Goal: Task Accomplishment & Management: Complete application form

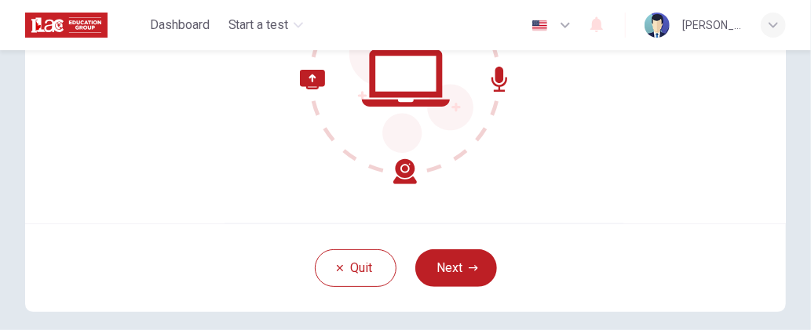
scroll to position [238, 0]
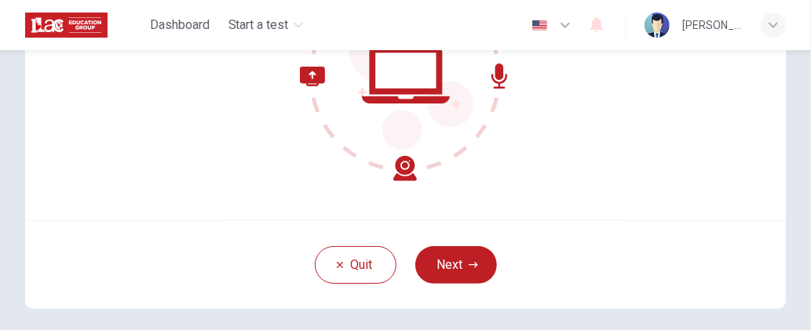
click at [396, 170] on icon at bounding box center [358, 124] width 117 height 115
click at [458, 250] on button "Next" at bounding box center [456, 265] width 82 height 38
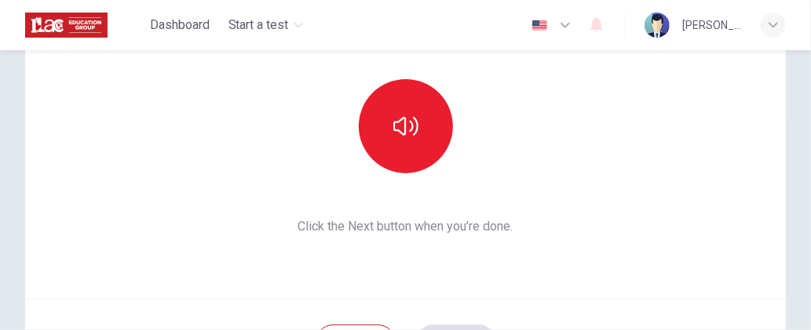
scroll to position [81, 0]
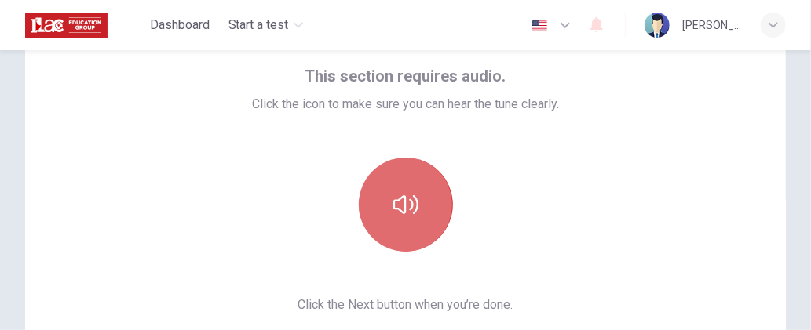
click at [408, 194] on icon "button" at bounding box center [405, 204] width 25 height 25
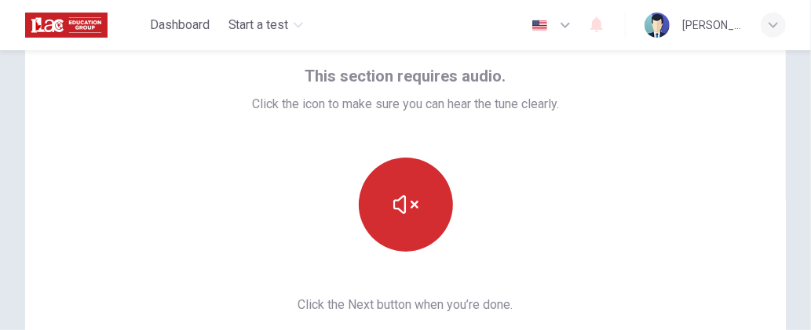
click at [404, 202] on icon "button" at bounding box center [405, 204] width 25 height 25
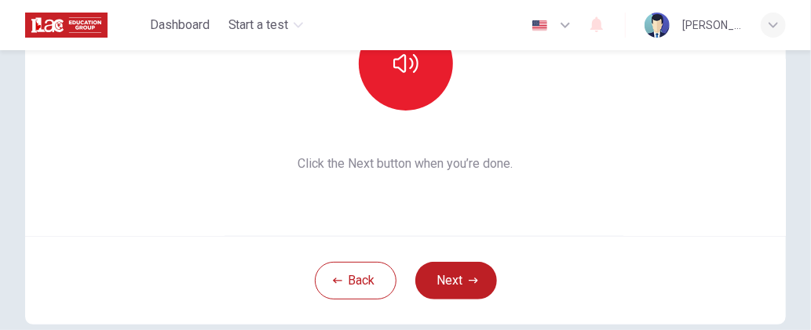
scroll to position [292, 0]
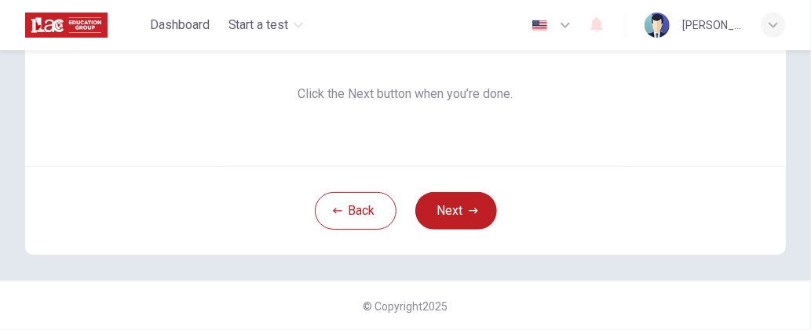
click at [439, 217] on button "Next" at bounding box center [456, 211] width 82 height 38
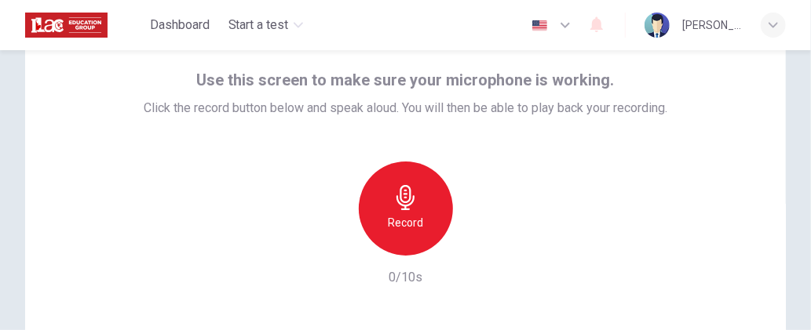
scroll to position [57, 0]
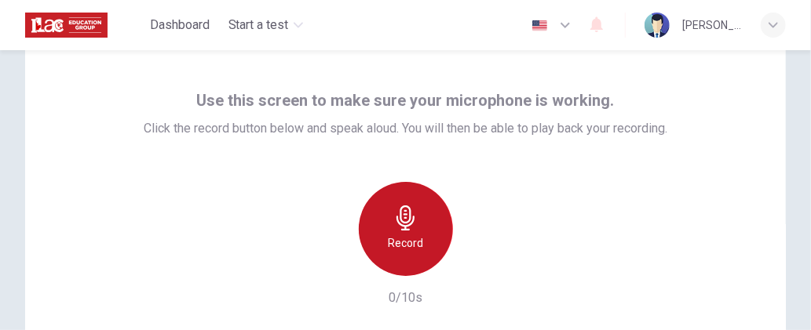
click at [421, 231] on div "Record" at bounding box center [406, 229] width 94 height 94
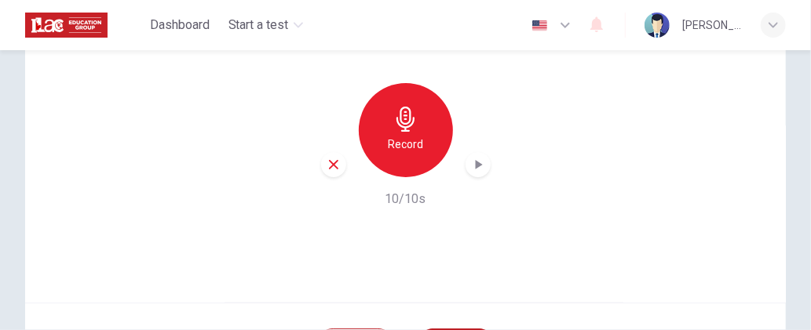
scroll to position [213, 0]
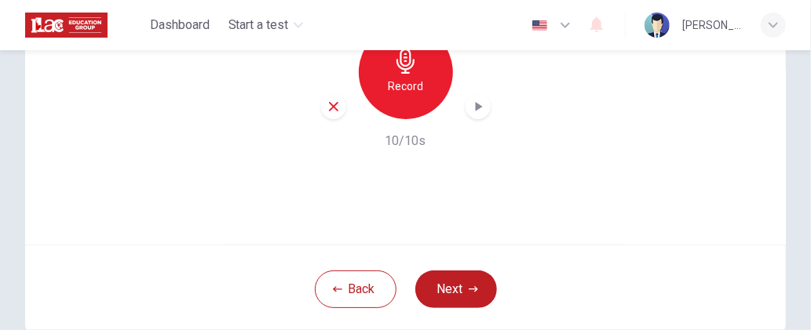
click at [487, 97] on div "Record 10/10s" at bounding box center [405, 88] width 523 height 126
click at [470, 100] on icon "button" at bounding box center [478, 107] width 16 height 16
click at [456, 278] on button "Next" at bounding box center [456, 290] width 82 height 38
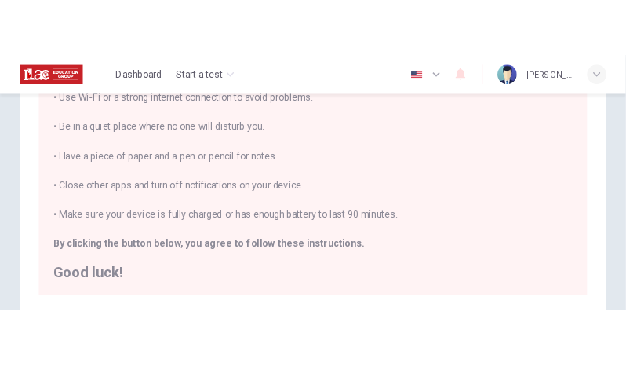
scroll to position [235, 0]
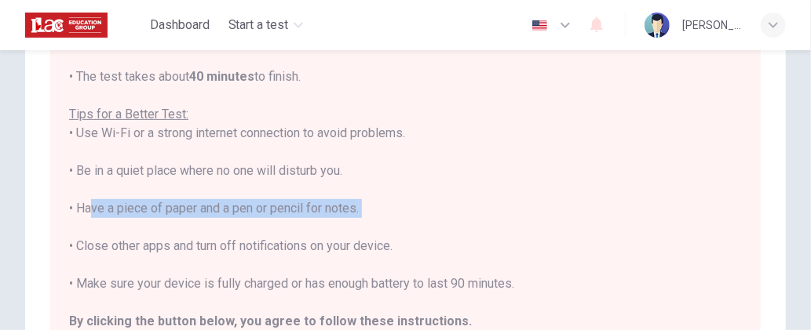
drag, startPoint x: 86, startPoint y: 208, endPoint x: 369, endPoint y: 218, distance: 282.7
click at [369, 218] on div "You are about to start a Placement Test . Before You Start the Test: • Once you…" at bounding box center [405, 152] width 673 height 433
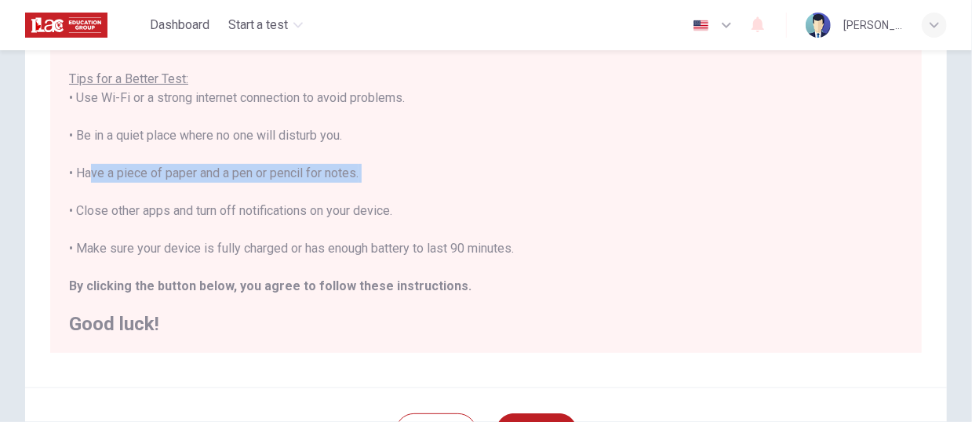
scroll to position [314, 0]
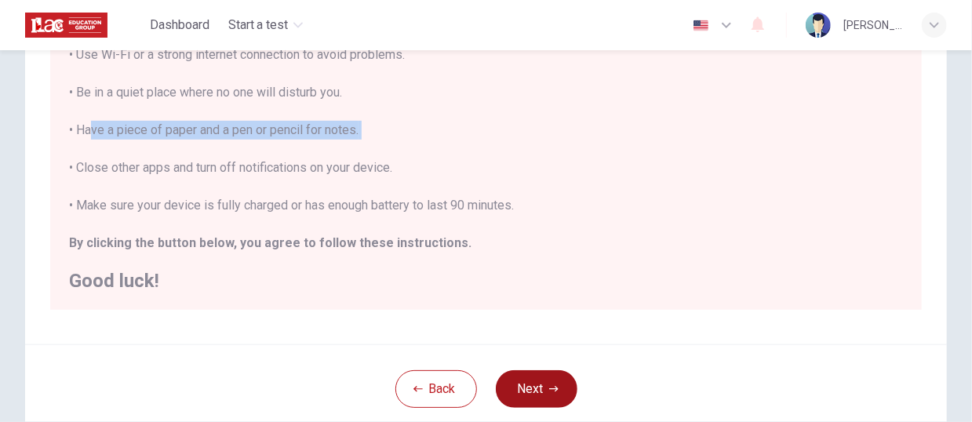
click at [534, 330] on button "Next" at bounding box center [537, 389] width 82 height 38
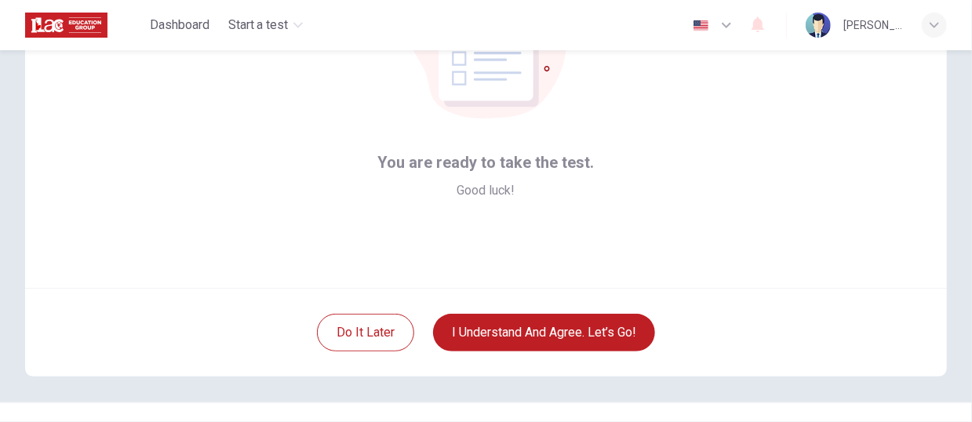
scroll to position [200, 0]
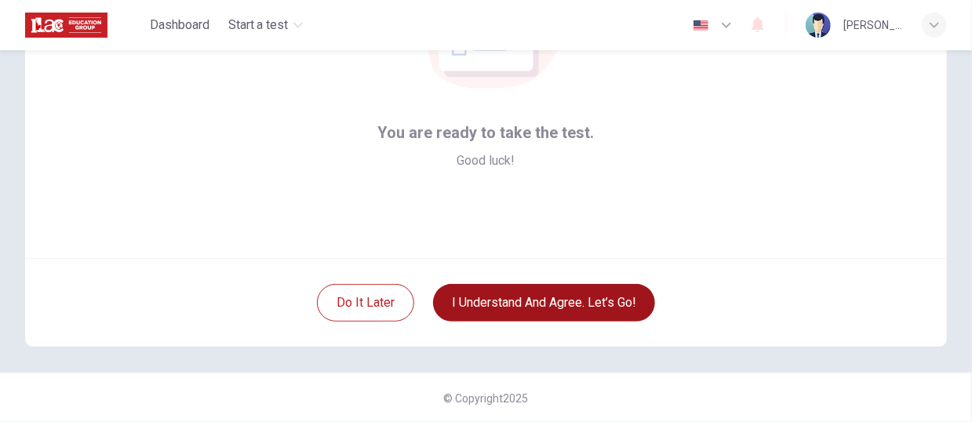
click at [556, 310] on button "I understand and agree. Let’s go!" at bounding box center [544, 303] width 222 height 38
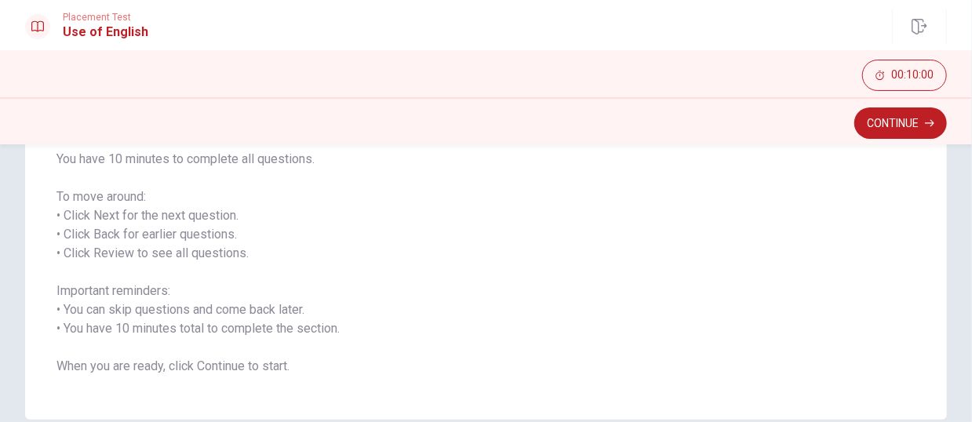
scroll to position [235, 0]
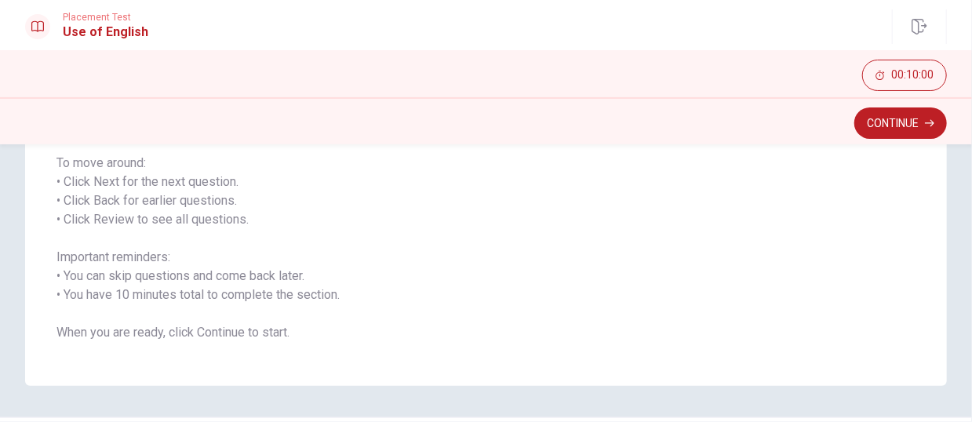
drag, startPoint x: 78, startPoint y: 189, endPoint x: 210, endPoint y: 181, distance: 132.1
click at [210, 181] on span "You will answer 30 questions in total: • 15 grammar questions • 15 vocabulary q…" at bounding box center [486, 191] width 859 height 301
click at [810, 116] on button "Continue" at bounding box center [901, 123] width 93 height 31
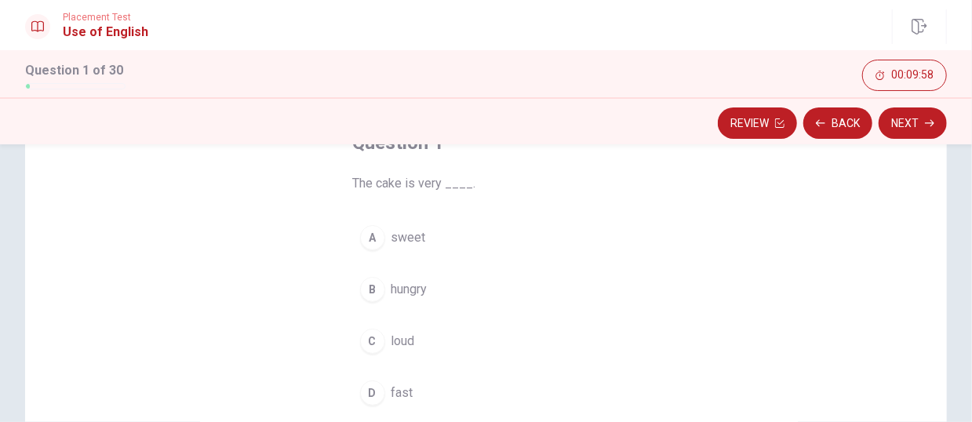
scroll to position [157, 0]
click at [365, 197] on div "A" at bounding box center [372, 190] width 25 height 25
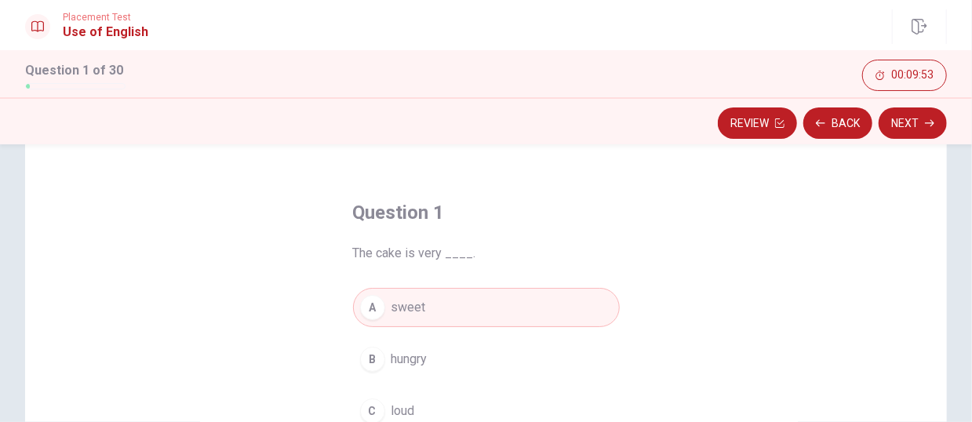
scroll to position [0, 0]
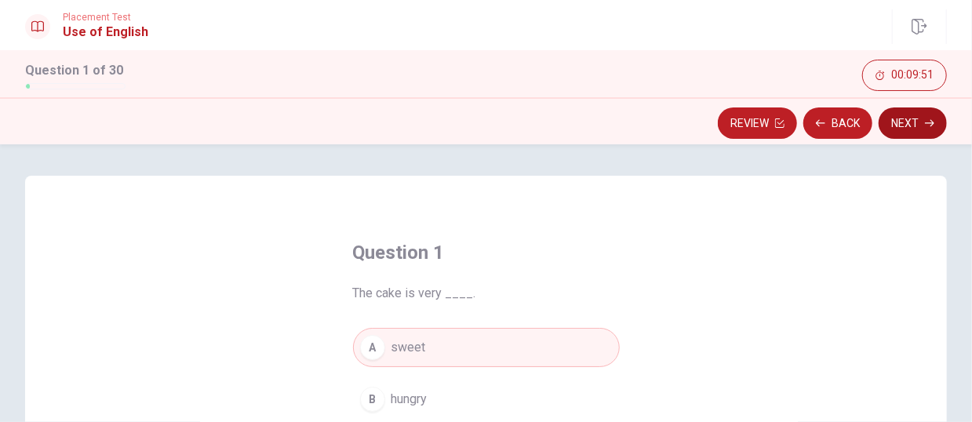
click at [810, 126] on button "Next" at bounding box center [913, 123] width 68 height 31
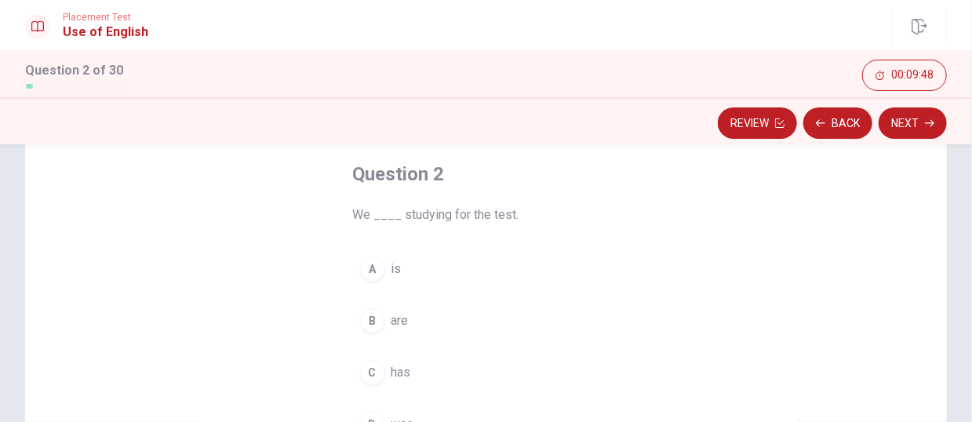
scroll to position [157, 0]
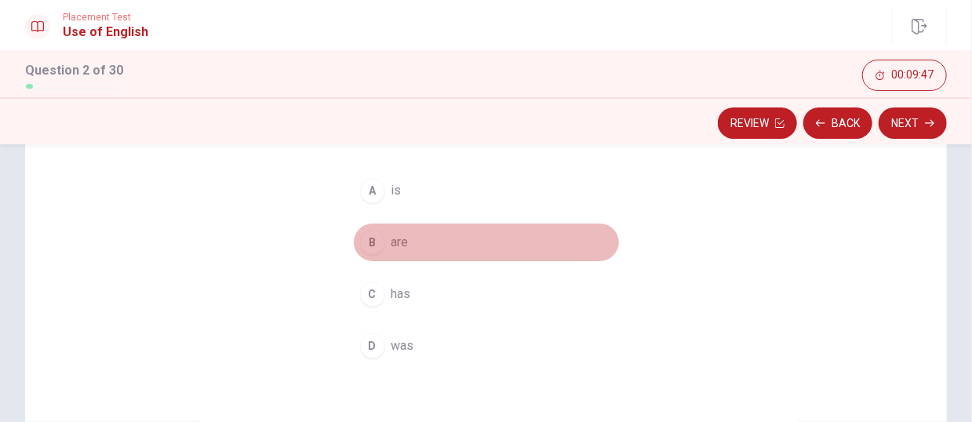
click at [361, 236] on div "B" at bounding box center [372, 242] width 25 height 25
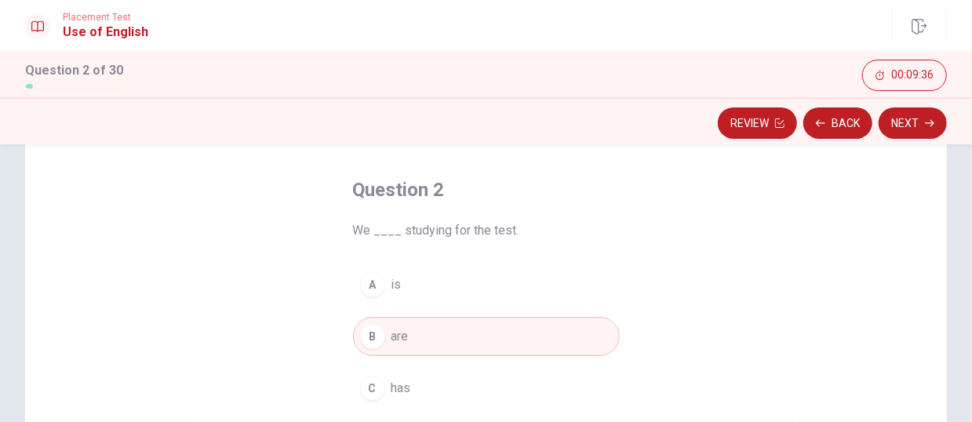
scroll to position [65, 0]
click at [810, 111] on button "Next" at bounding box center [913, 123] width 68 height 31
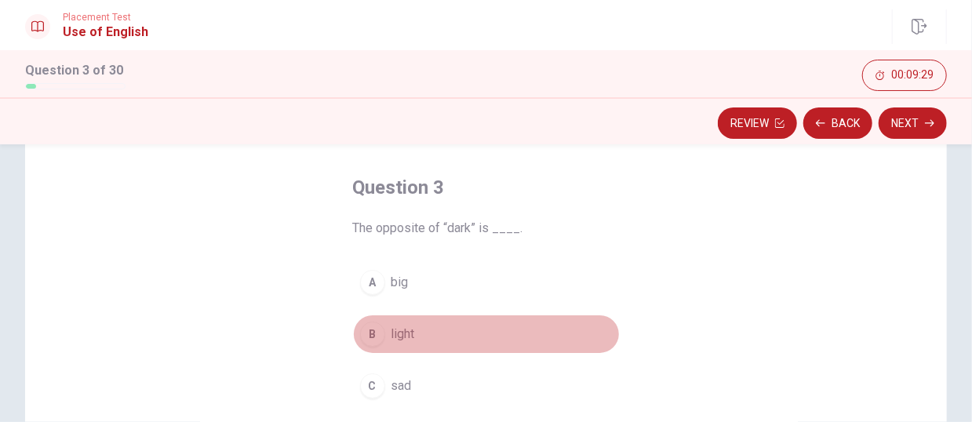
click at [367, 330] on div "B" at bounding box center [372, 334] width 25 height 25
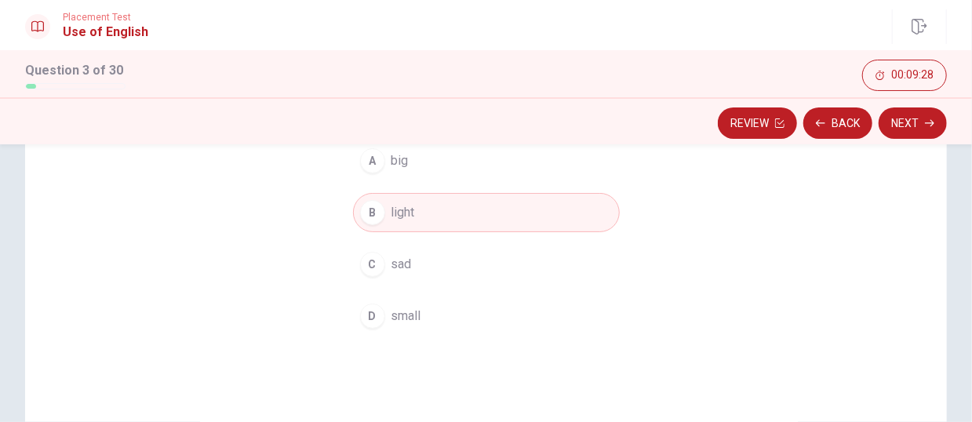
scroll to position [222, 0]
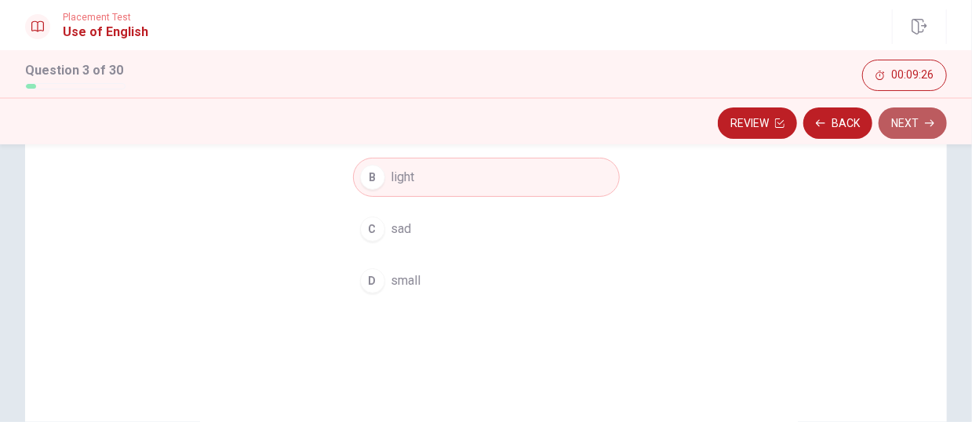
click at [810, 126] on button "Next" at bounding box center [913, 123] width 68 height 31
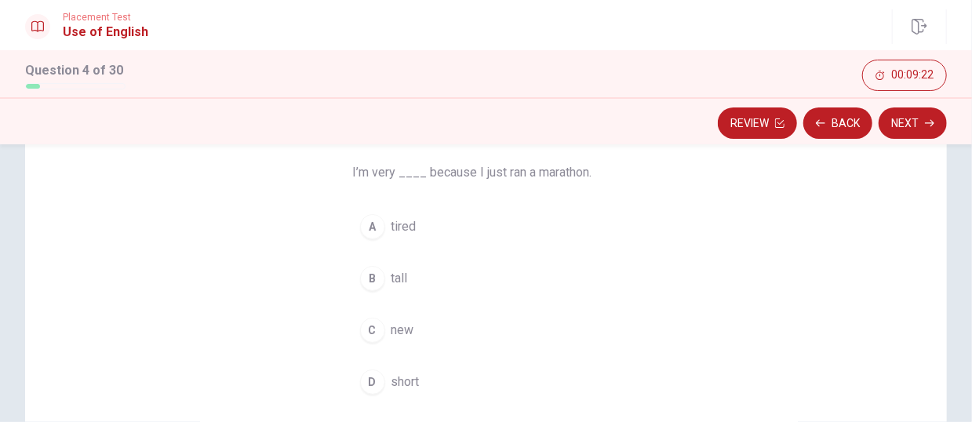
scroll to position [144, 0]
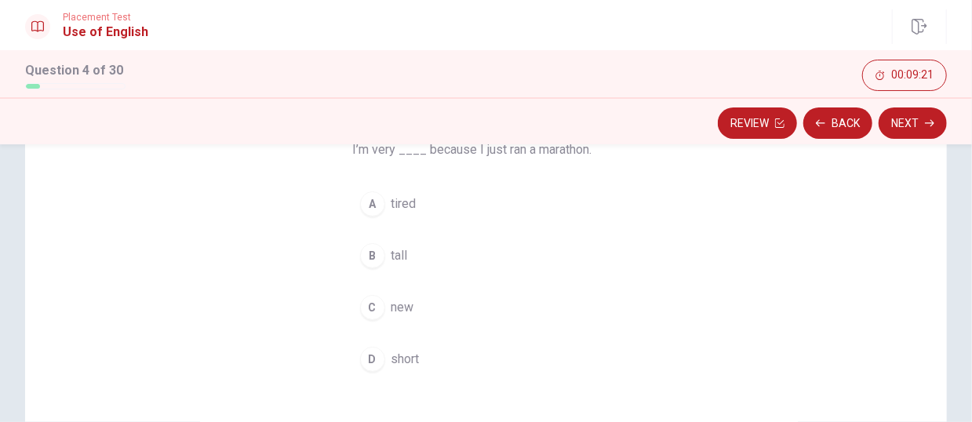
click at [370, 209] on div "A" at bounding box center [372, 203] width 25 height 25
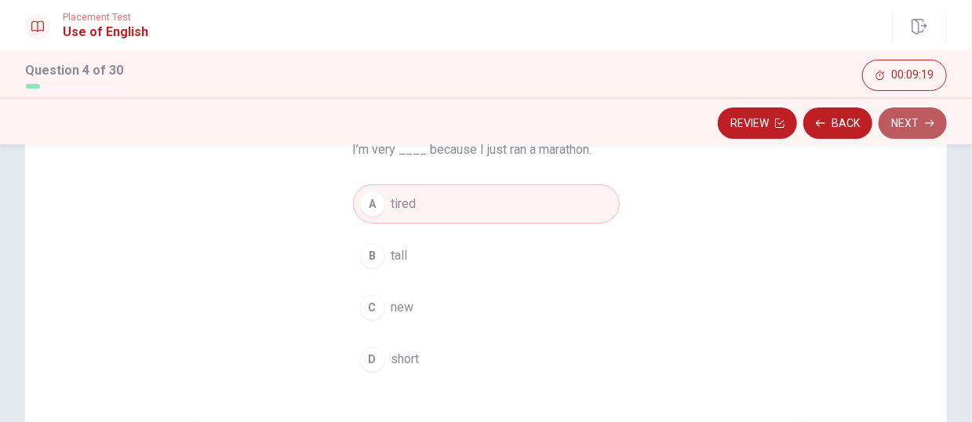
click at [810, 126] on button "Next" at bounding box center [913, 123] width 68 height 31
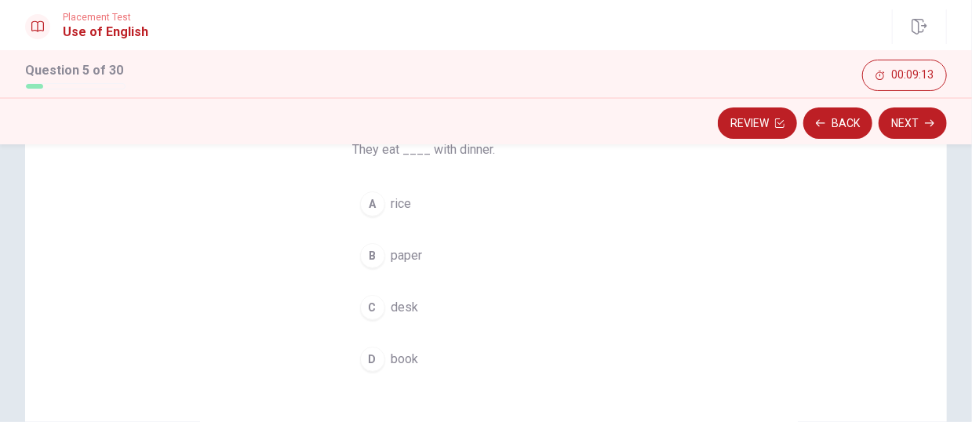
click at [381, 196] on button "A rice" at bounding box center [486, 203] width 267 height 39
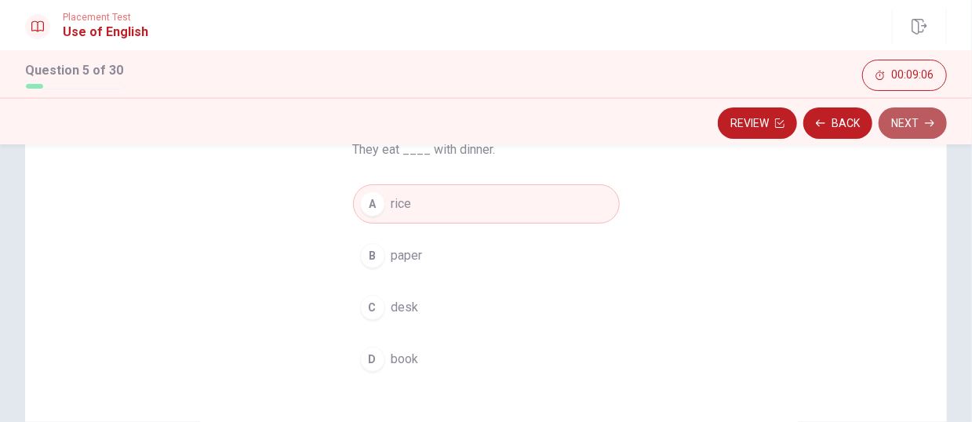
click at [810, 126] on button "Next" at bounding box center [913, 123] width 68 height 31
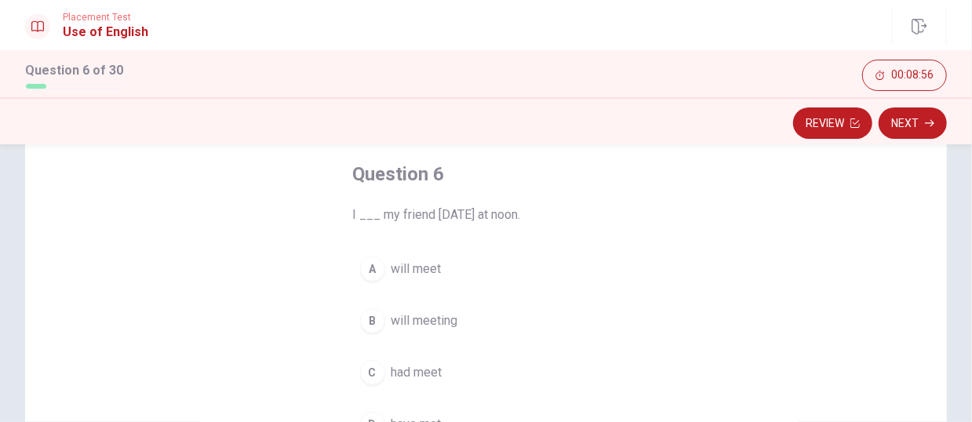
scroll to position [157, 0]
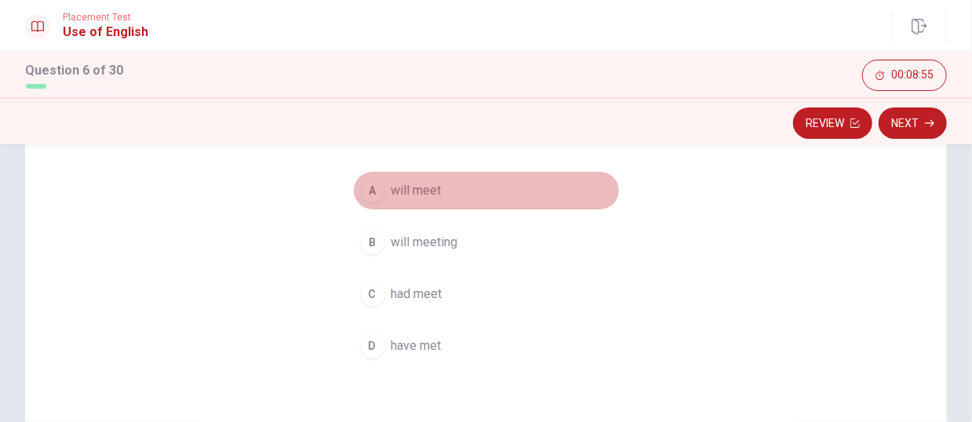
click at [369, 194] on div "A" at bounding box center [372, 190] width 25 height 25
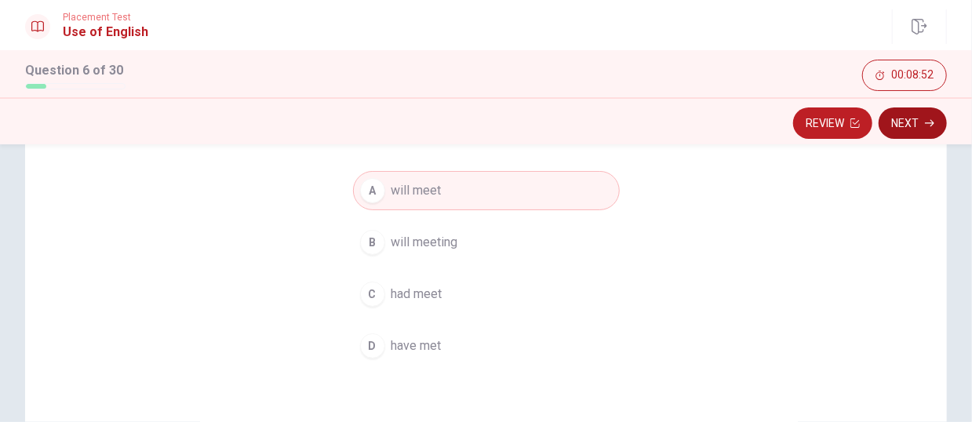
click at [810, 123] on button "Next" at bounding box center [913, 123] width 68 height 31
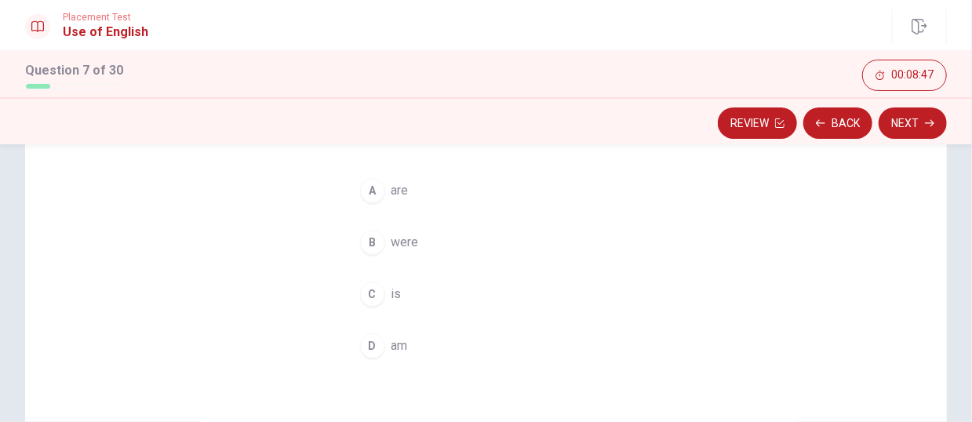
click at [375, 196] on div "A" at bounding box center [372, 190] width 25 height 25
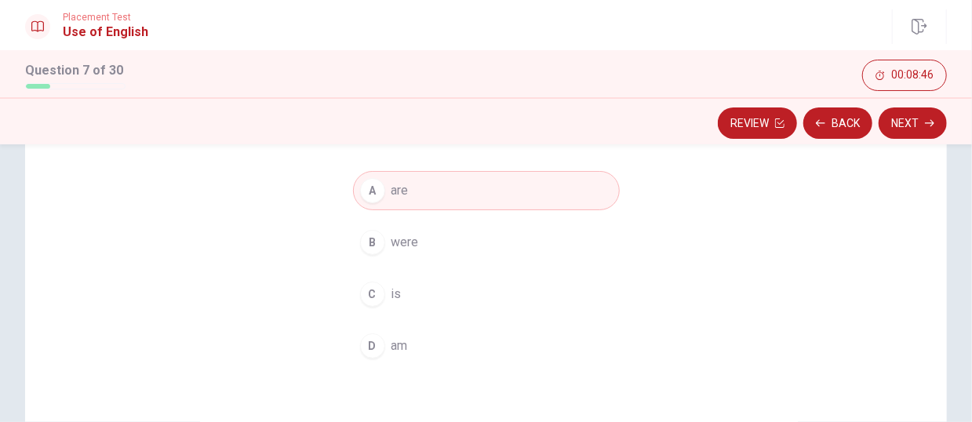
scroll to position [78, 0]
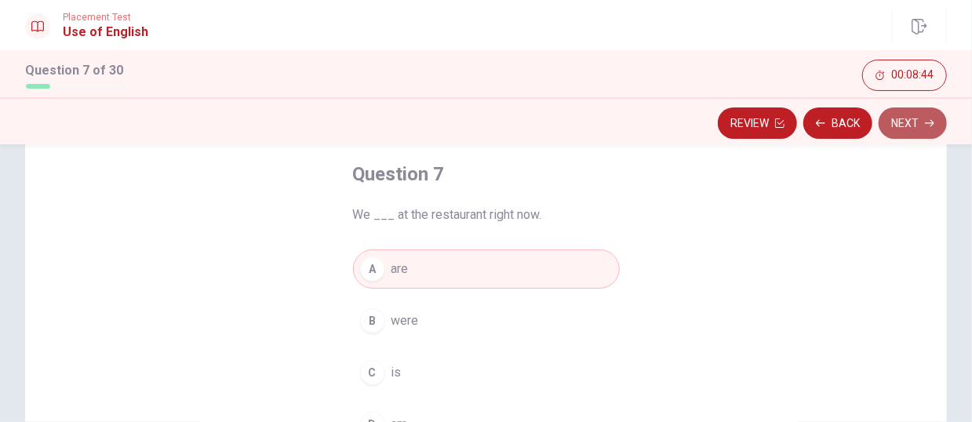
click at [810, 129] on button "Next" at bounding box center [913, 123] width 68 height 31
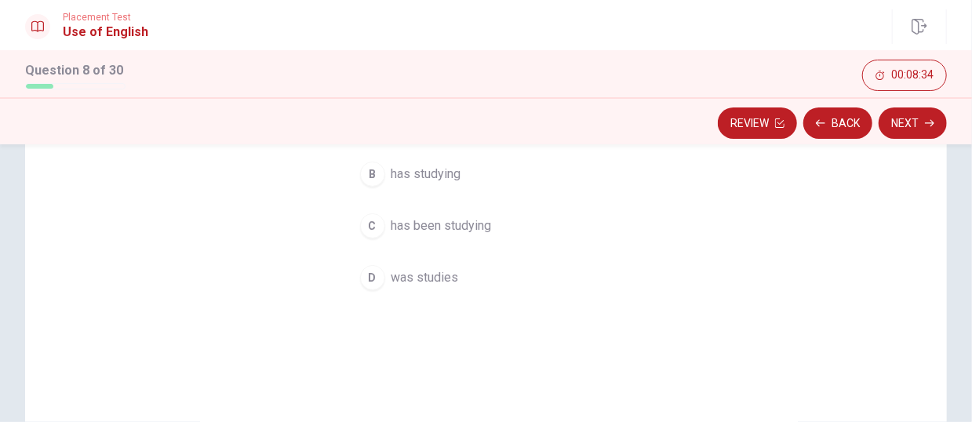
scroll to position [224, 0]
click at [369, 235] on div "C" at bounding box center [372, 227] width 25 height 25
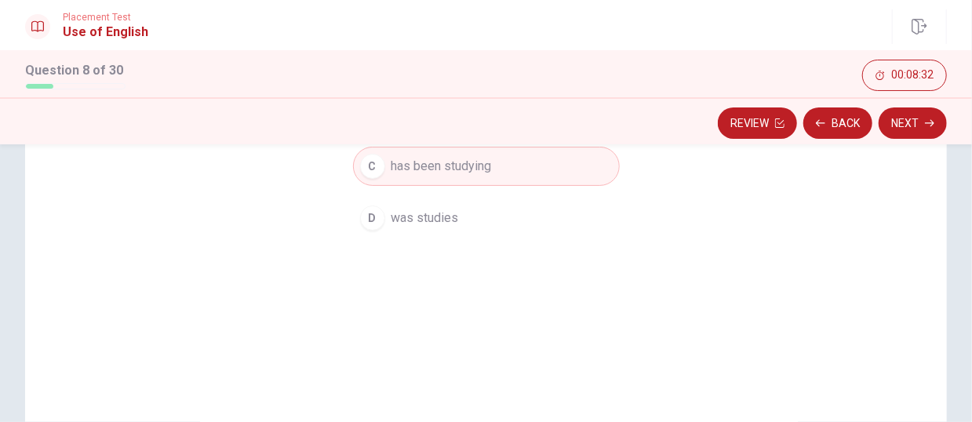
scroll to position [380, 0]
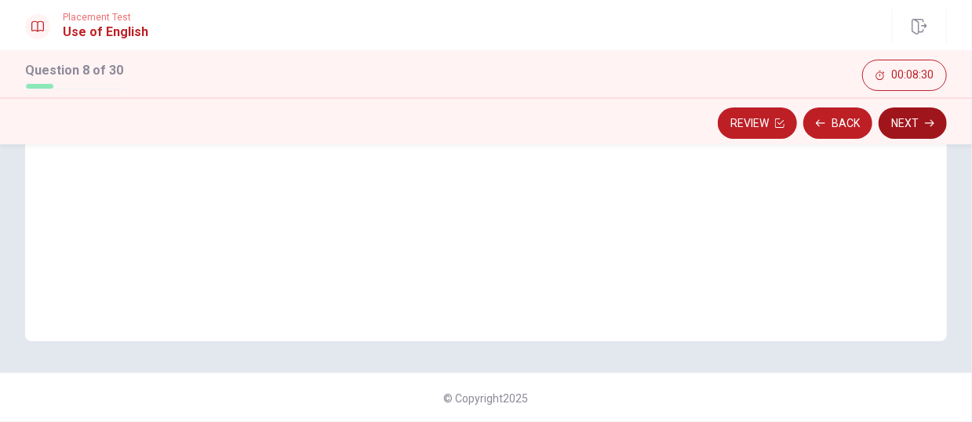
click at [810, 123] on button "Next" at bounding box center [913, 123] width 68 height 31
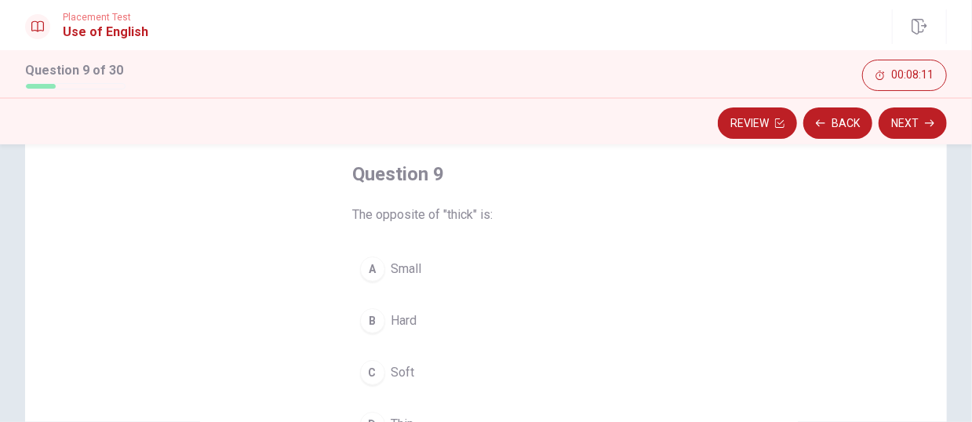
scroll to position [157, 0]
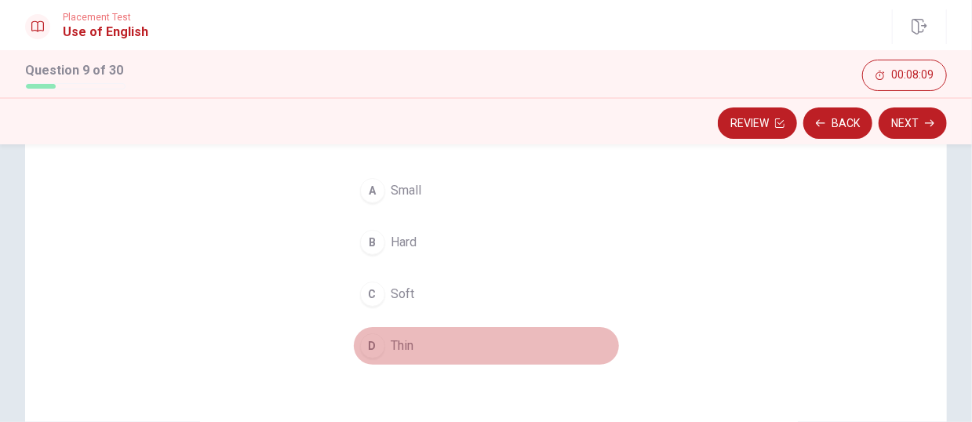
click at [370, 330] on div "D" at bounding box center [372, 346] width 25 height 25
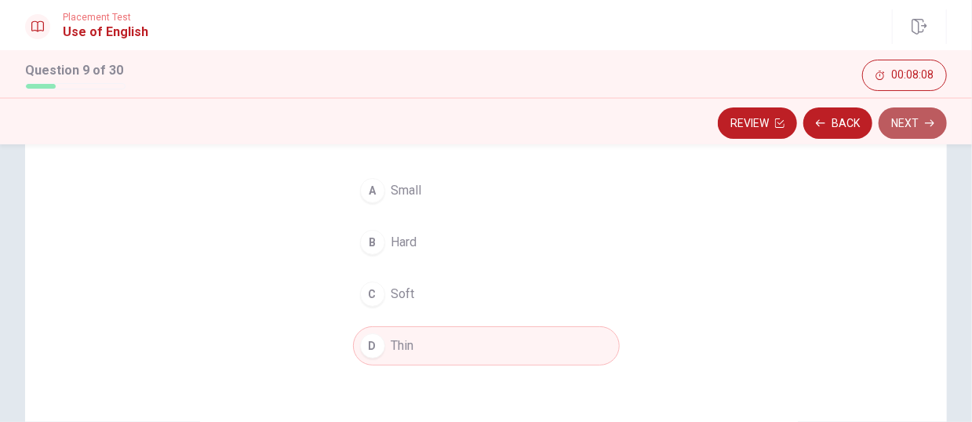
click at [810, 134] on button "Next" at bounding box center [913, 123] width 68 height 31
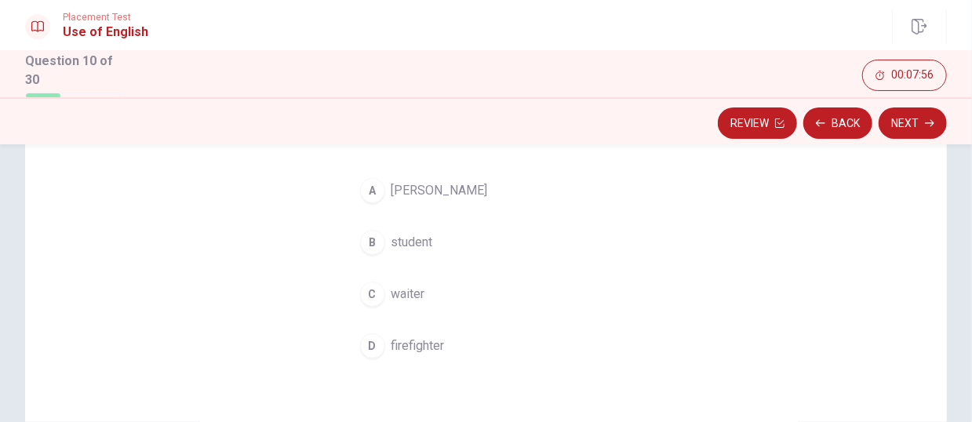
click at [377, 330] on div "D" at bounding box center [372, 346] width 25 height 25
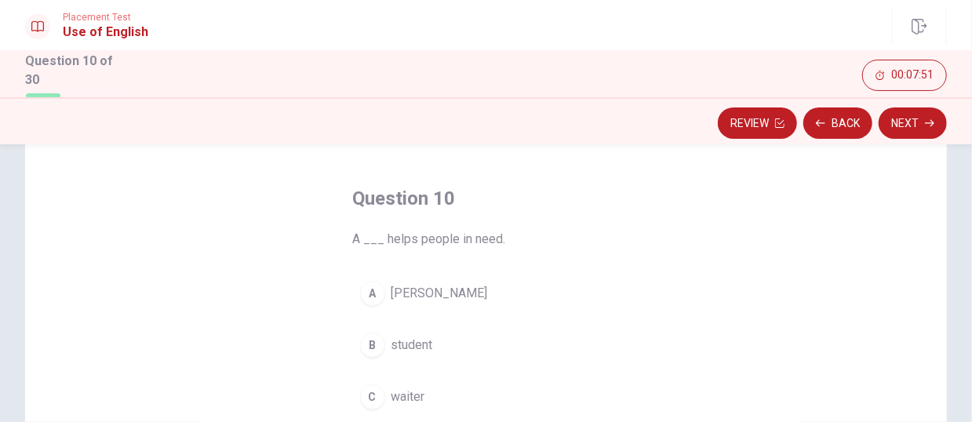
scroll to position [78, 0]
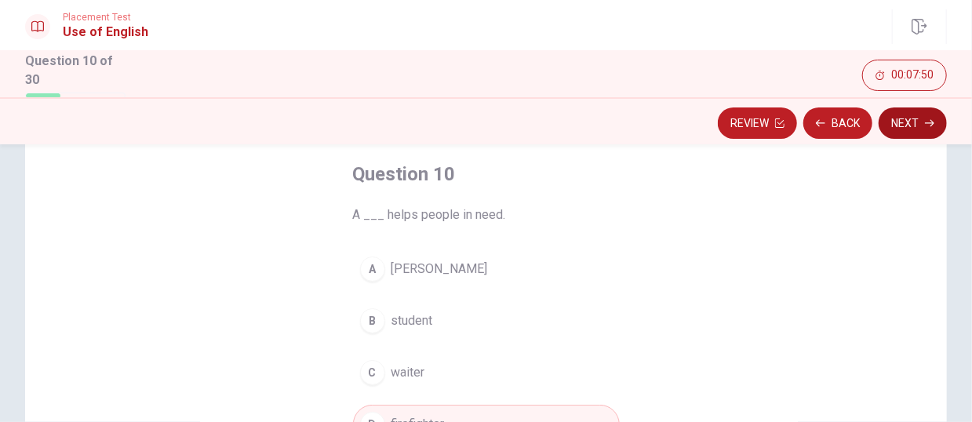
click at [810, 136] on button "Next" at bounding box center [913, 123] width 68 height 31
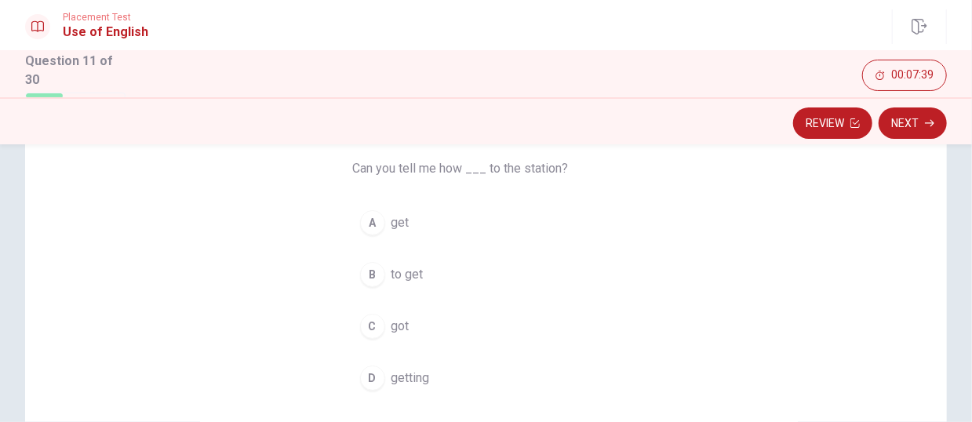
scroll to position [157, 0]
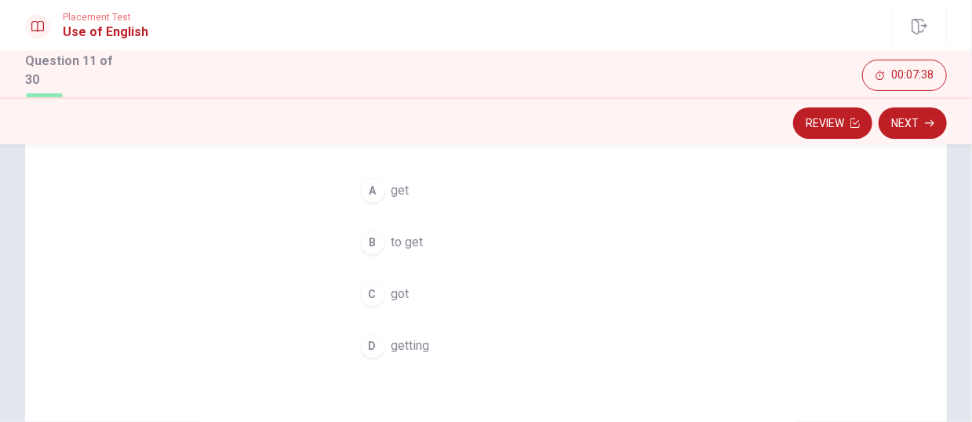
click at [386, 246] on button "B to get" at bounding box center [486, 242] width 267 height 39
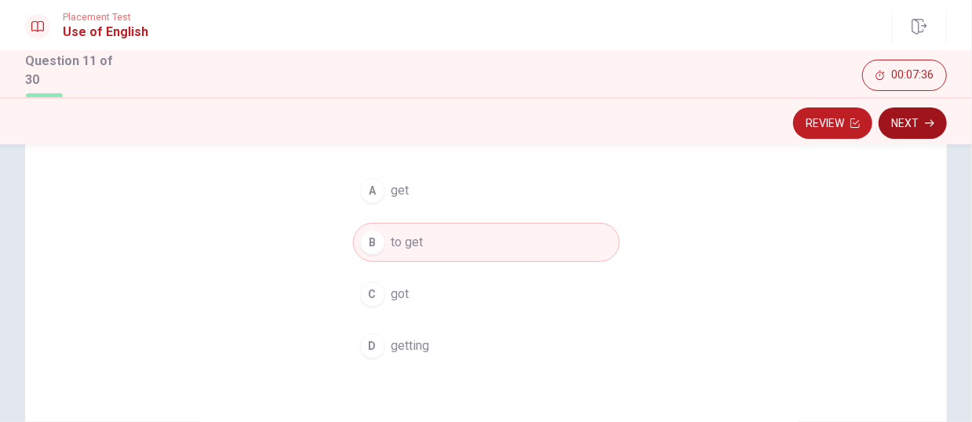
click at [810, 130] on button "Next" at bounding box center [913, 123] width 68 height 31
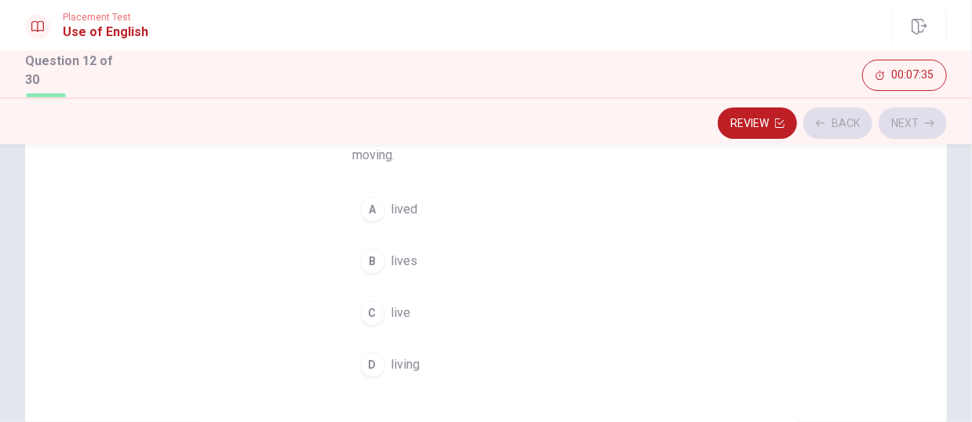
scroll to position [78, 0]
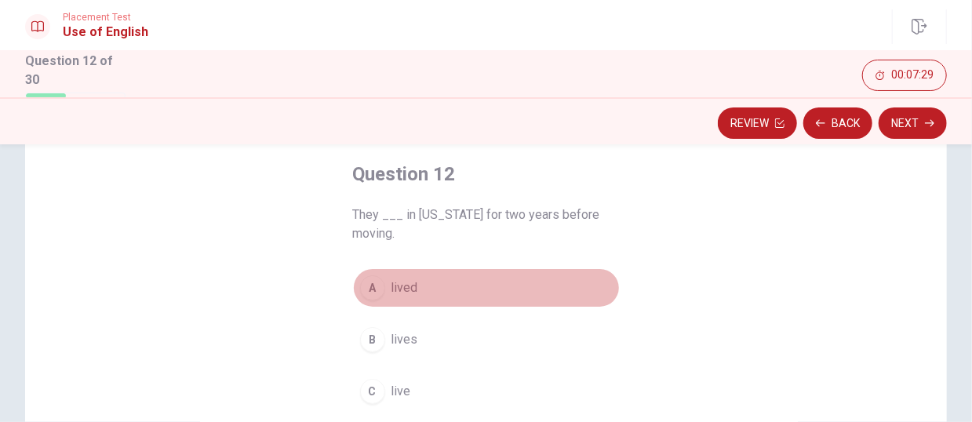
click at [383, 283] on button "A lived" at bounding box center [486, 287] width 267 height 39
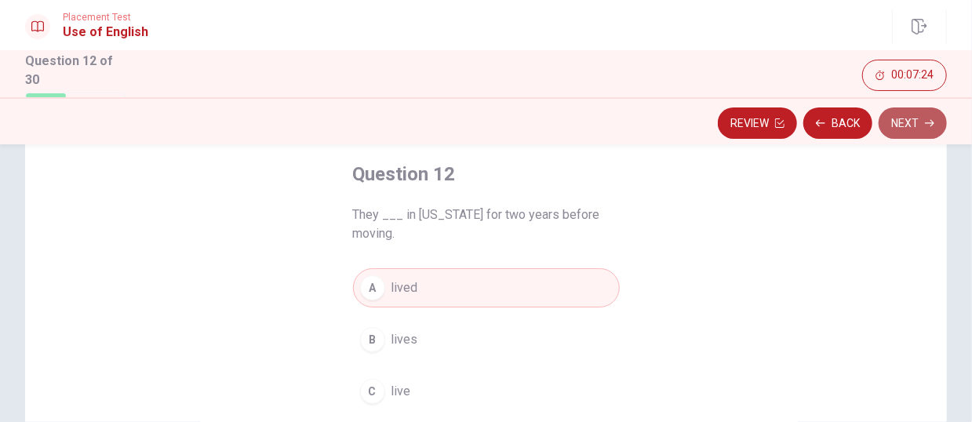
click at [810, 126] on button "Next" at bounding box center [913, 123] width 68 height 31
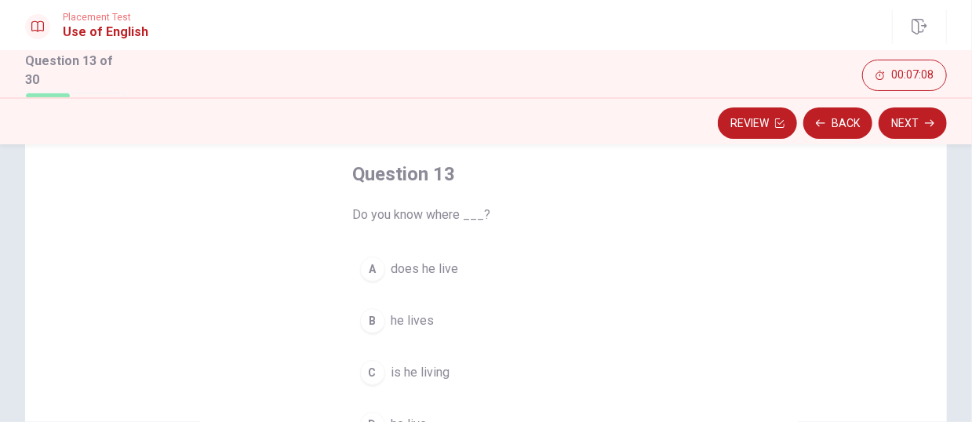
scroll to position [157, 0]
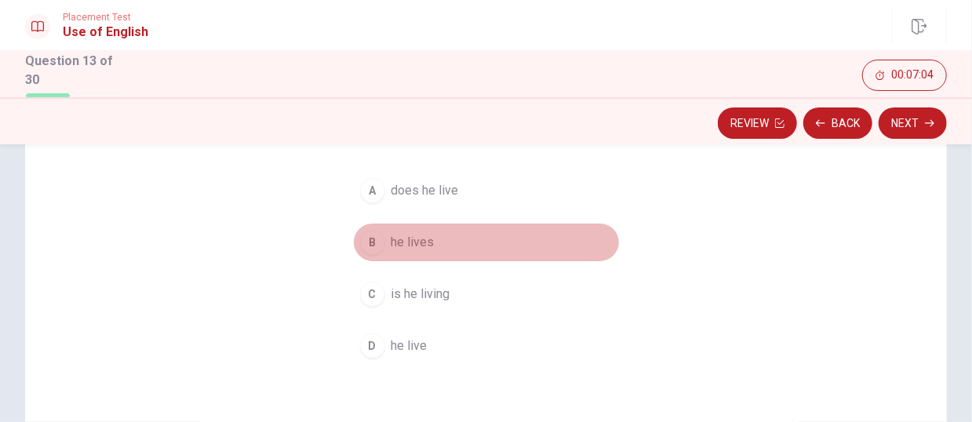
click at [369, 251] on div "B" at bounding box center [372, 242] width 25 height 25
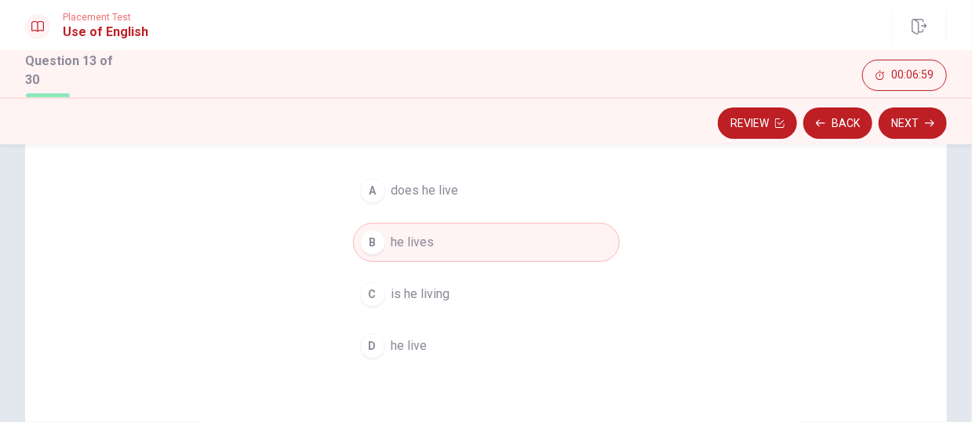
scroll to position [235, 0]
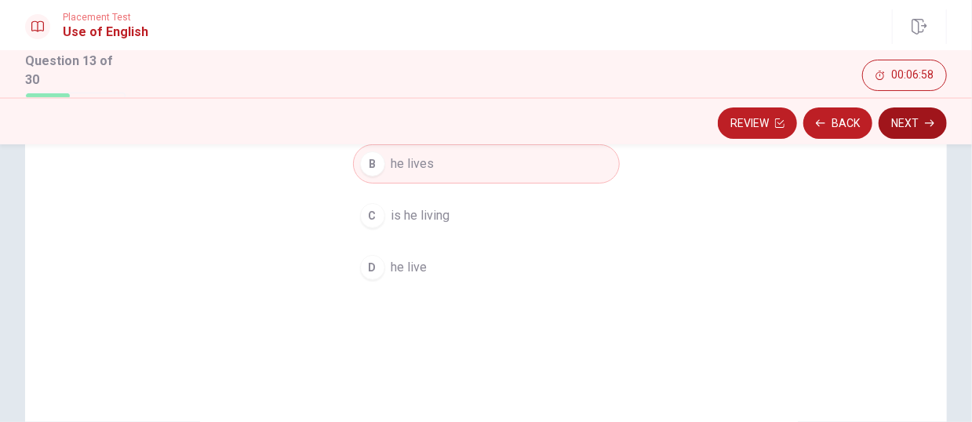
click at [810, 134] on button "Next" at bounding box center [913, 123] width 68 height 31
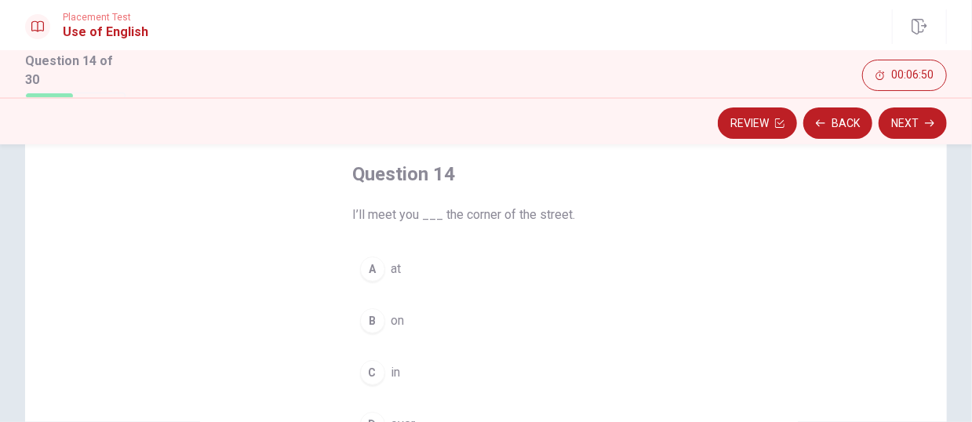
scroll to position [157, 0]
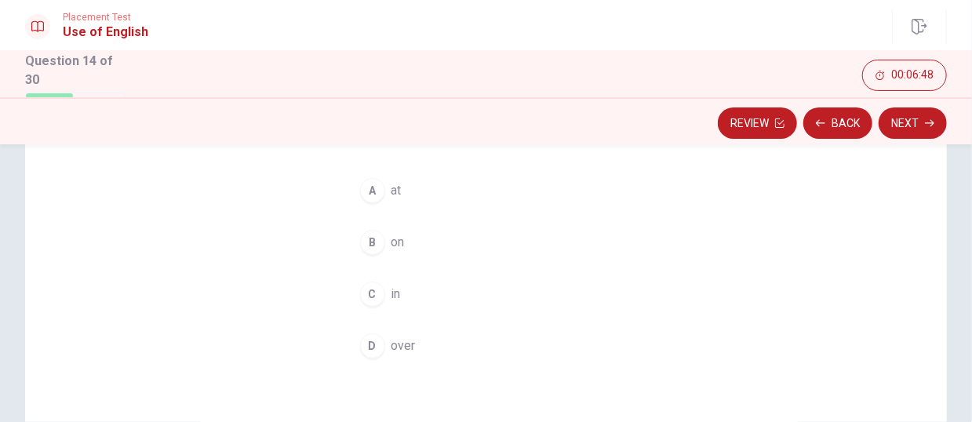
click at [381, 190] on button "A at" at bounding box center [486, 190] width 267 height 39
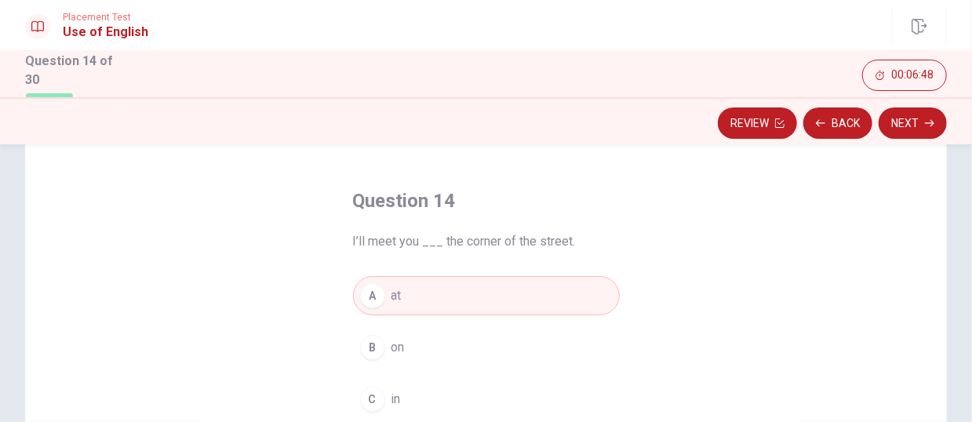
scroll to position [0, 0]
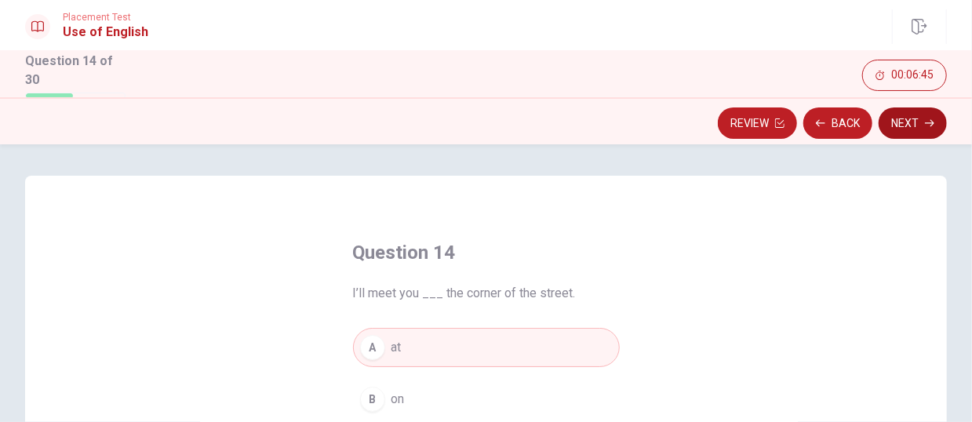
click at [810, 113] on button "Next" at bounding box center [913, 123] width 68 height 31
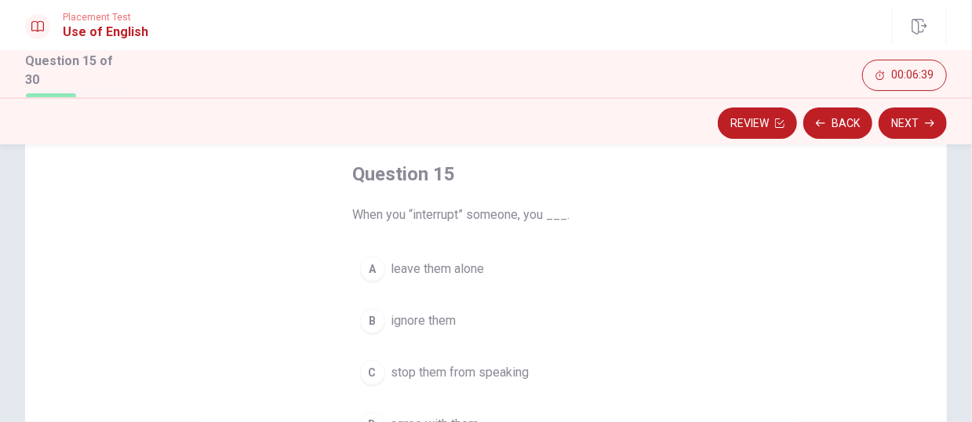
scroll to position [157, 0]
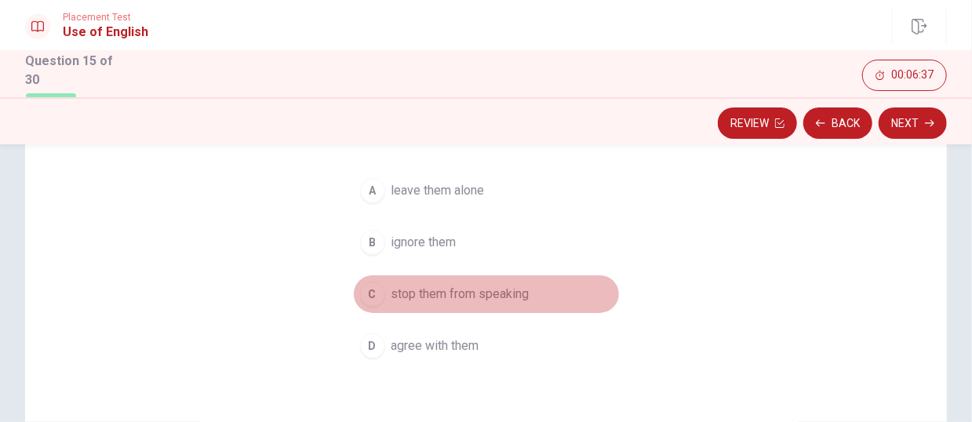
click at [365, 297] on div "C" at bounding box center [372, 294] width 25 height 25
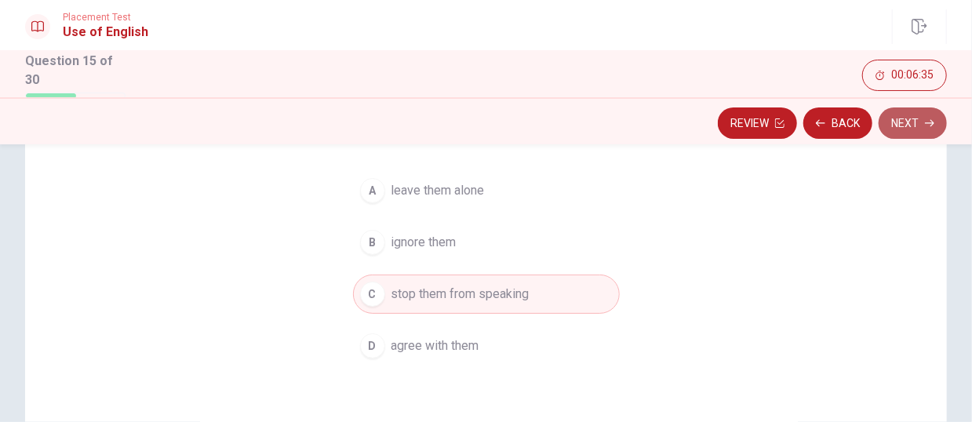
click at [810, 133] on button "Next" at bounding box center [913, 123] width 68 height 31
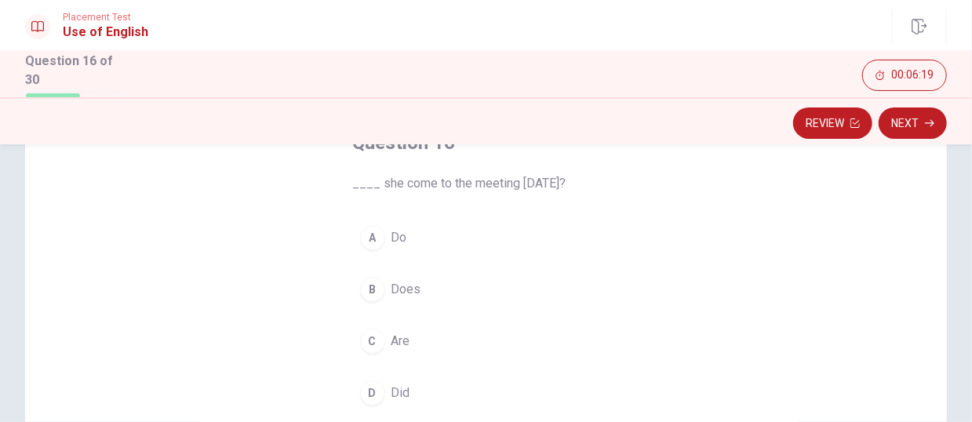
scroll to position [144, 0]
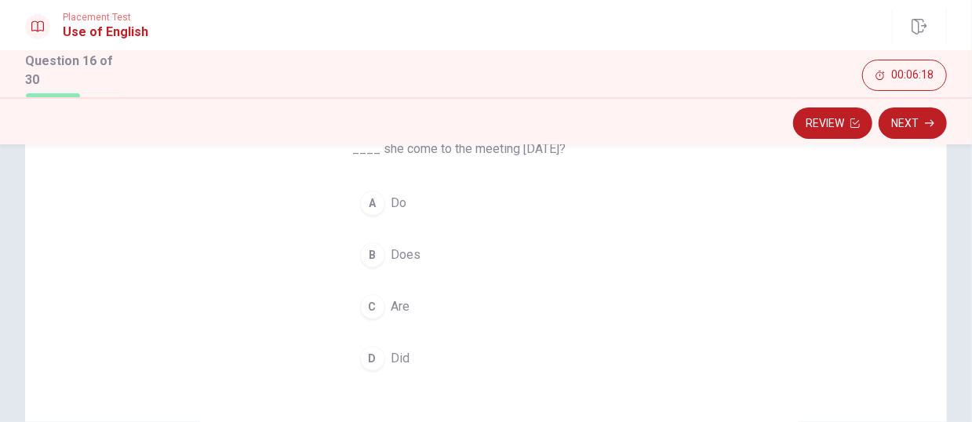
click at [377, 330] on button "D Did" at bounding box center [486, 358] width 267 height 39
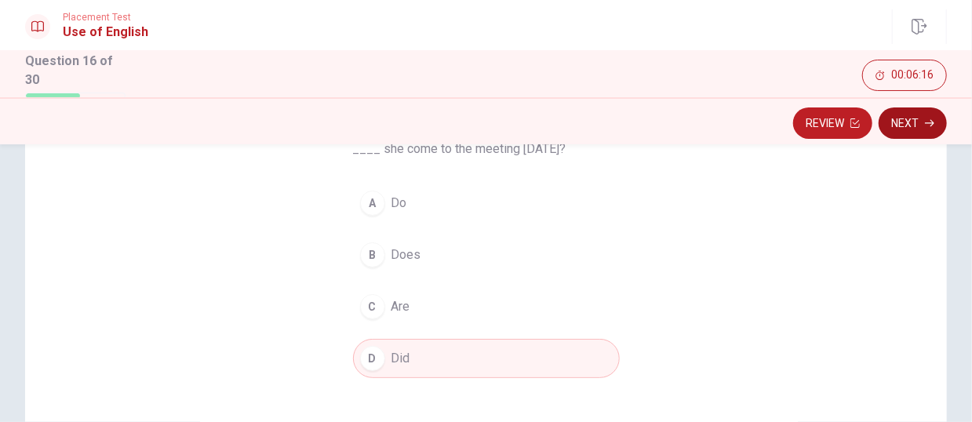
click at [810, 132] on button "Next" at bounding box center [913, 123] width 68 height 31
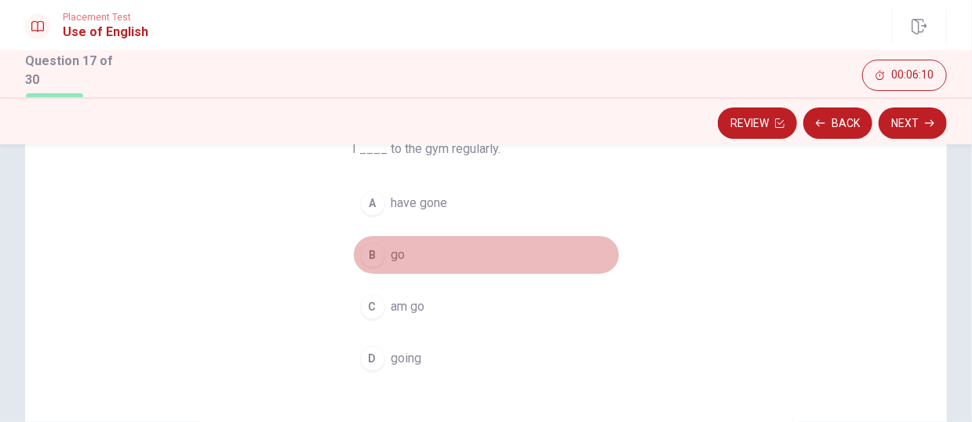
click at [368, 244] on div "B" at bounding box center [372, 254] width 25 height 25
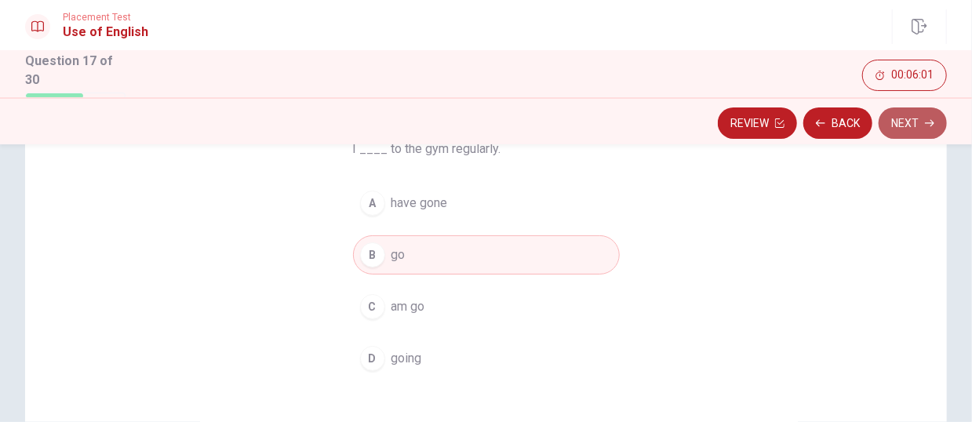
click at [810, 134] on button "Next" at bounding box center [913, 123] width 68 height 31
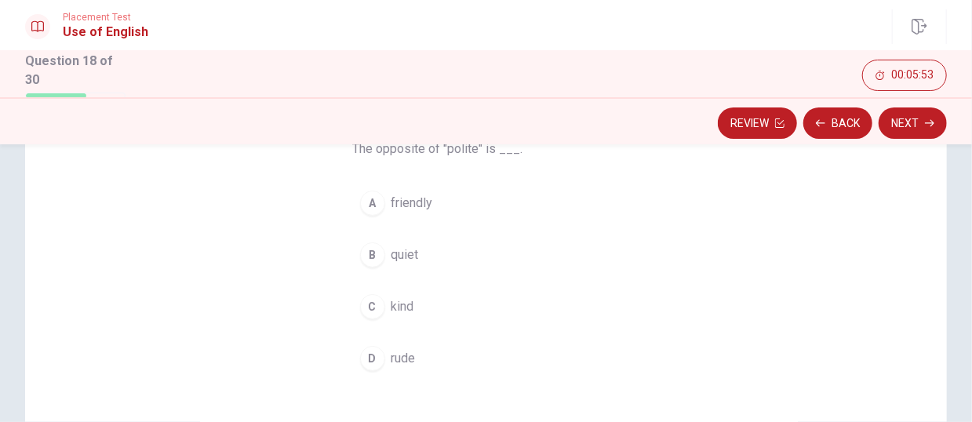
click at [374, 330] on div "D" at bounding box center [372, 358] width 25 height 25
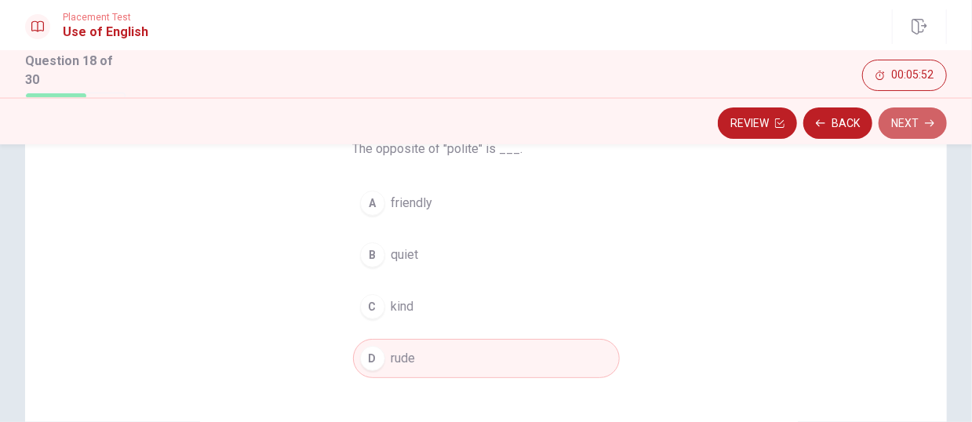
drag, startPoint x: 918, startPoint y: 132, endPoint x: 900, endPoint y: 138, distance: 19.1
click at [810, 134] on button "Next" at bounding box center [913, 123] width 68 height 31
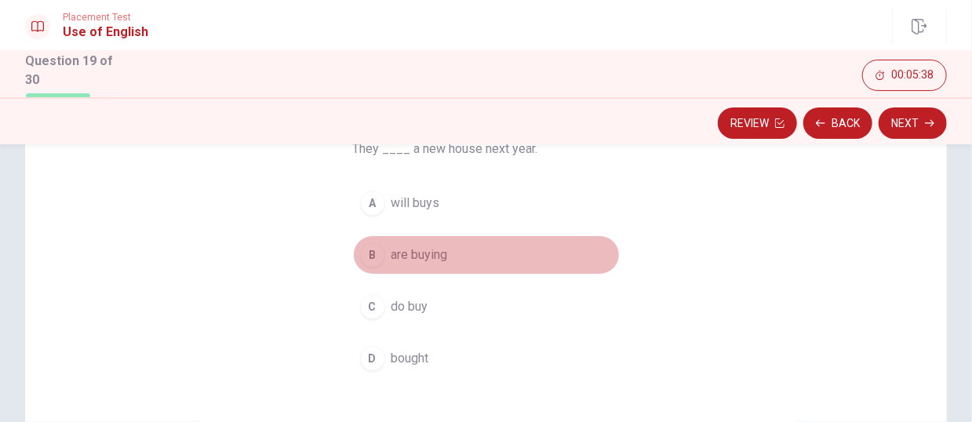
click at [417, 248] on span "are buying" at bounding box center [420, 255] width 57 height 19
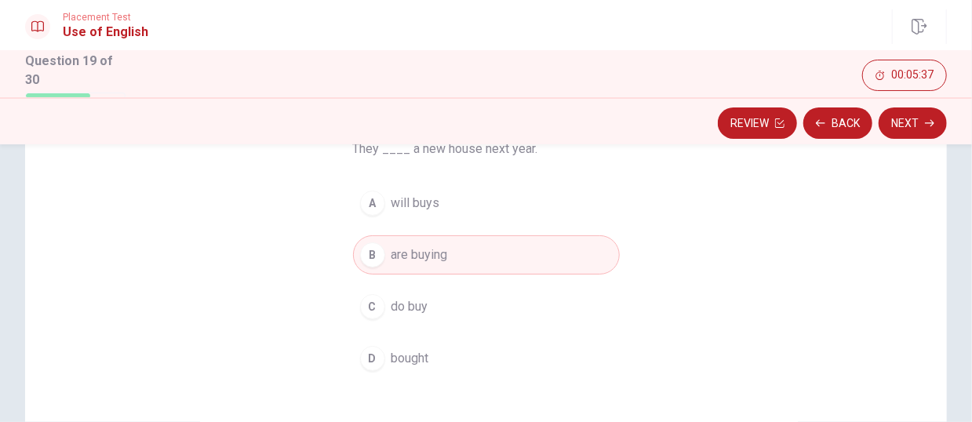
click at [810, 143] on div "Review Back Next" at bounding box center [486, 120] width 972 height 47
click at [810, 133] on button "Next" at bounding box center [913, 123] width 68 height 31
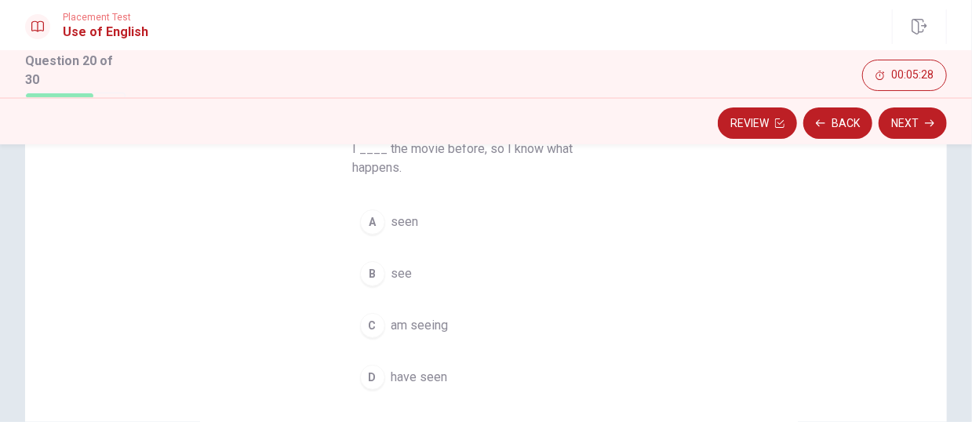
click at [408, 330] on span "have seen" at bounding box center [420, 377] width 57 height 19
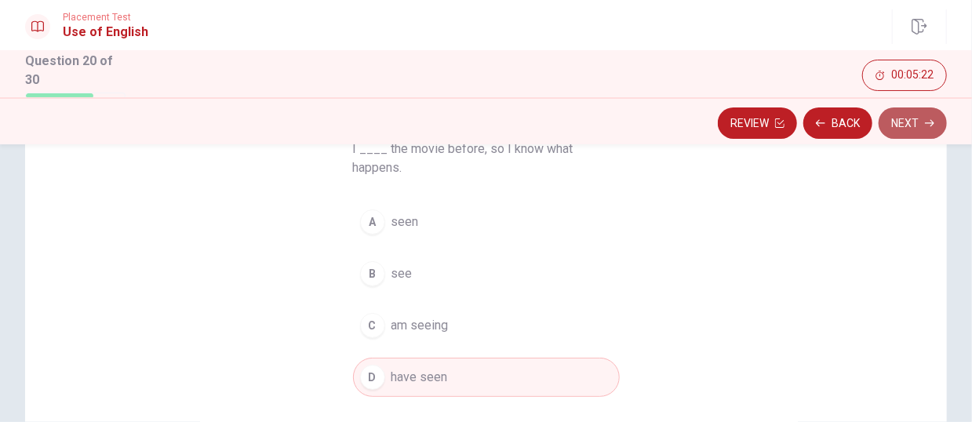
click at [810, 132] on button "Next" at bounding box center [913, 123] width 68 height 31
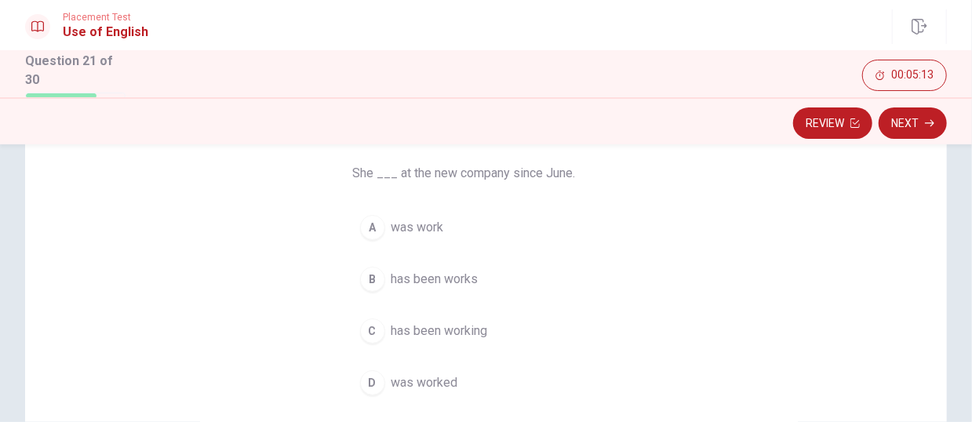
scroll to position [126, 0]
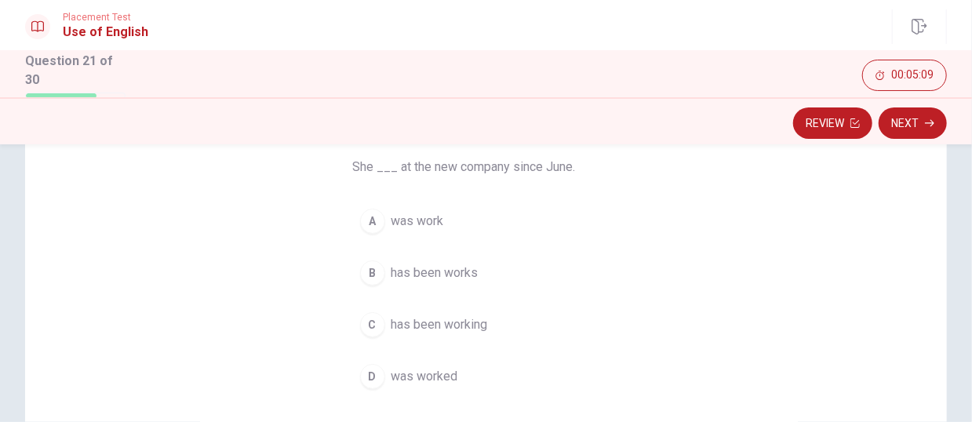
click at [431, 324] on span "has been working" at bounding box center [440, 324] width 97 height 19
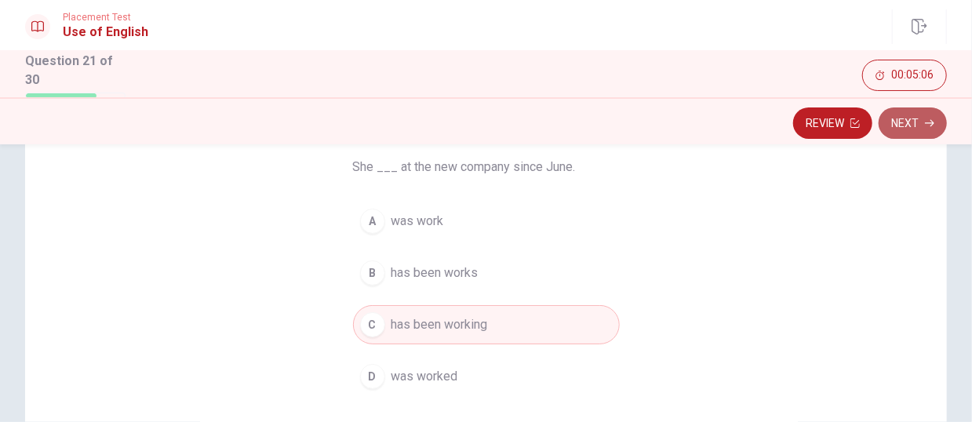
click at [810, 123] on button "Next" at bounding box center [913, 123] width 68 height 31
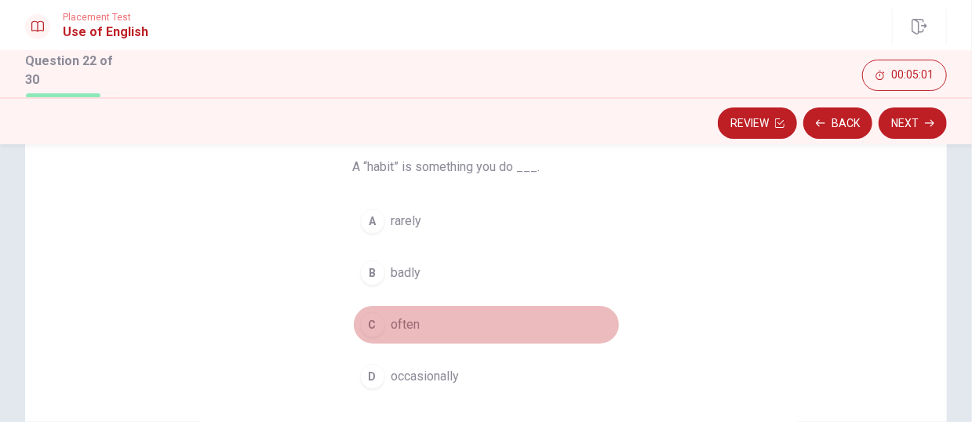
click at [361, 327] on div "C" at bounding box center [372, 324] width 25 height 25
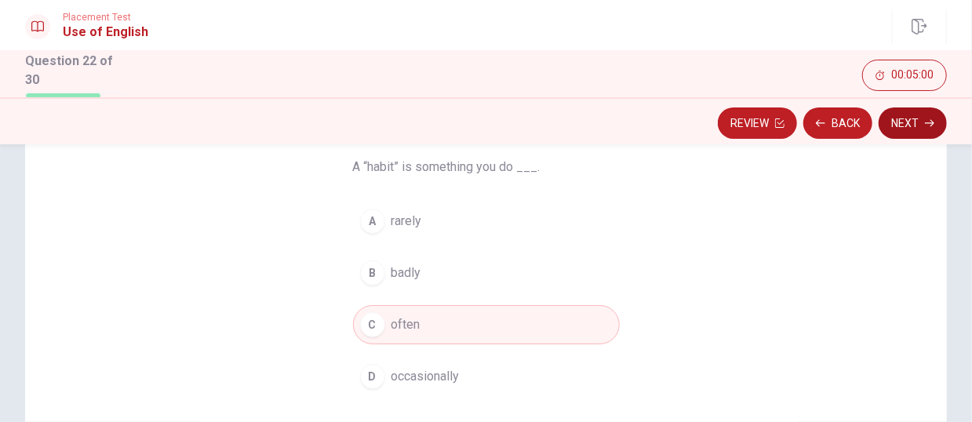
click at [810, 132] on button "Next" at bounding box center [913, 123] width 68 height 31
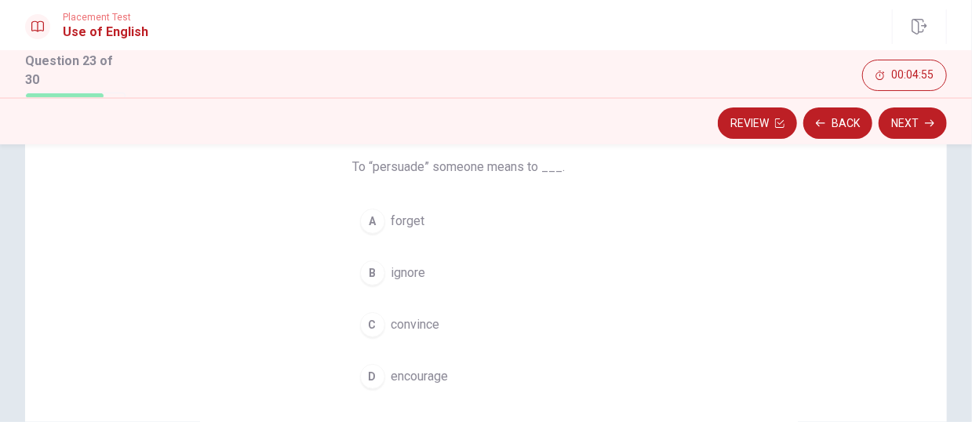
click at [381, 326] on button "C convince" at bounding box center [486, 324] width 267 height 39
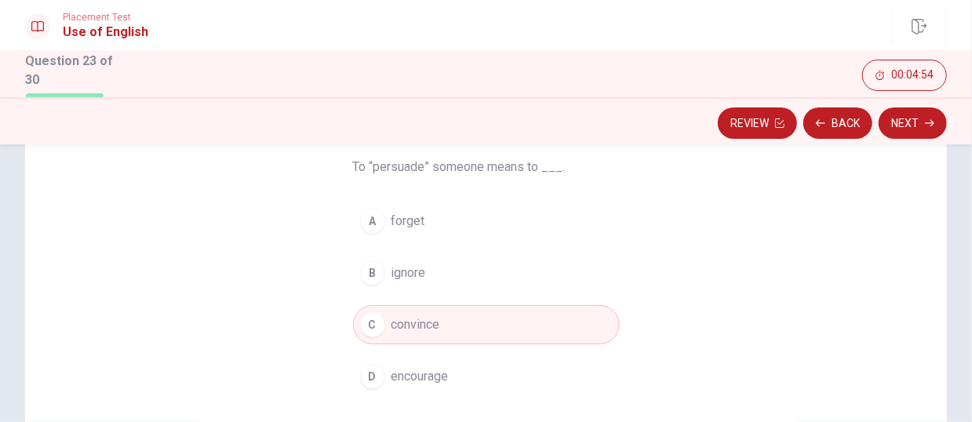
click at [810, 132] on button "Next" at bounding box center [913, 123] width 68 height 31
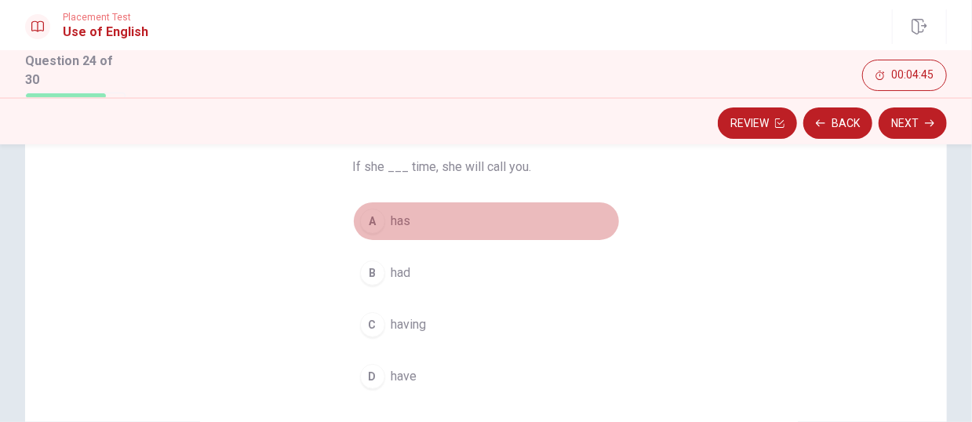
click at [377, 221] on div "A" at bounding box center [372, 221] width 25 height 25
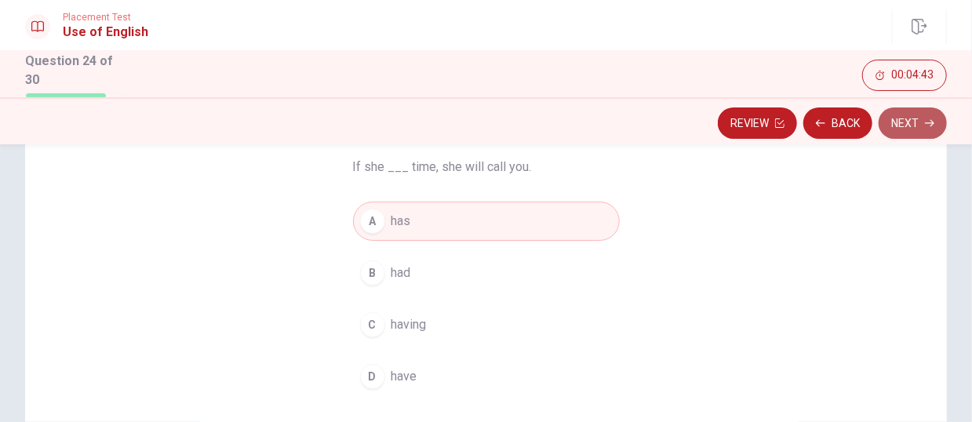
click at [810, 119] on button "Next" at bounding box center [913, 123] width 68 height 31
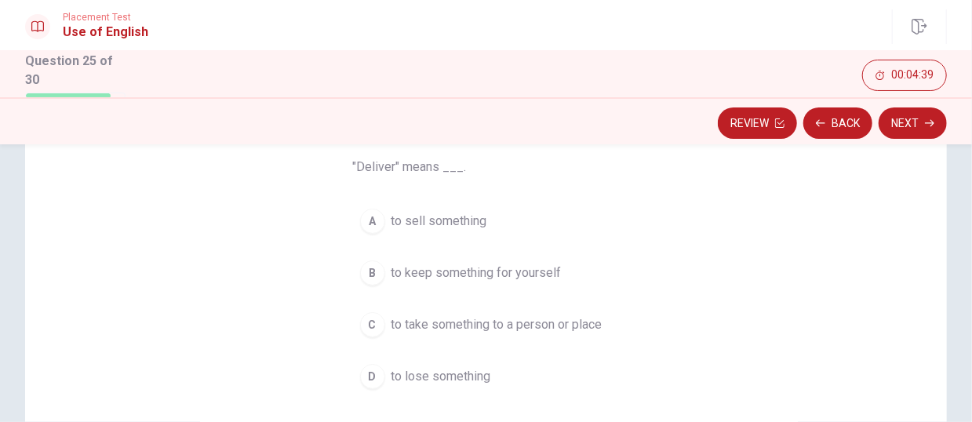
click at [370, 330] on div "C" at bounding box center [372, 324] width 25 height 25
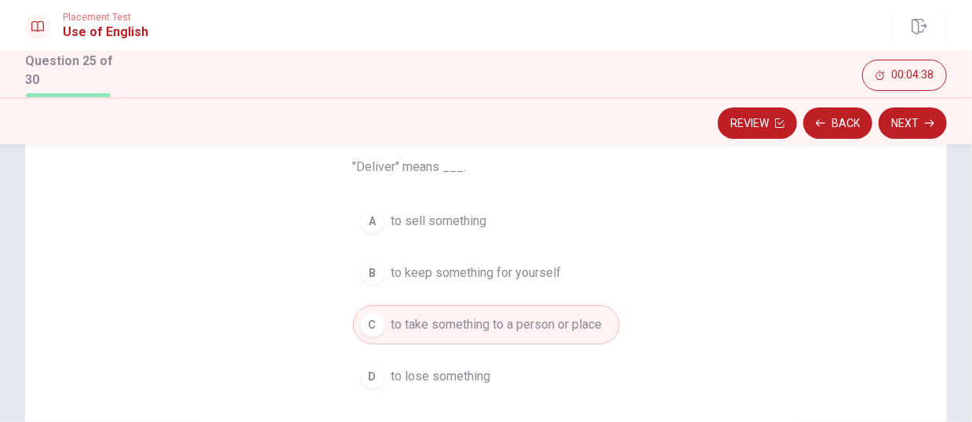
click at [810, 128] on button "Next" at bounding box center [913, 123] width 68 height 31
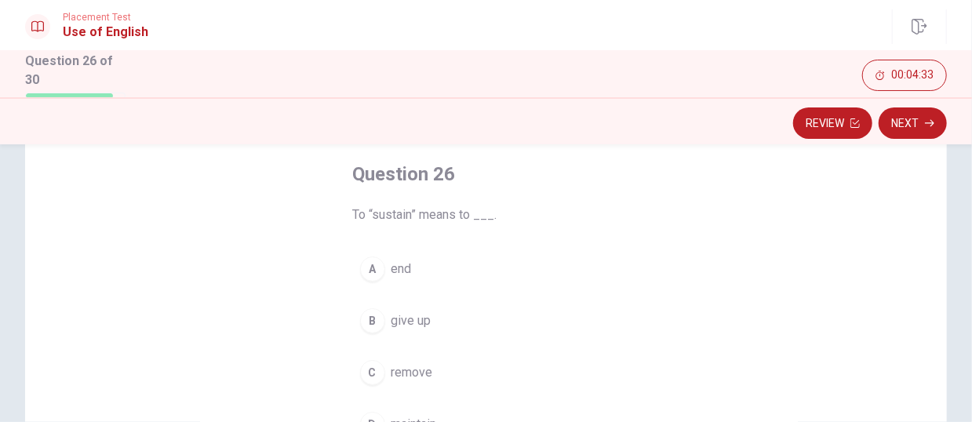
scroll to position [157, 0]
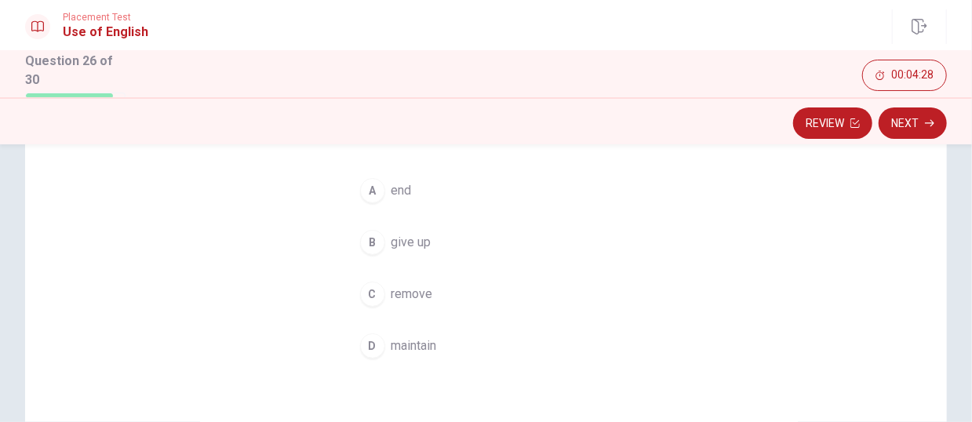
click at [374, 330] on button "D maintain" at bounding box center [486, 345] width 267 height 39
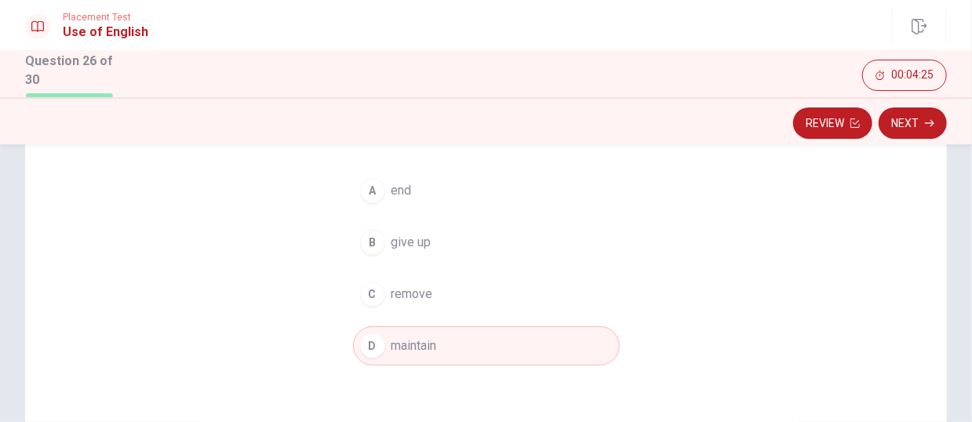
click at [810, 134] on button "Next" at bounding box center [913, 123] width 68 height 31
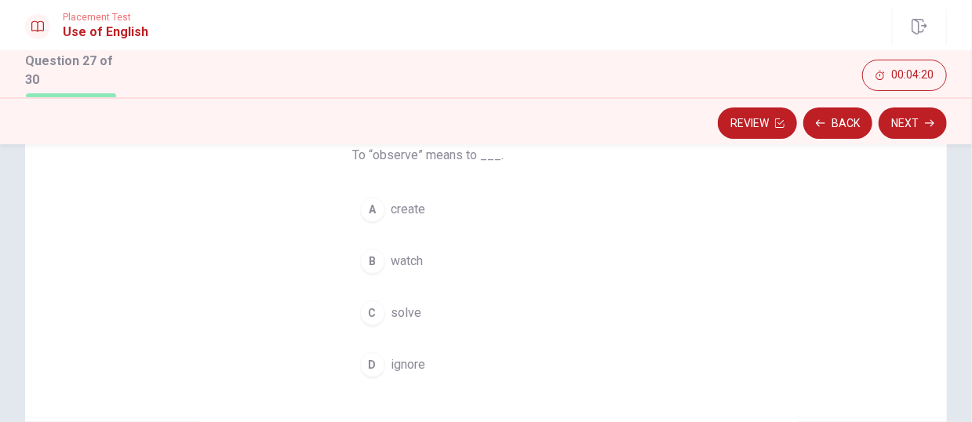
scroll to position [136, 0]
click at [374, 267] on div "B" at bounding box center [372, 263] width 25 height 25
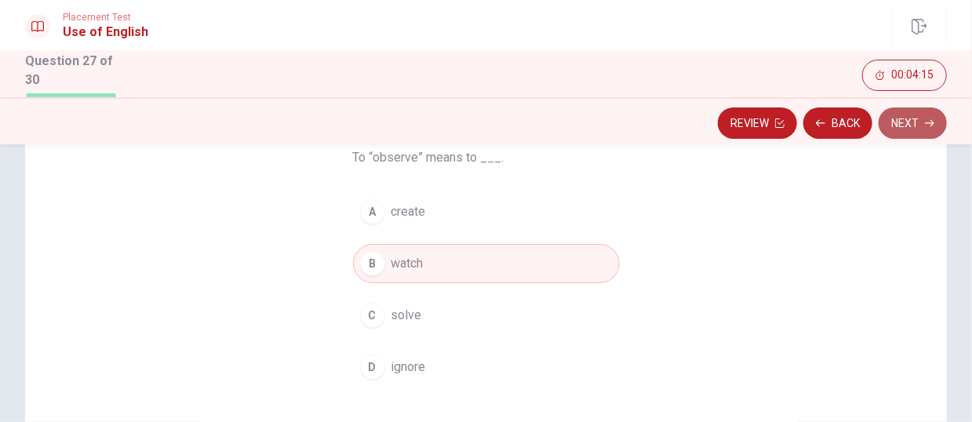
click at [810, 117] on button "Next" at bounding box center [913, 123] width 68 height 31
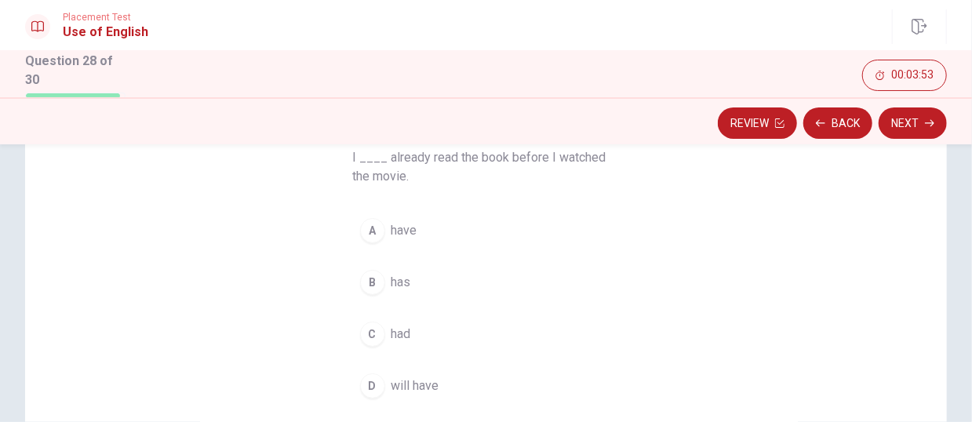
click at [376, 330] on div "C" at bounding box center [372, 334] width 25 height 25
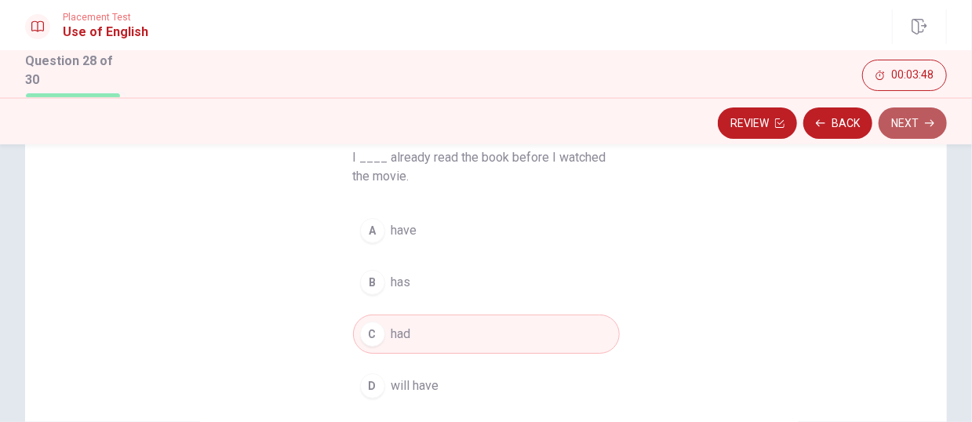
click at [810, 124] on button "Next" at bounding box center [913, 123] width 68 height 31
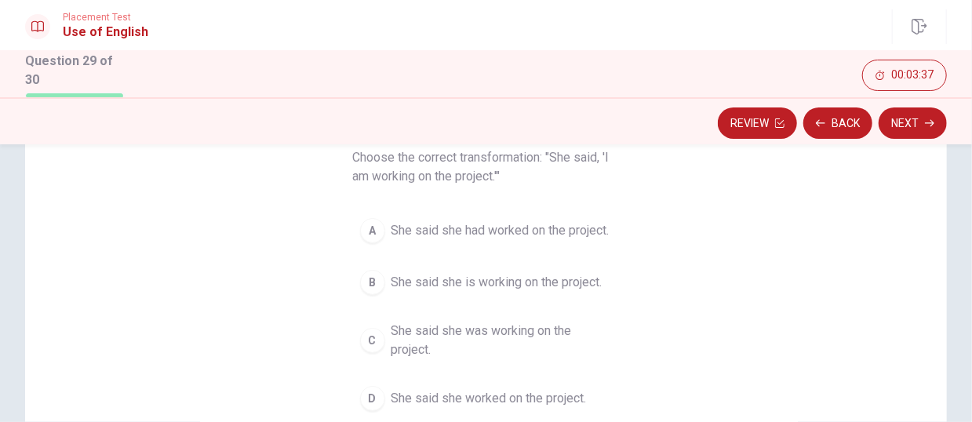
click at [375, 287] on div "B" at bounding box center [372, 282] width 25 height 25
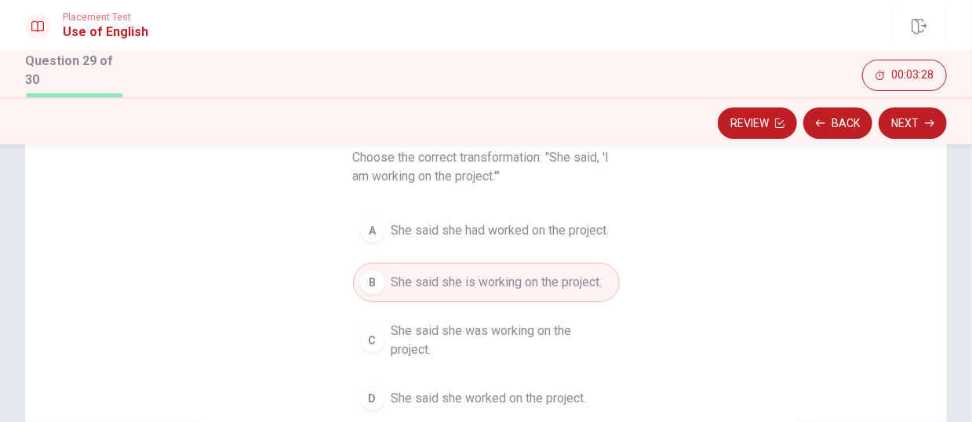
click at [810, 132] on button "Next" at bounding box center [913, 123] width 68 height 31
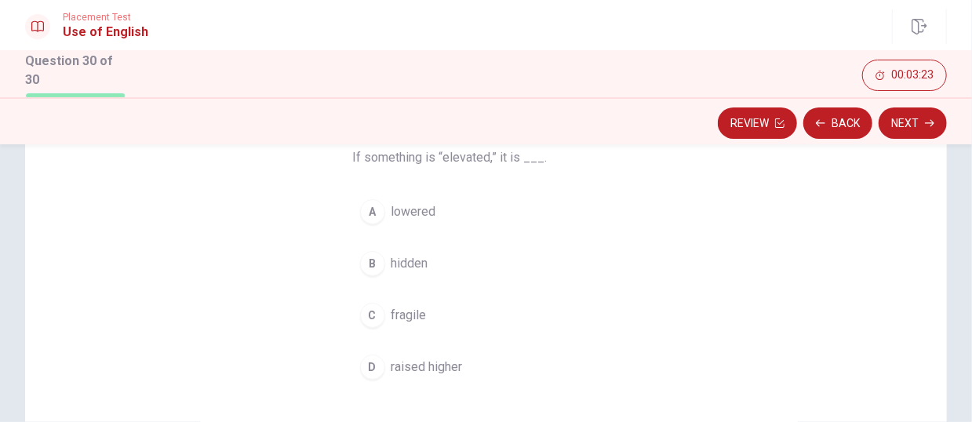
click at [398, 330] on span "raised higher" at bounding box center [427, 367] width 71 height 19
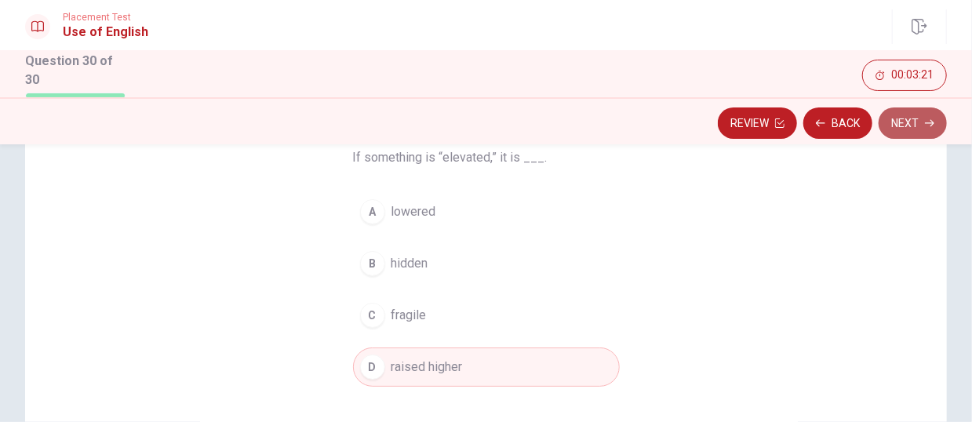
click at [810, 128] on button "Next" at bounding box center [913, 123] width 68 height 31
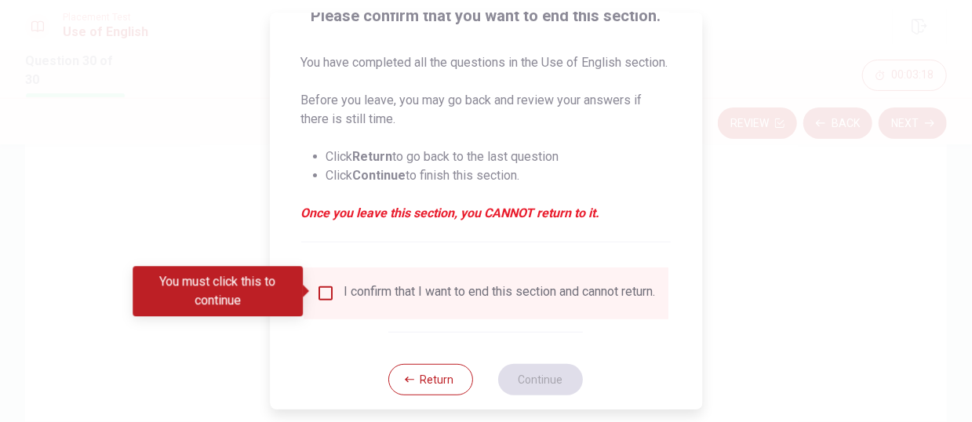
scroll to position [157, 0]
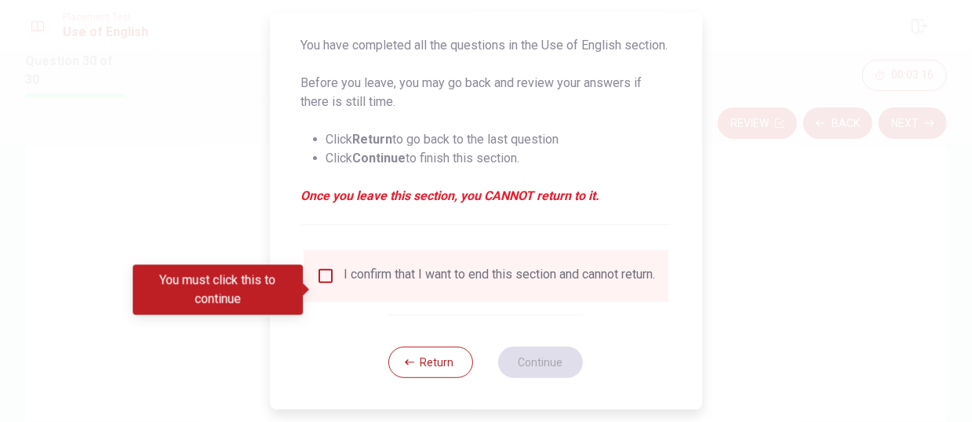
click at [322, 286] on input "You must click this to continue" at bounding box center [325, 276] width 19 height 19
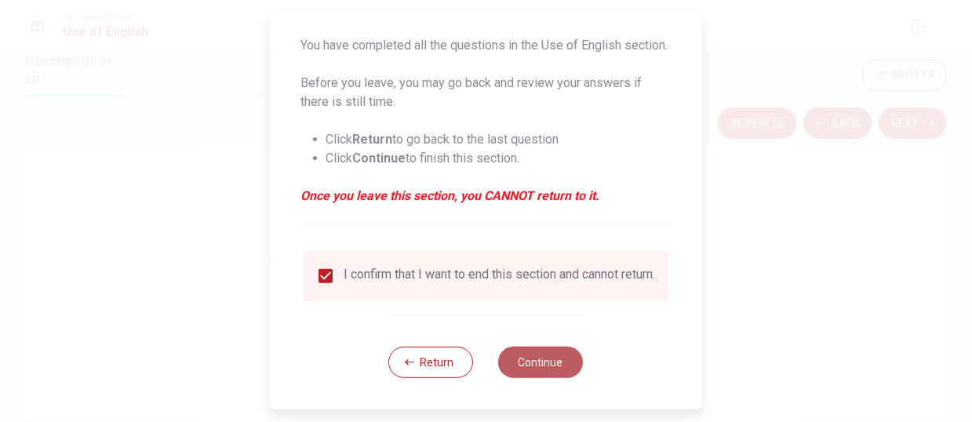
click at [545, 330] on button "Continue" at bounding box center [541, 362] width 85 height 31
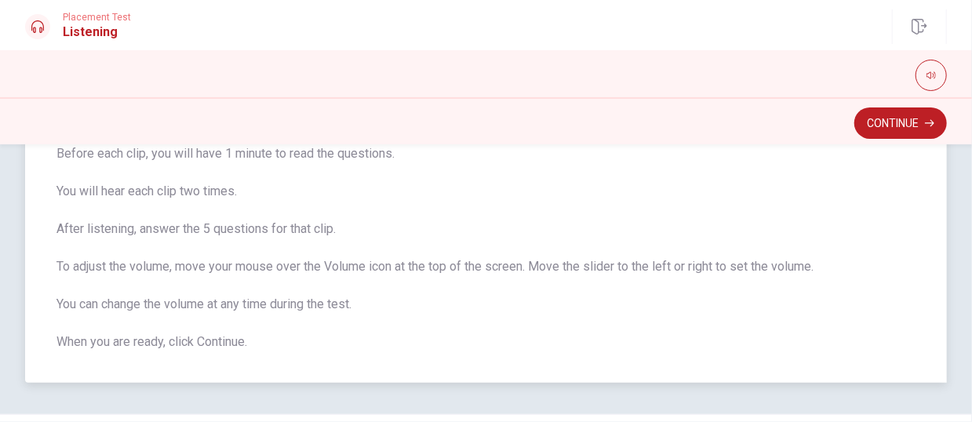
drag, startPoint x: 125, startPoint y: 235, endPoint x: 267, endPoint y: 232, distance: 142.1
click at [272, 232] on span "There are 3 audio clips in this section. Each clip has 5 questions. Before each…" at bounding box center [486, 229] width 859 height 245
drag, startPoint x: 193, startPoint y: 227, endPoint x: 309, endPoint y: 300, distance: 137.2
click at [309, 300] on span "There are 3 audio clips in this section. Each clip has 5 questions. Before each…" at bounding box center [486, 229] width 859 height 245
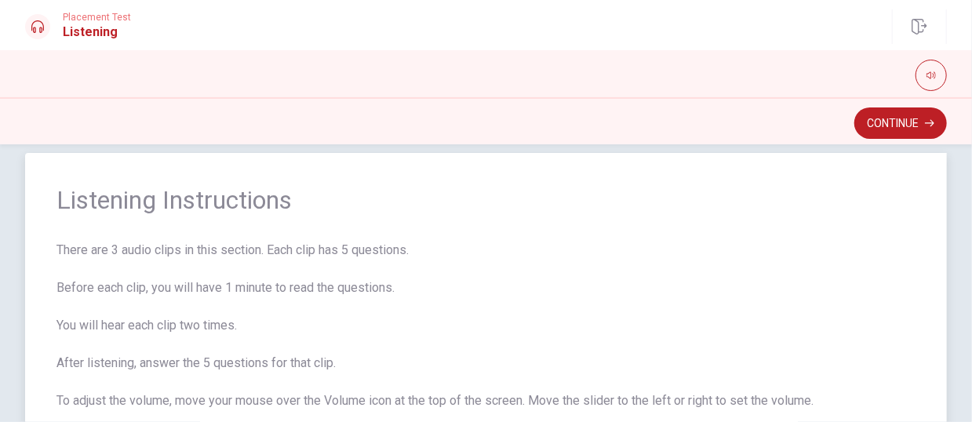
scroll to position [0, 0]
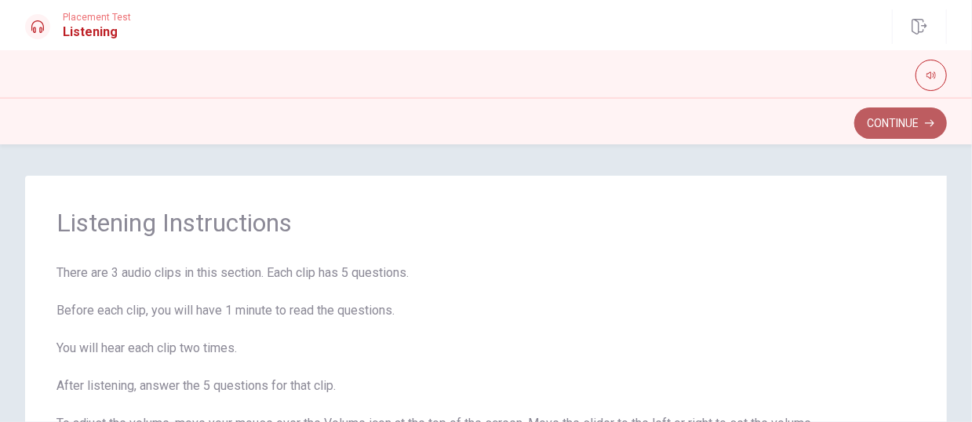
click at [810, 128] on button "Continue" at bounding box center [901, 123] width 93 height 31
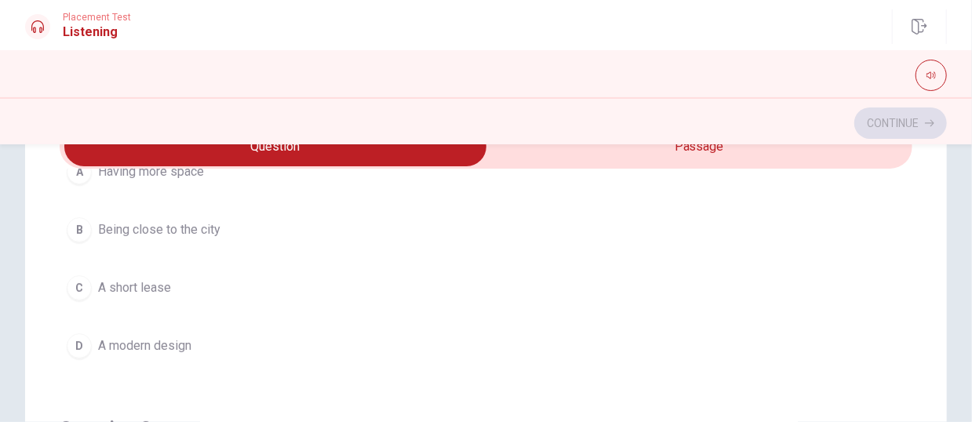
click at [810, 281] on div "Question 1 What is the man’s main preference? A Having more space B Being close…" at bounding box center [486, 428] width 853 height 518
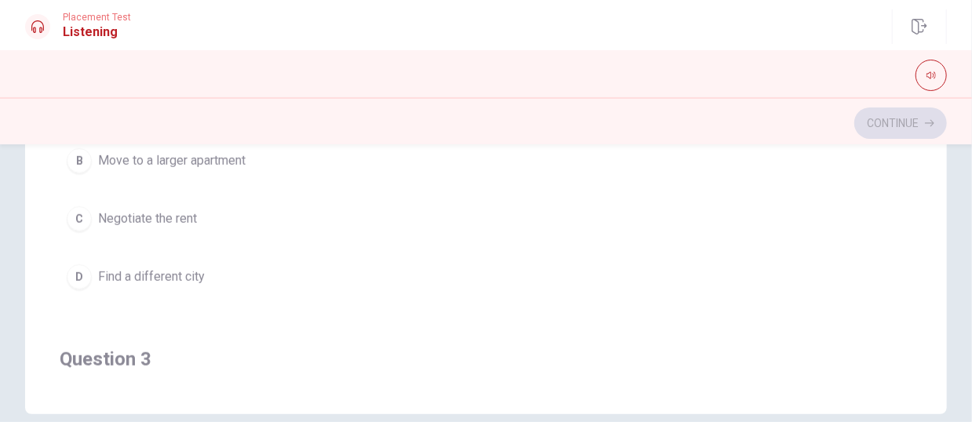
scroll to position [1181, 0]
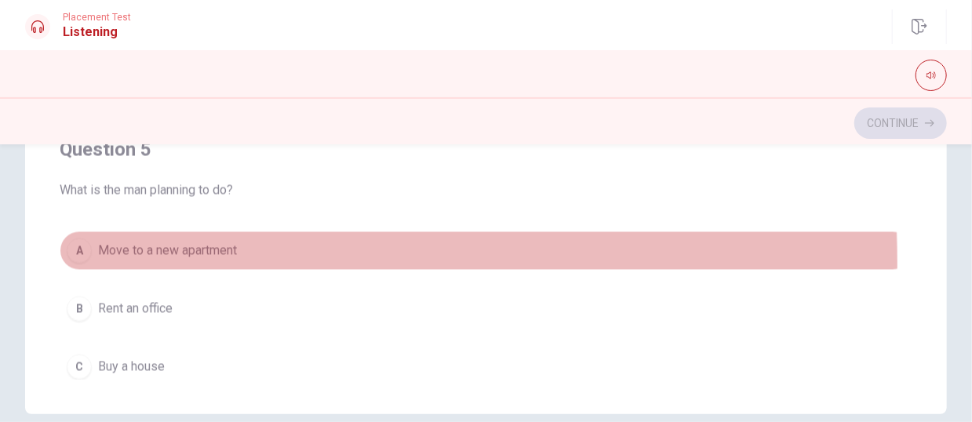
click at [86, 253] on button "A Move to a new apartment" at bounding box center [486, 251] width 853 height 39
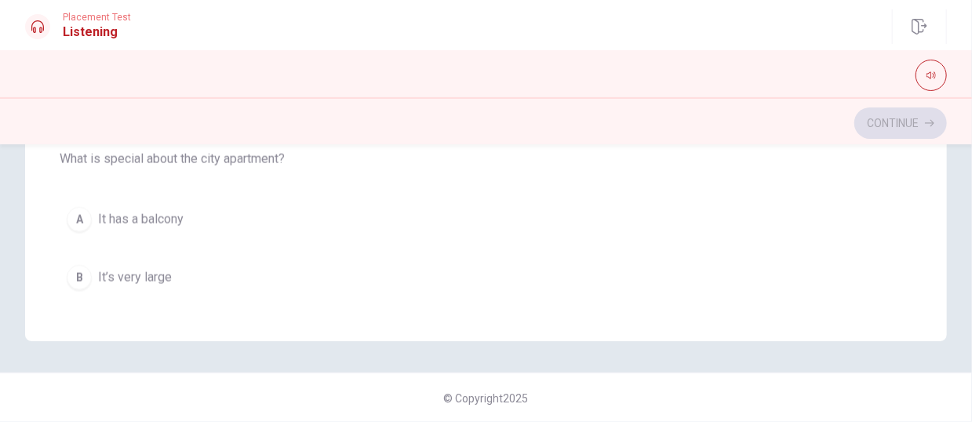
scroll to position [759, 0]
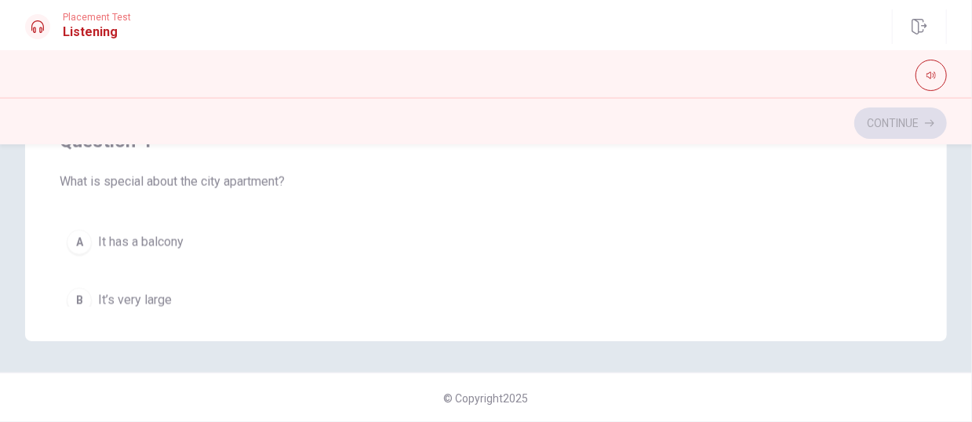
click at [147, 233] on span "It has a balcony" at bounding box center [141, 242] width 86 height 19
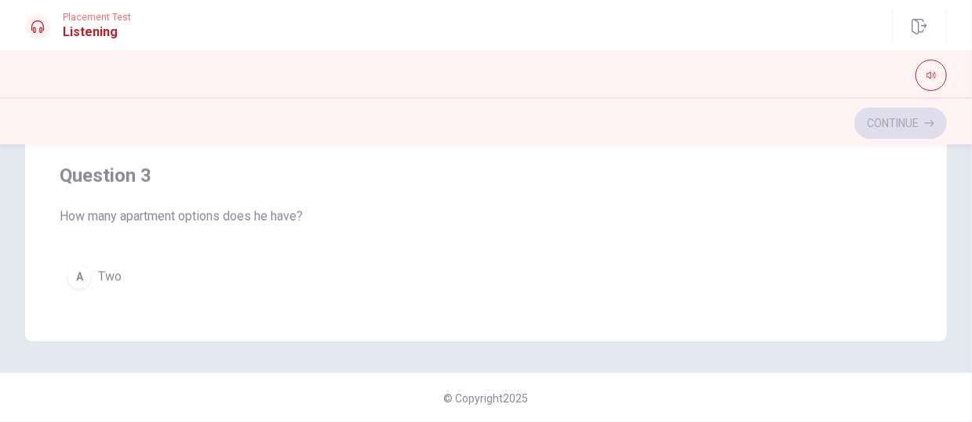
scroll to position [366, 0]
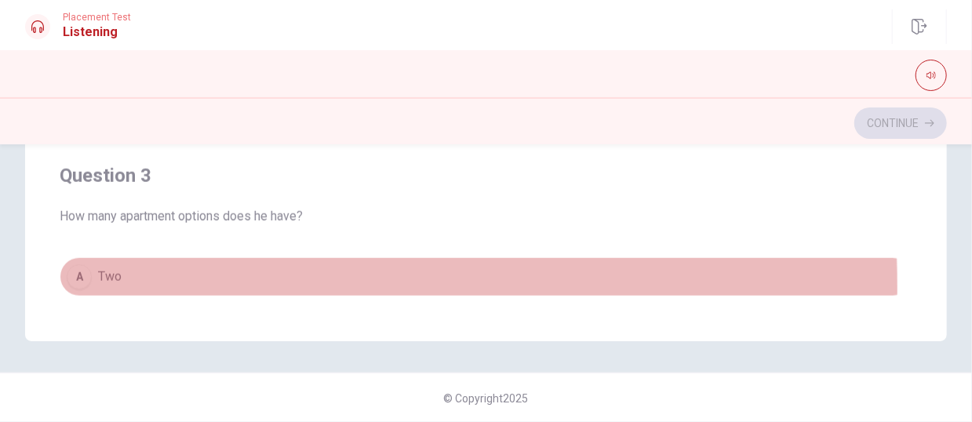
click at [83, 282] on div "A" at bounding box center [79, 276] width 25 height 25
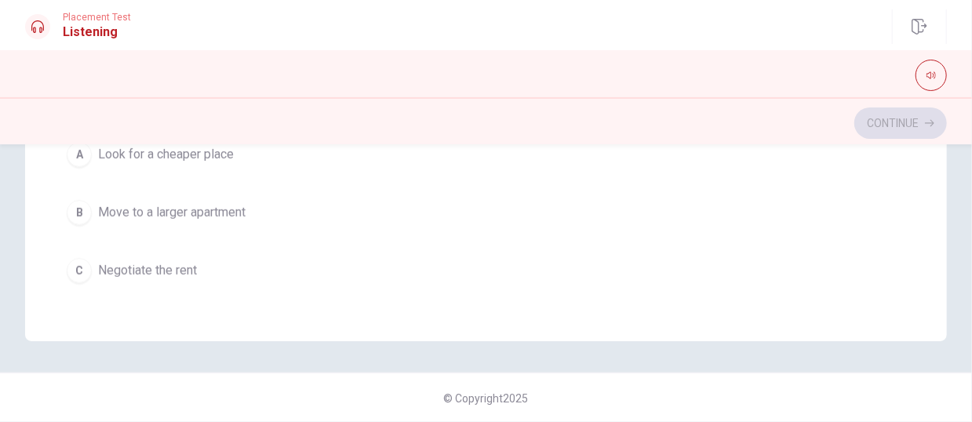
scroll to position [210, 0]
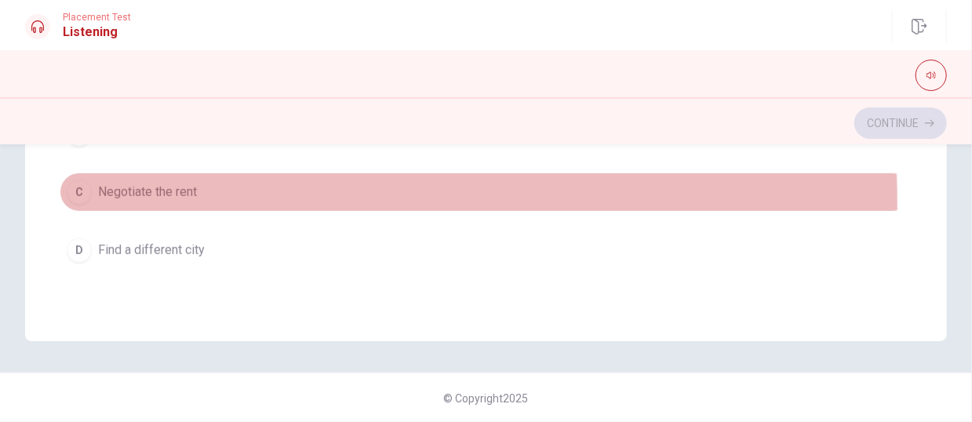
click at [164, 199] on button "C Negotiate the rent" at bounding box center [486, 192] width 853 height 39
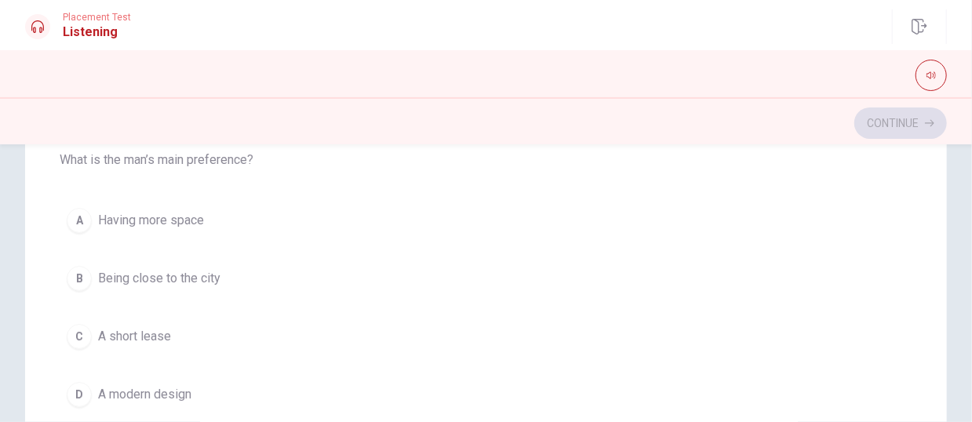
scroll to position [151, 0]
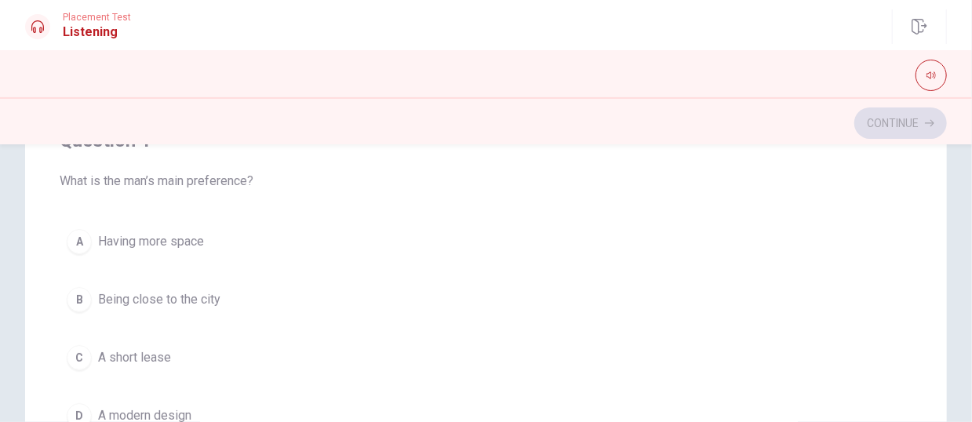
click at [88, 235] on div "A" at bounding box center [79, 241] width 25 height 25
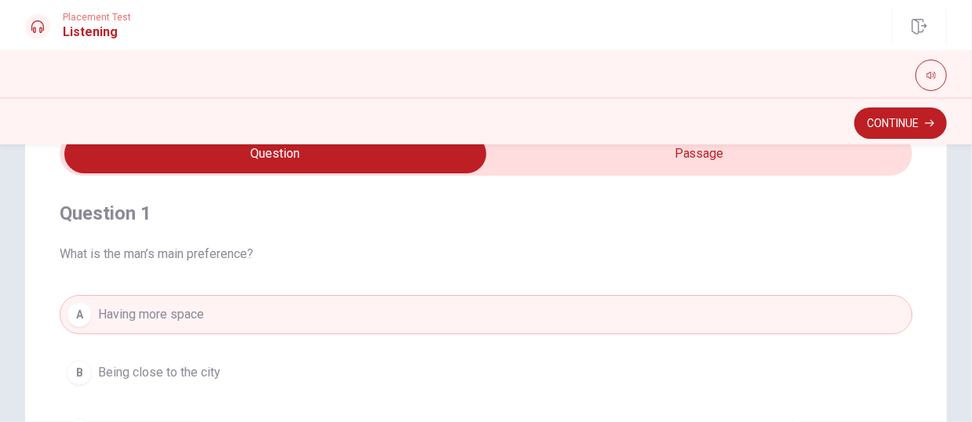
scroll to position [0, 0]
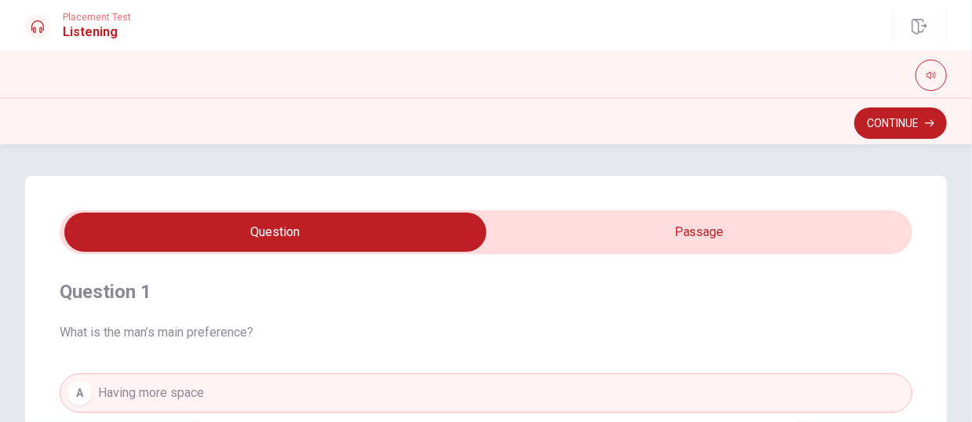
type input "82"
click at [643, 239] on input "checkbox" at bounding box center [276, 232] width 1280 height 39
checkbox input "true"
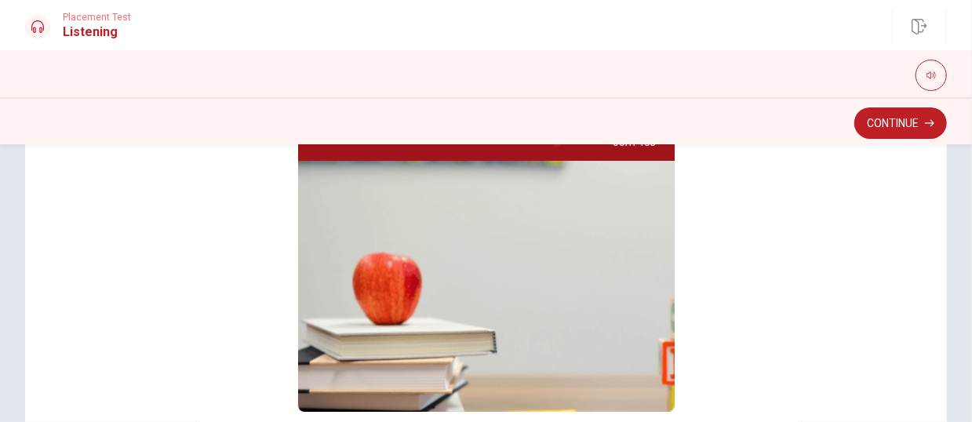
scroll to position [230, 0]
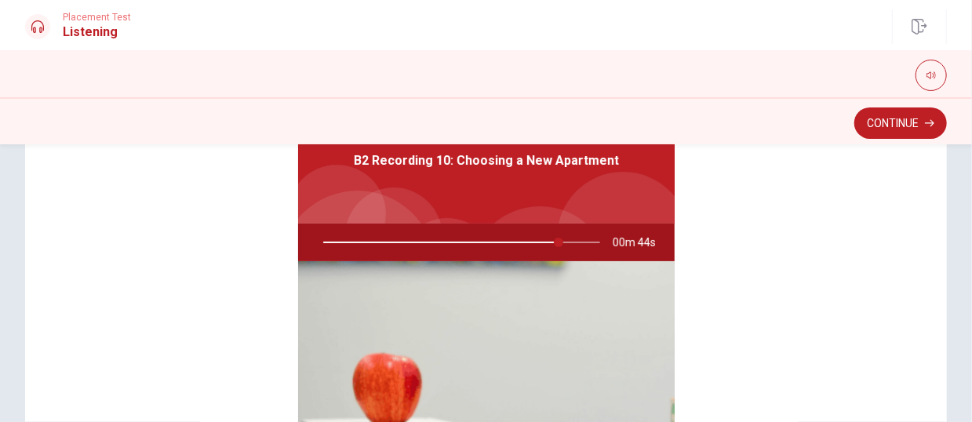
click at [307, 250] on div at bounding box center [458, 243] width 308 height 38
click at [319, 241] on div at bounding box center [458, 243] width 308 height 38
drag, startPoint x: 556, startPoint y: 247, endPoint x: 469, endPoint y: 252, distance: 86.5
click at [483, 252] on div at bounding box center [458, 243] width 308 height 38
drag, startPoint x: 443, startPoint y: 251, endPoint x: 397, endPoint y: 322, distance: 84.0
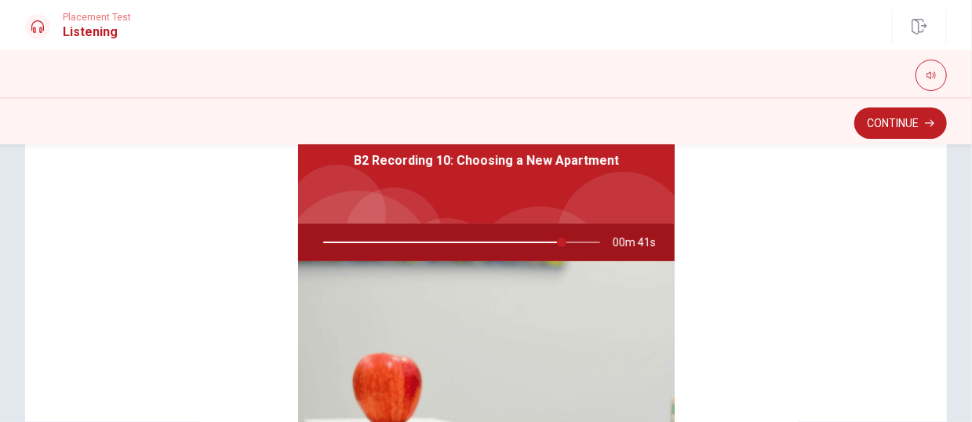
click at [442, 252] on div at bounding box center [458, 243] width 308 height 38
click at [391, 330] on img at bounding box center [486, 386] width 377 height 251
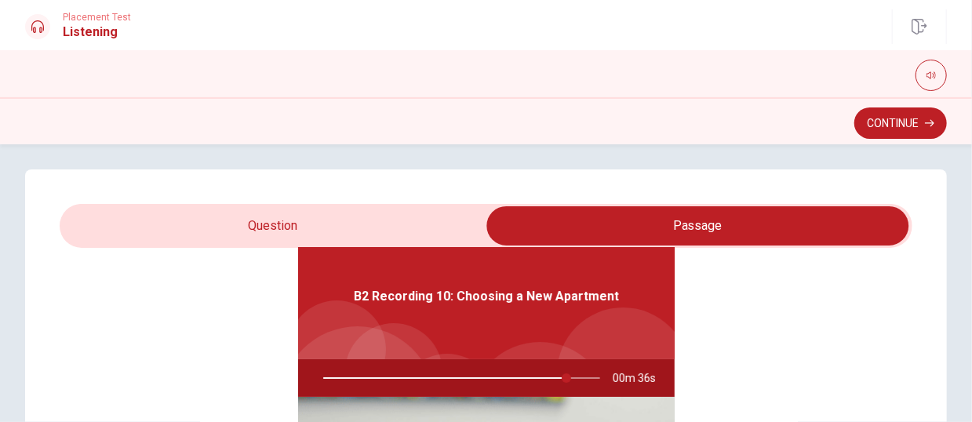
scroll to position [0, 0]
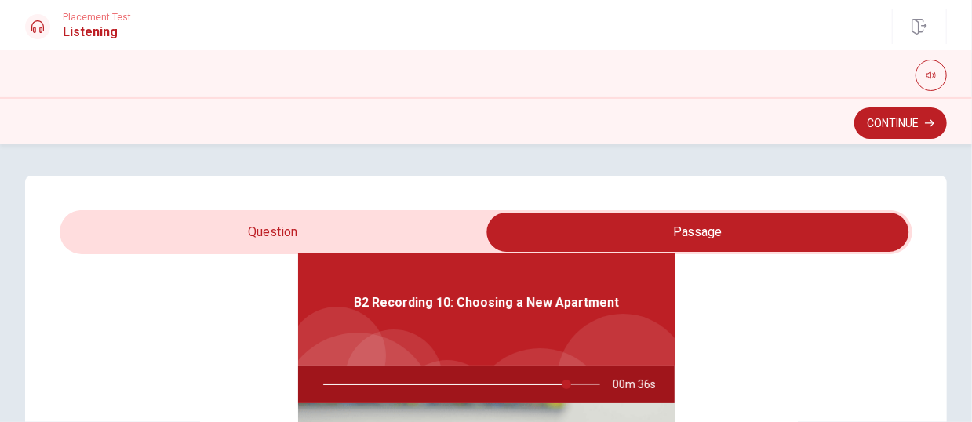
type input "88"
click at [293, 233] on input "checkbox" at bounding box center [698, 232] width 1280 height 39
checkbox input "false"
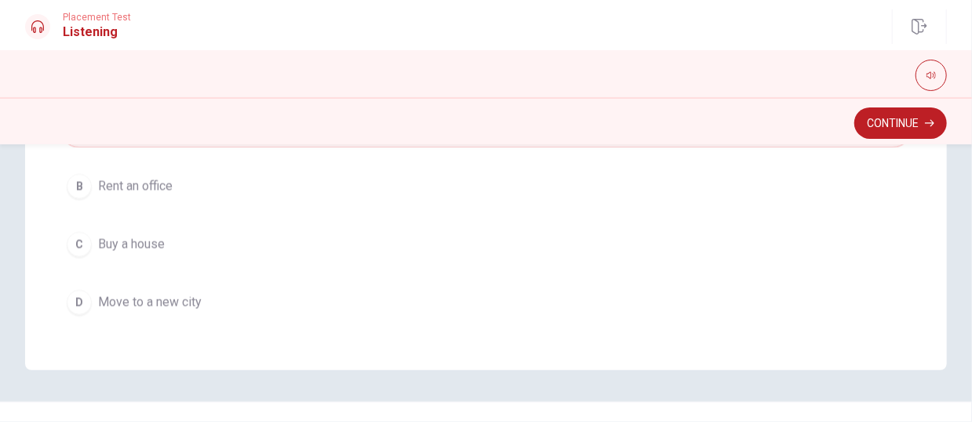
scroll to position [465, 0]
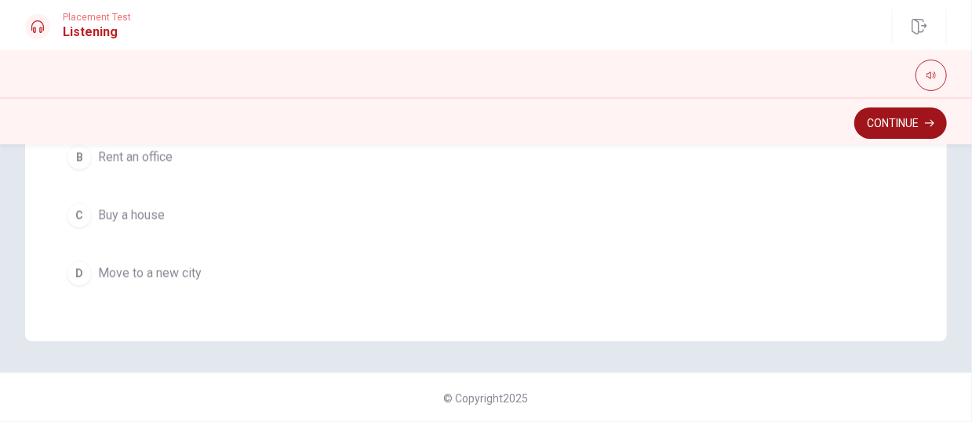
click at [810, 117] on button "Continue" at bounding box center [901, 123] width 93 height 31
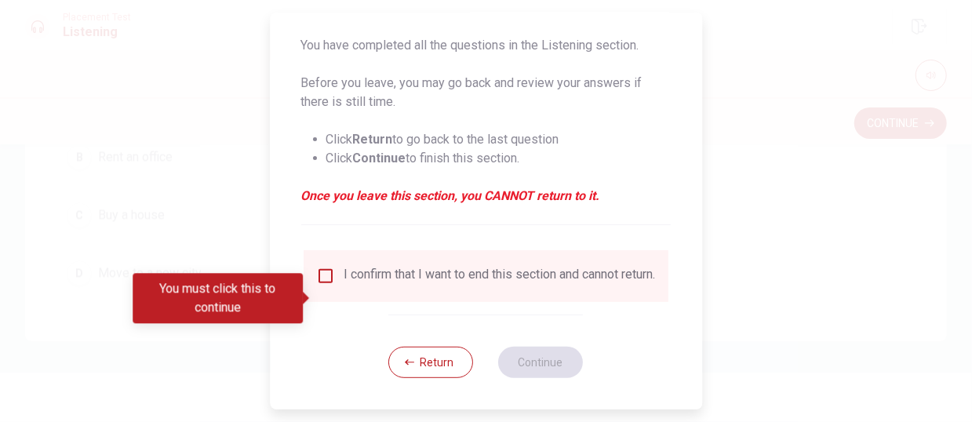
scroll to position [157, 0]
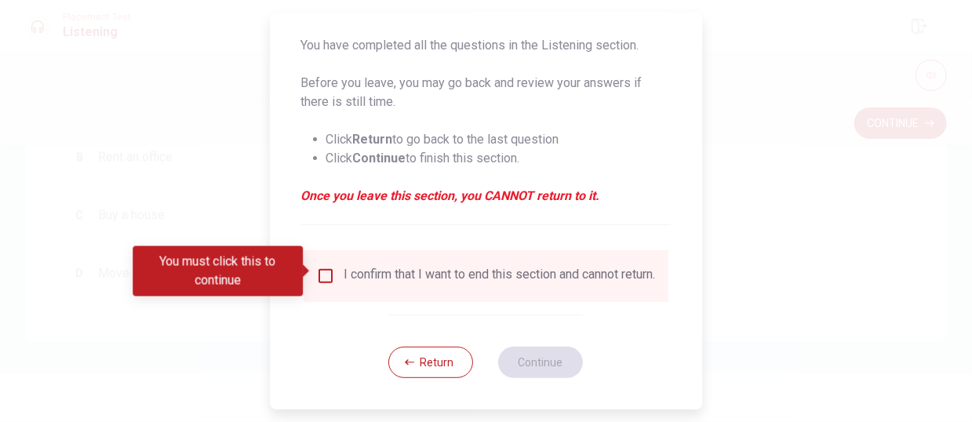
click at [327, 273] on input "You must click this to continue" at bounding box center [325, 276] width 19 height 19
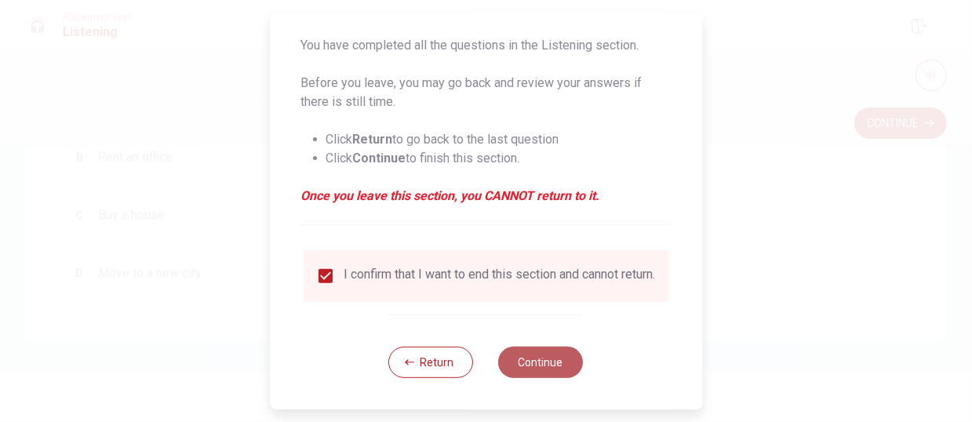
click at [555, 330] on button "Continue" at bounding box center [541, 362] width 85 height 31
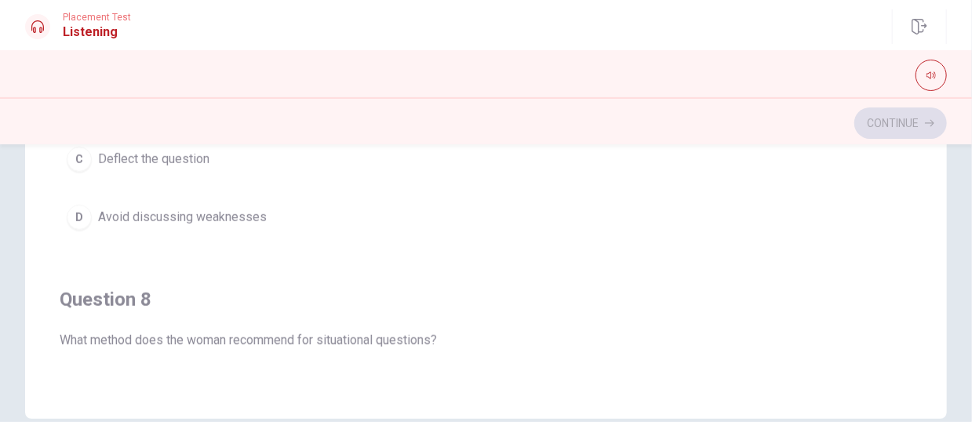
scroll to position [344, 0]
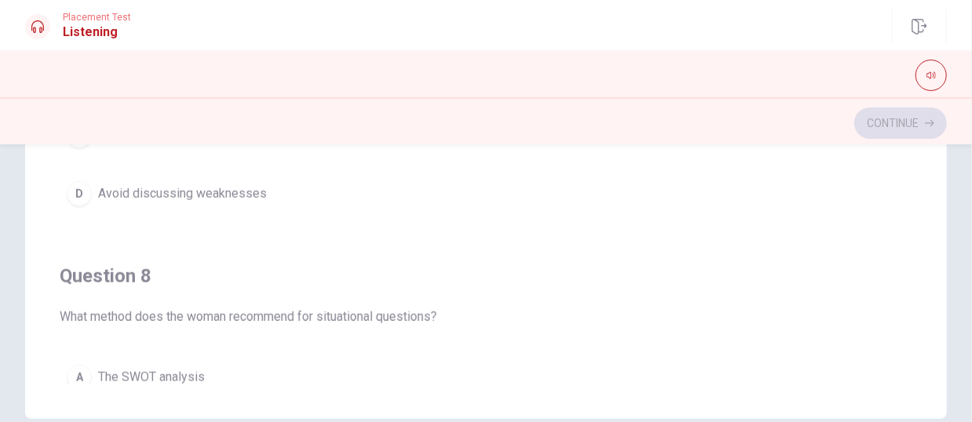
drag, startPoint x: 958, startPoint y: 42, endPoint x: 1005, endPoint y: -16, distance: 74.8
click at [810, 0] on html "This site uses cookies, as explained in our Privacy Policy . If you agree to th…" at bounding box center [486, 211] width 972 height 422
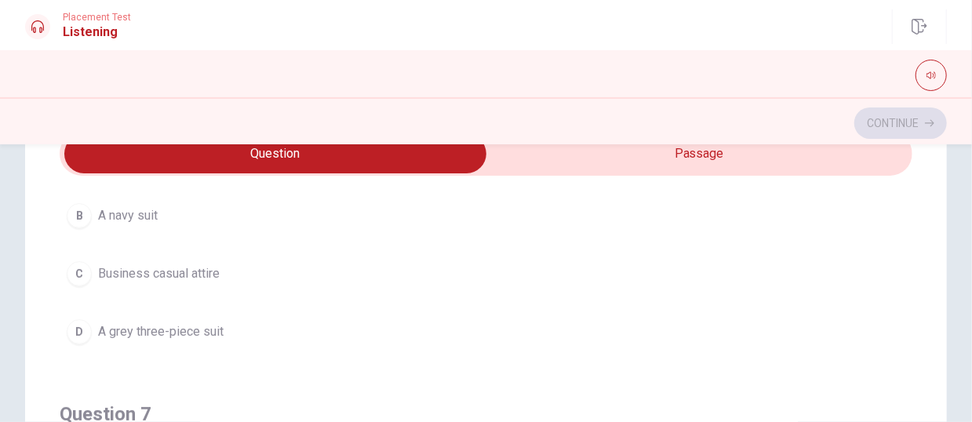
scroll to position [78, 0]
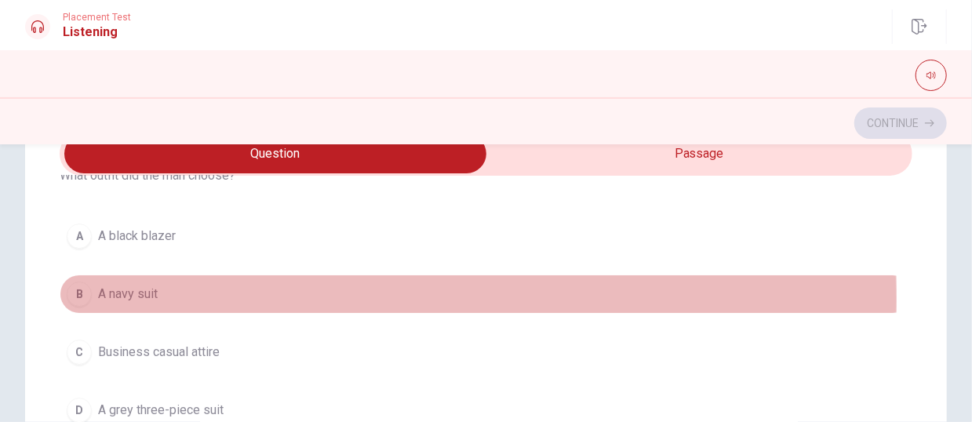
click at [100, 297] on span "A navy suit" at bounding box center [128, 294] width 60 height 19
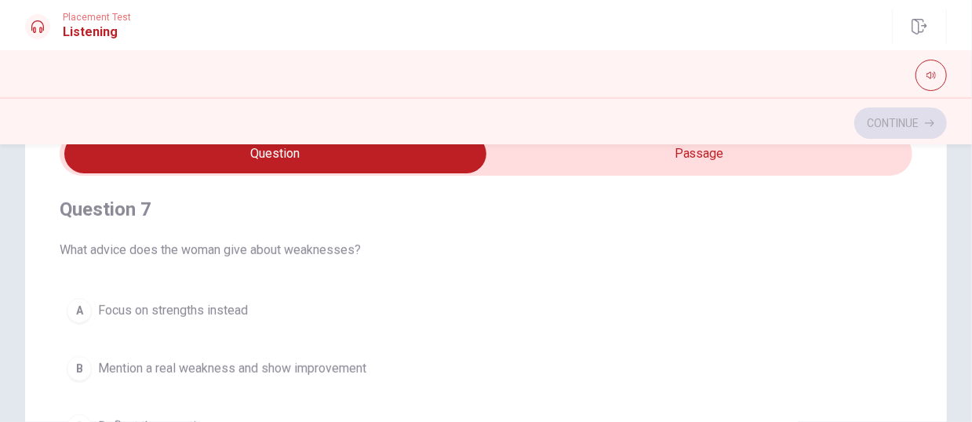
scroll to position [392, 0]
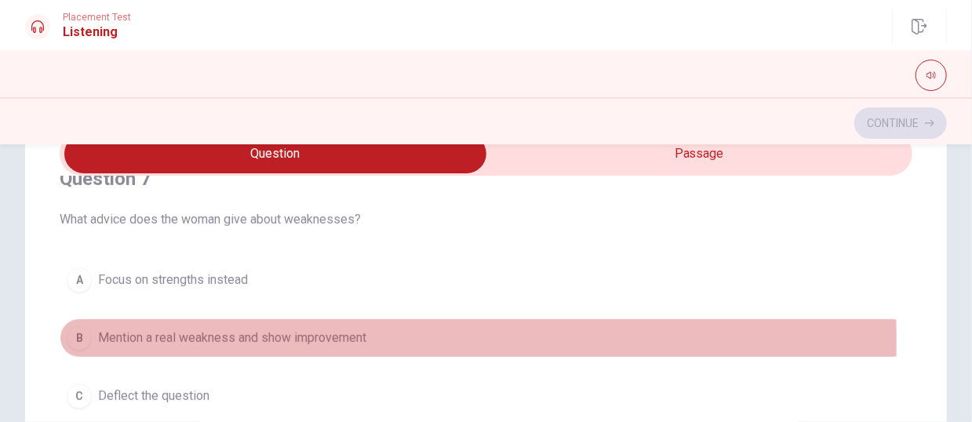
click at [206, 330] on span "Mention a real weakness and show improvement" at bounding box center [232, 338] width 268 height 19
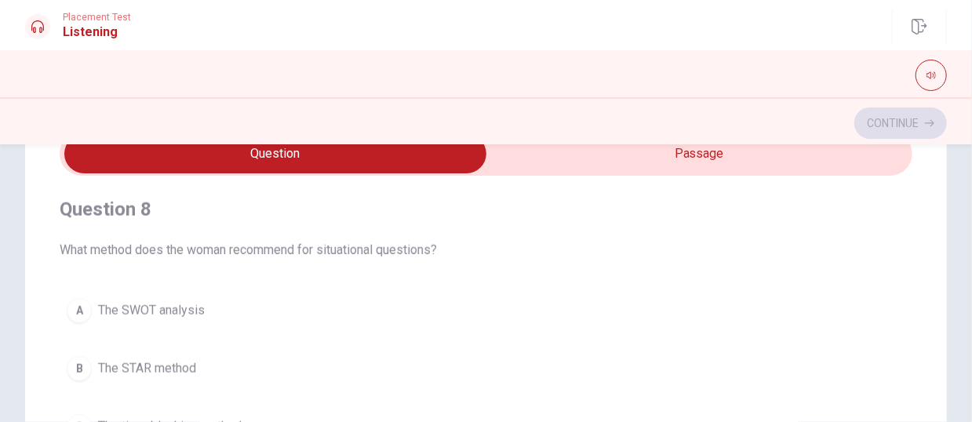
scroll to position [729, 0]
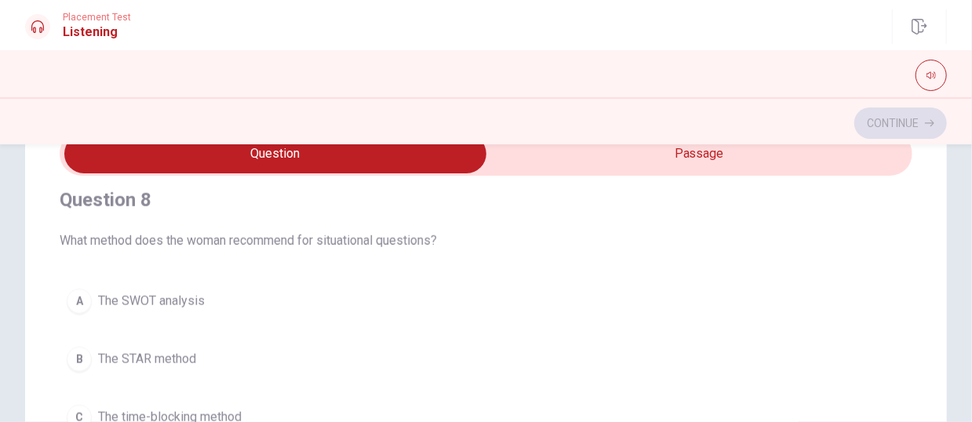
click at [165, 330] on span "The STAR method" at bounding box center [147, 359] width 98 height 19
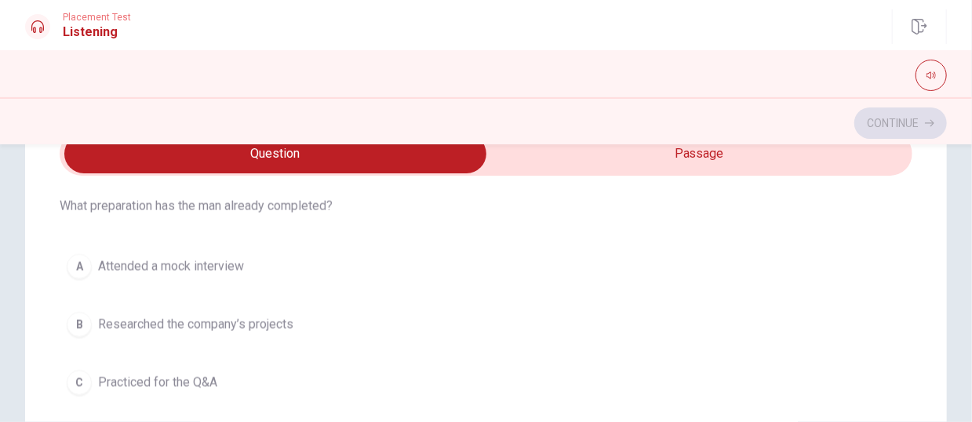
scroll to position [1200, 0]
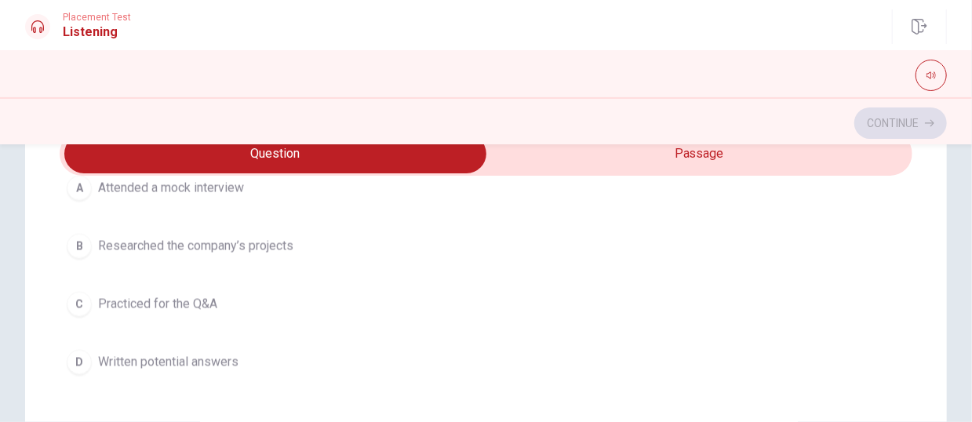
click at [166, 239] on span "Researched the company’s projects" at bounding box center [195, 246] width 195 height 19
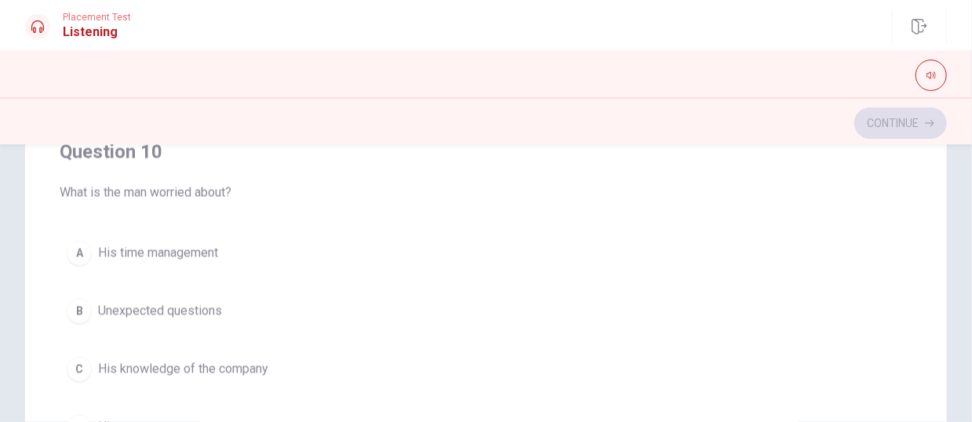
scroll to position [392, 0]
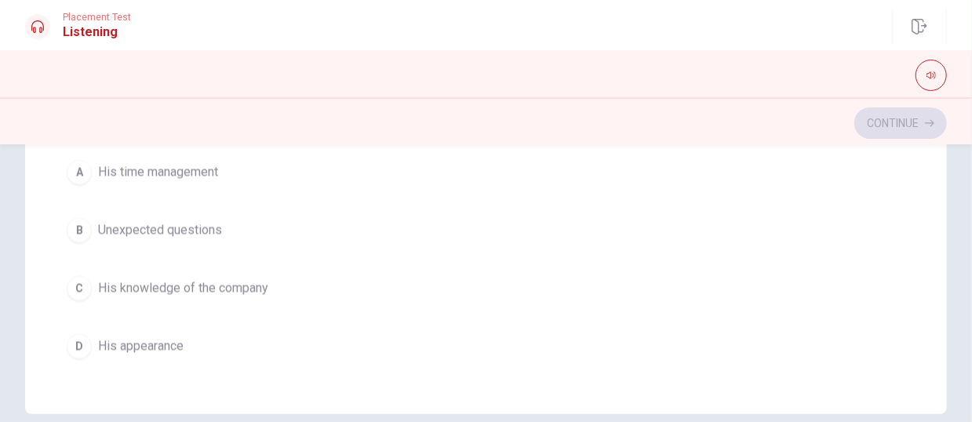
click at [135, 228] on span "Unexpected questions" at bounding box center [160, 230] width 124 height 19
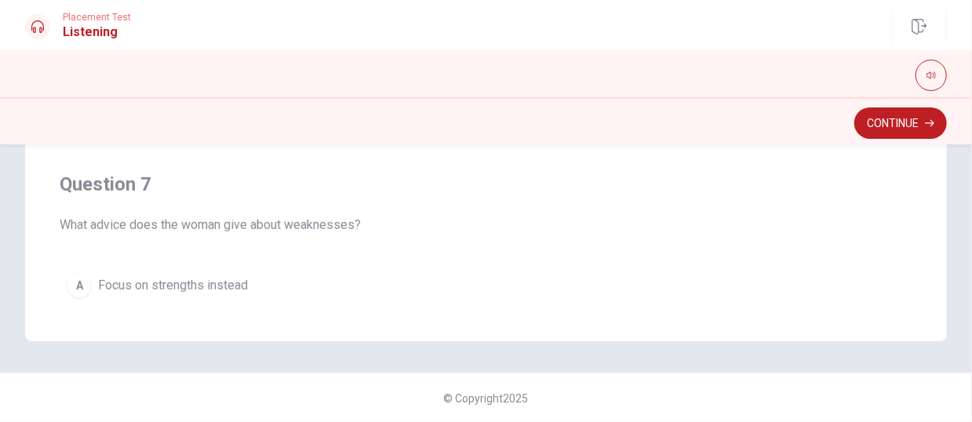
scroll to position [0, 0]
click at [810, 117] on button "Continue" at bounding box center [901, 123] width 93 height 31
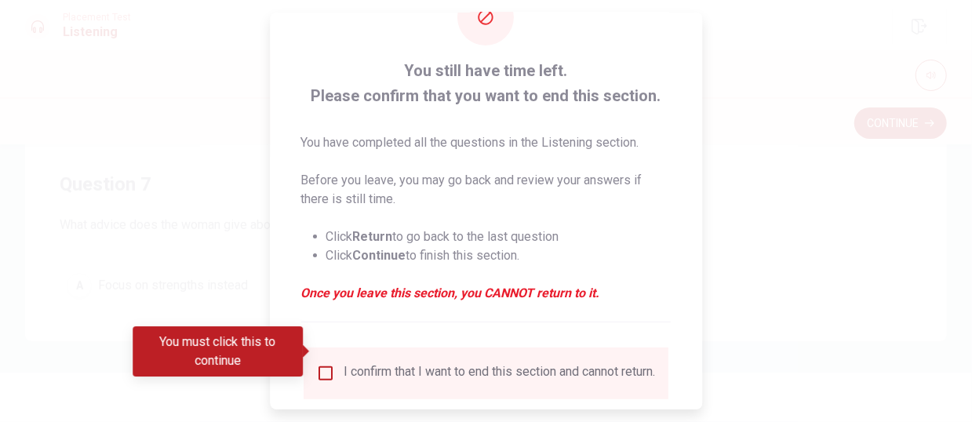
scroll to position [78, 0]
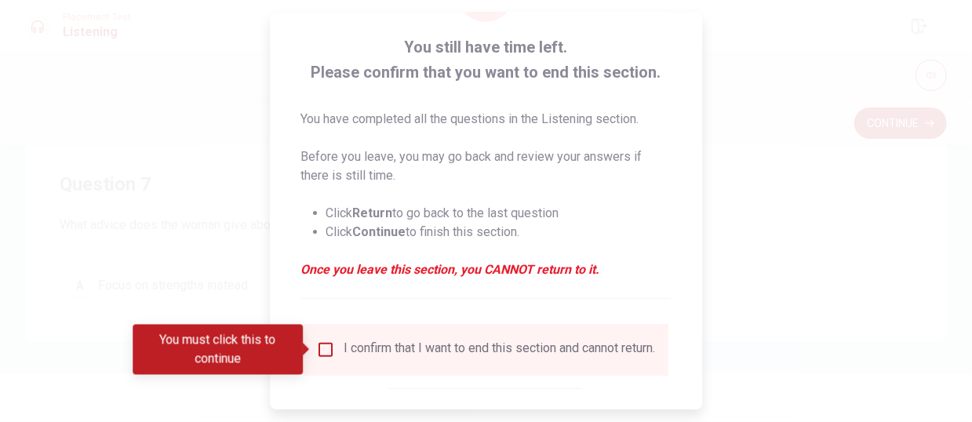
click at [323, 330] on input "You must click this to continue" at bounding box center [325, 350] width 19 height 19
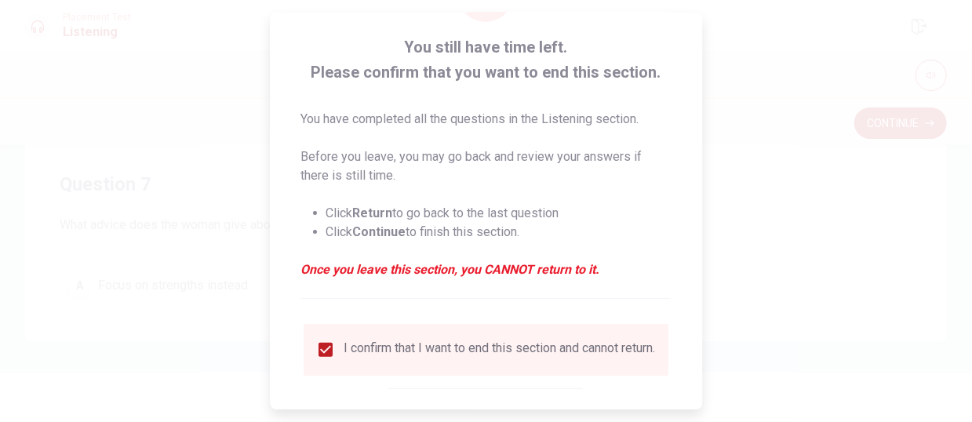
scroll to position [157, 0]
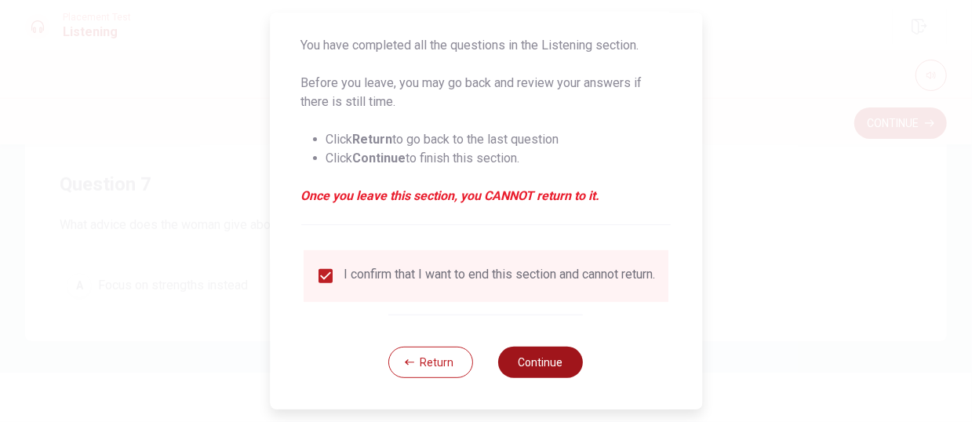
click at [567, 330] on button "Continue" at bounding box center [541, 362] width 85 height 31
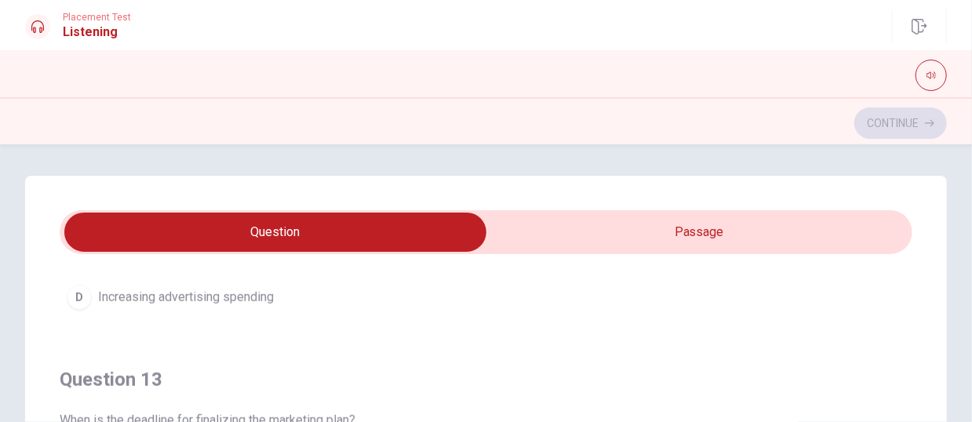
scroll to position [549, 0]
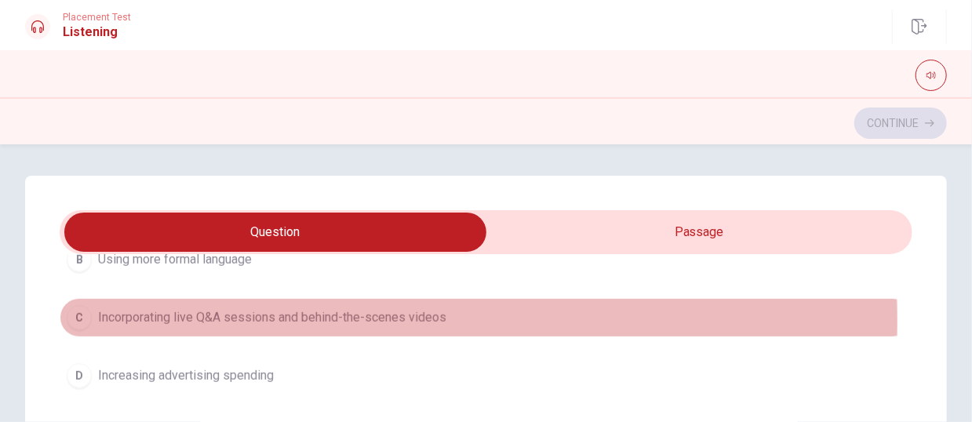
click at [274, 317] on span "Incorporating live Q&A sessions and behind-the-scenes videos" at bounding box center [272, 317] width 348 height 19
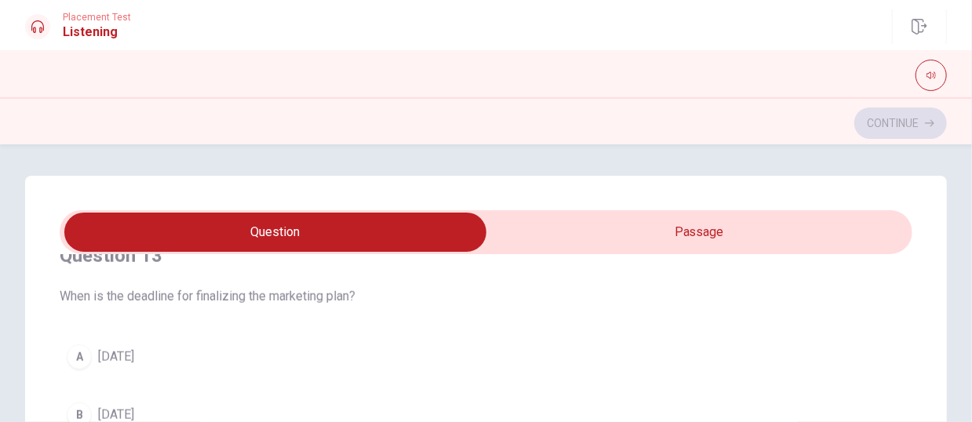
scroll to position [785, 0]
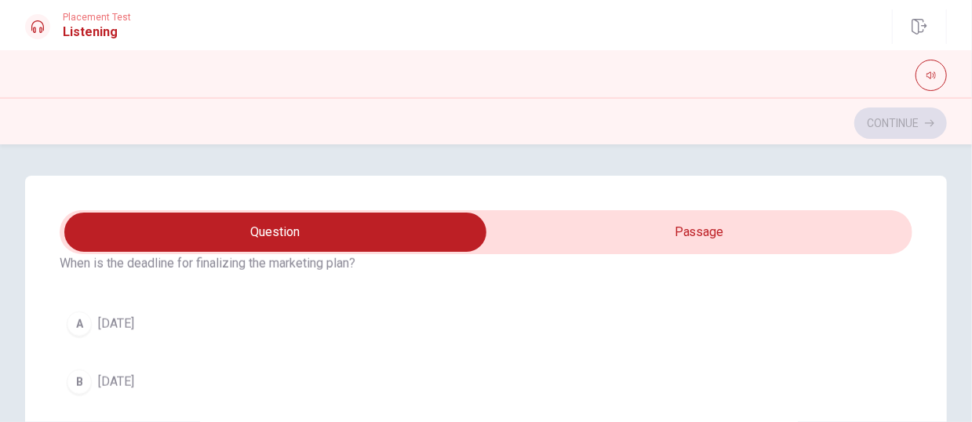
click at [126, 330] on span "[DATE]" at bounding box center [116, 382] width 36 height 19
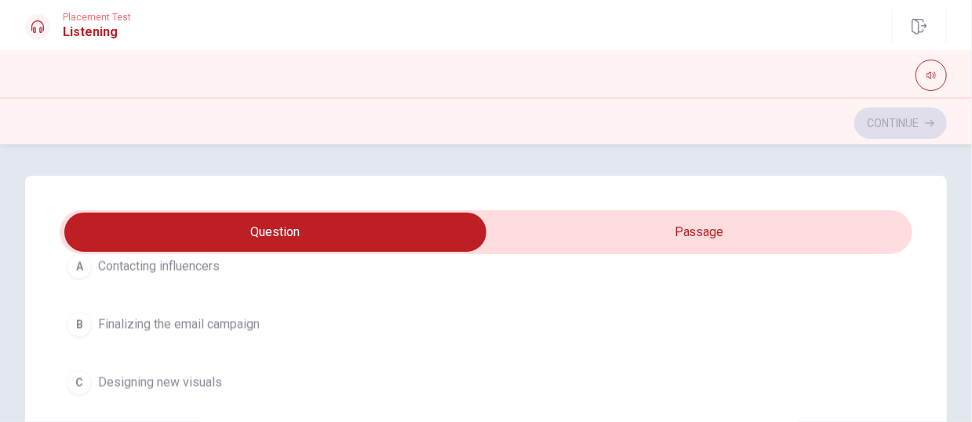
scroll to position [1103, 0]
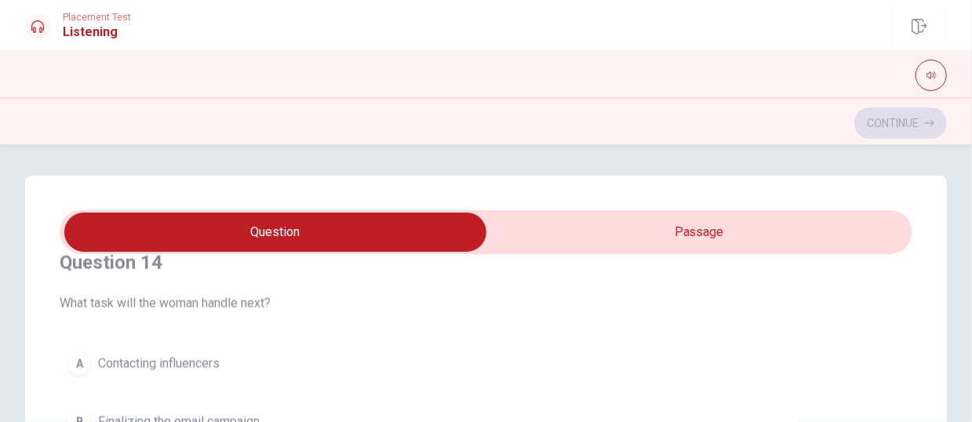
click at [111, 330] on span "Contacting influencers" at bounding box center [159, 364] width 122 height 19
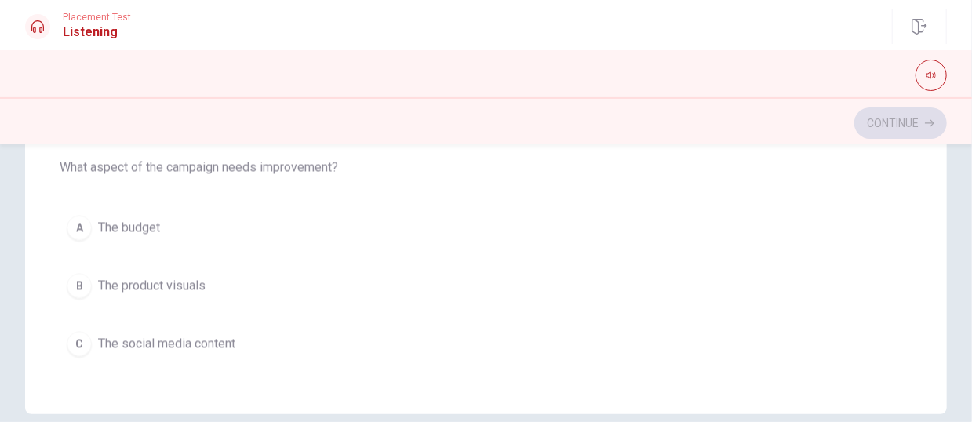
scroll to position [1181, 0]
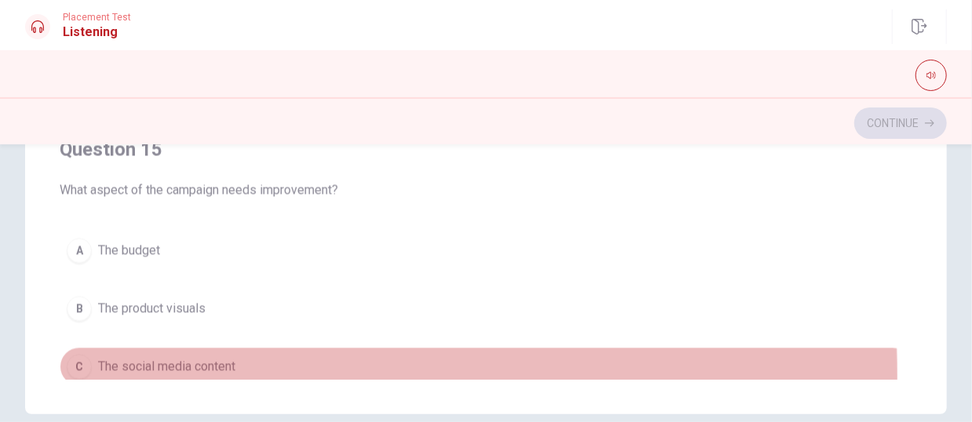
click at [170, 330] on span "The social media content" at bounding box center [166, 367] width 137 height 19
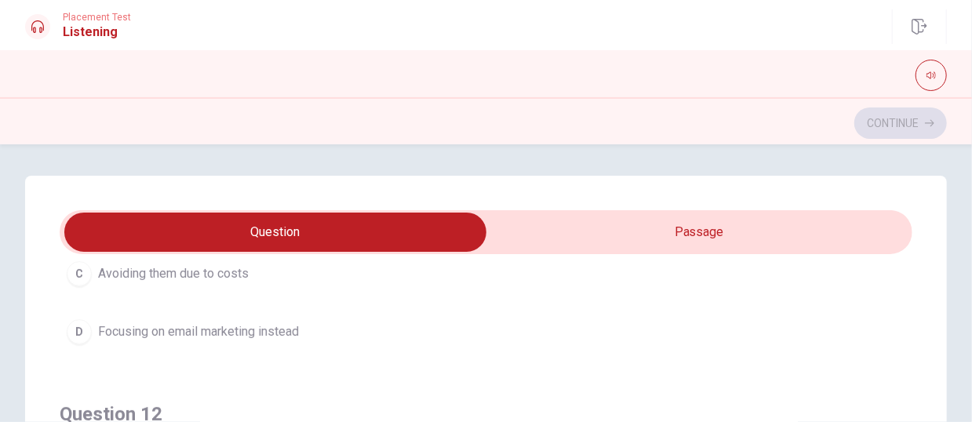
scroll to position [78, 0]
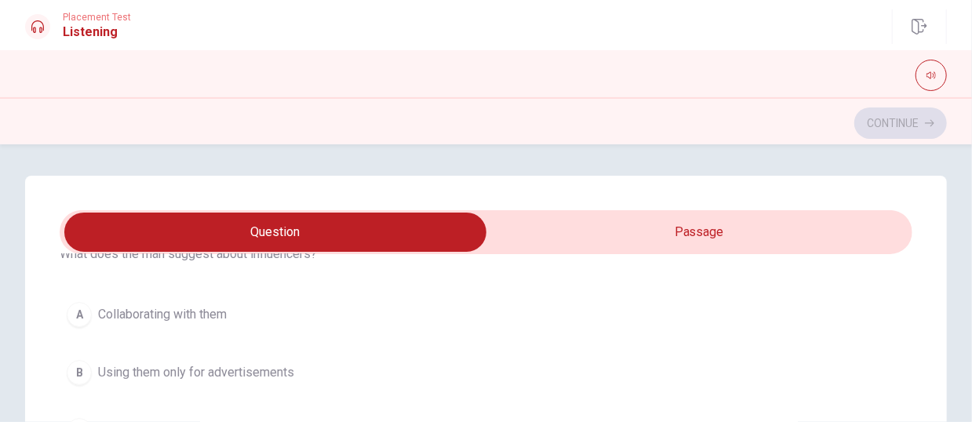
click at [170, 329] on button "A Collaborating with them" at bounding box center [486, 314] width 853 height 39
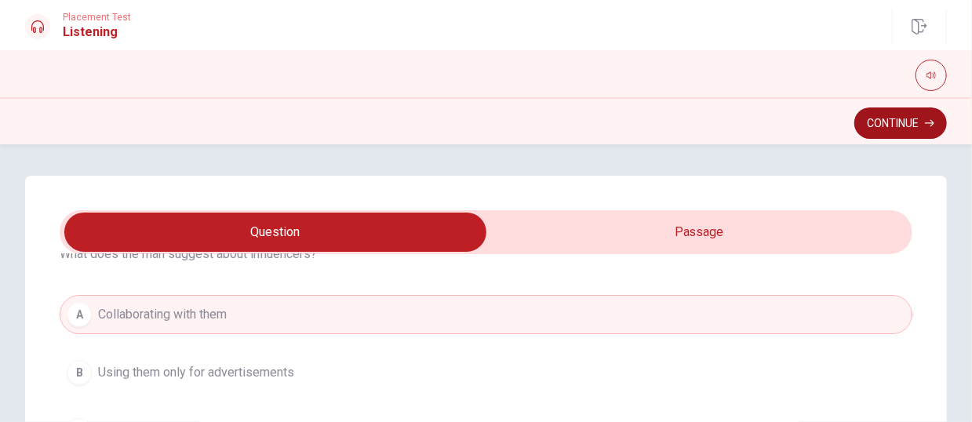
click at [810, 118] on button "Continue" at bounding box center [901, 123] width 93 height 31
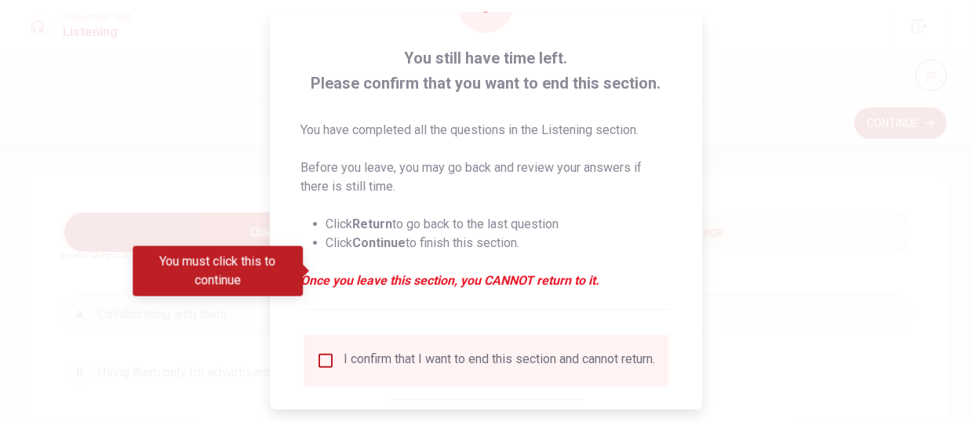
scroll to position [157, 0]
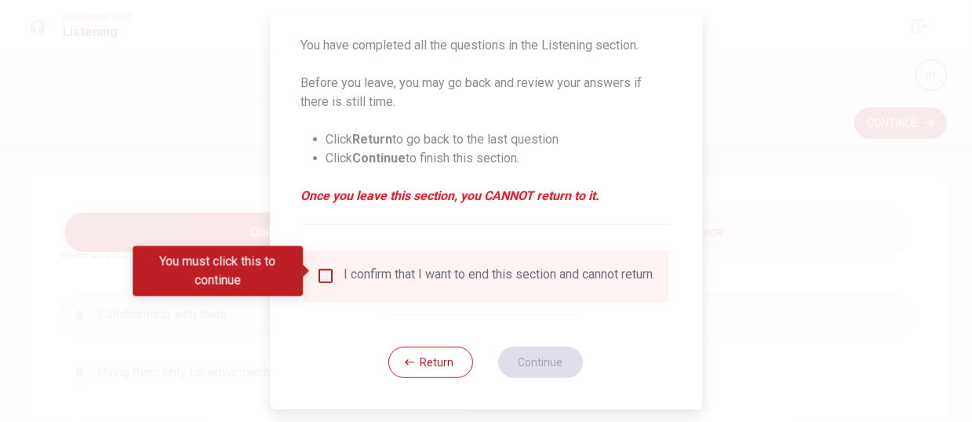
click at [323, 278] on input "You must click this to continue" at bounding box center [325, 276] width 19 height 19
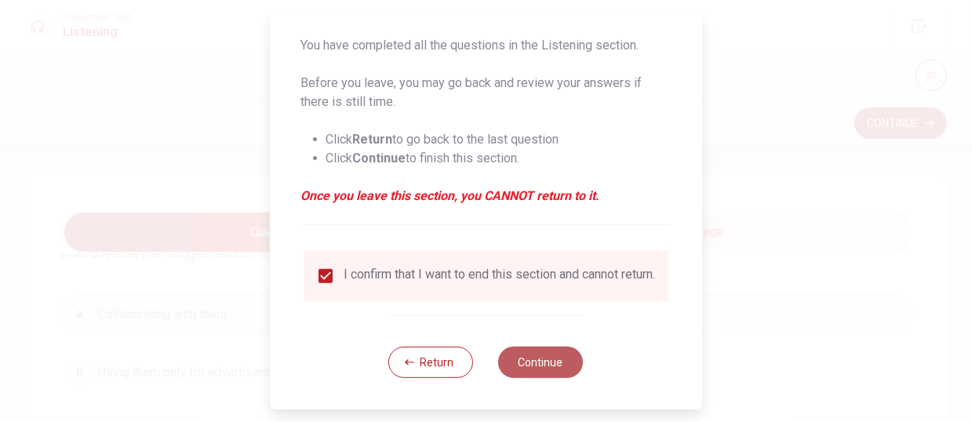
click at [533, 330] on button "Continue" at bounding box center [541, 362] width 85 height 31
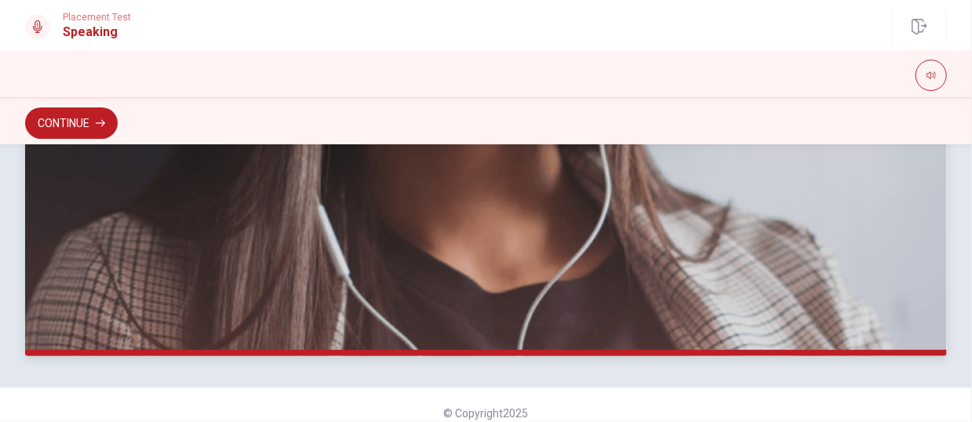
scroll to position [519, 0]
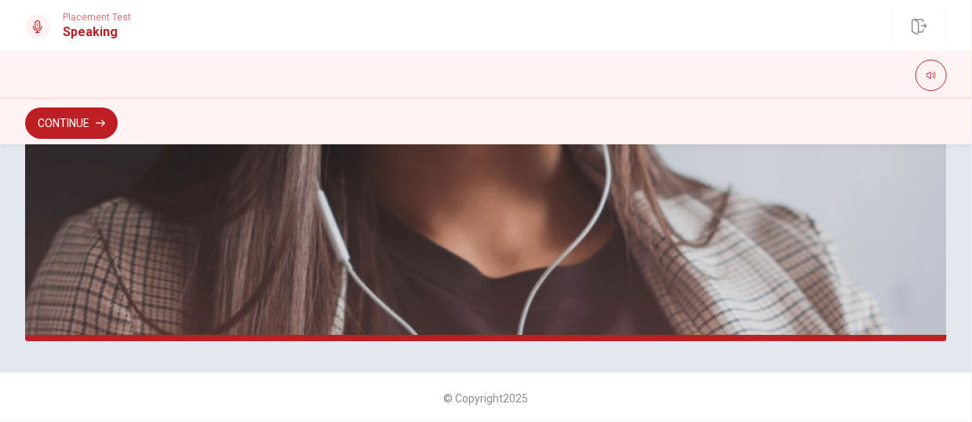
click at [74, 129] on button "Continue" at bounding box center [71, 123] width 93 height 31
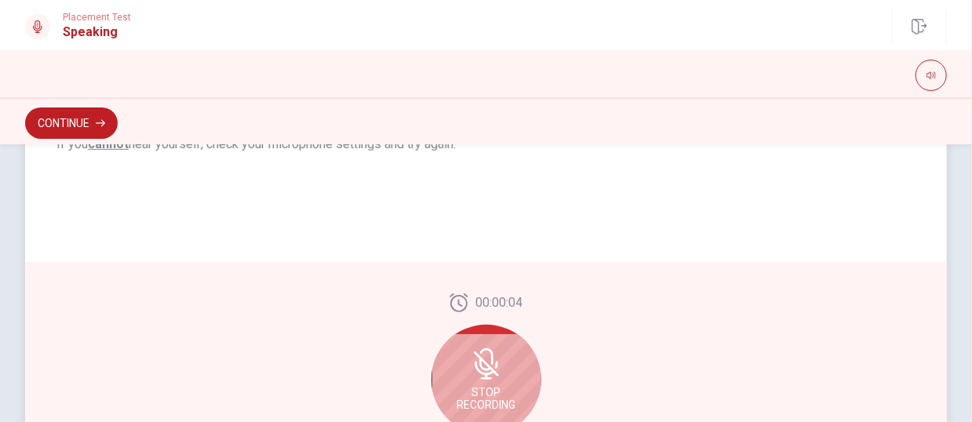
scroll to position [422, 0]
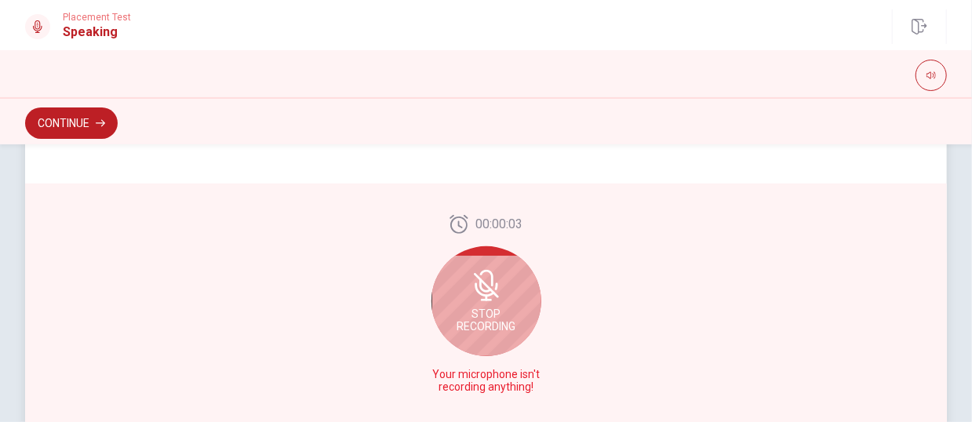
click at [471, 308] on span "Stop Recording" at bounding box center [486, 320] width 59 height 25
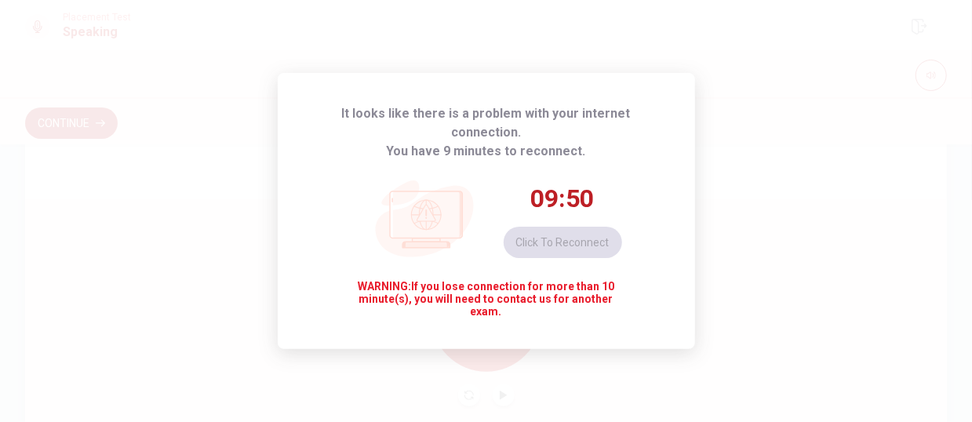
click at [417, 202] on icon at bounding box center [426, 215] width 30 height 30
click at [556, 237] on button "Click to reconnect" at bounding box center [563, 242] width 118 height 31
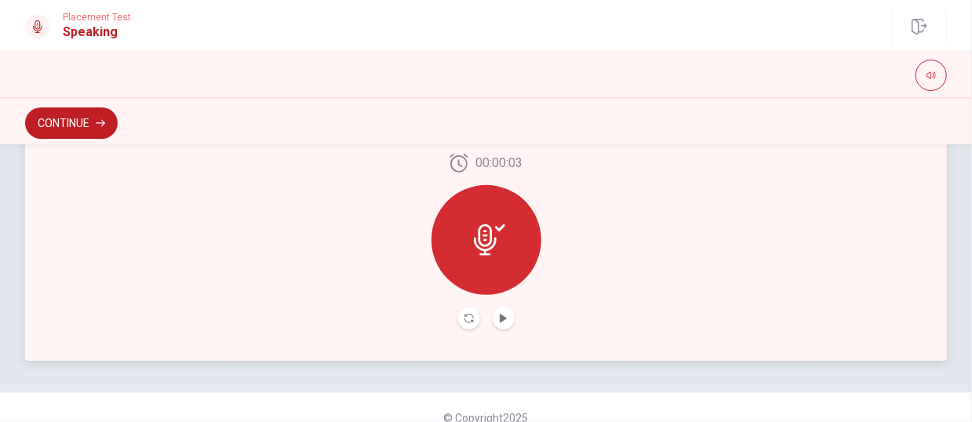
scroll to position [501, 0]
click at [432, 226] on div at bounding box center [487, 239] width 110 height 110
click at [458, 224] on div at bounding box center [487, 239] width 110 height 110
click at [472, 319] on button "Record Again" at bounding box center [469, 317] width 22 height 22
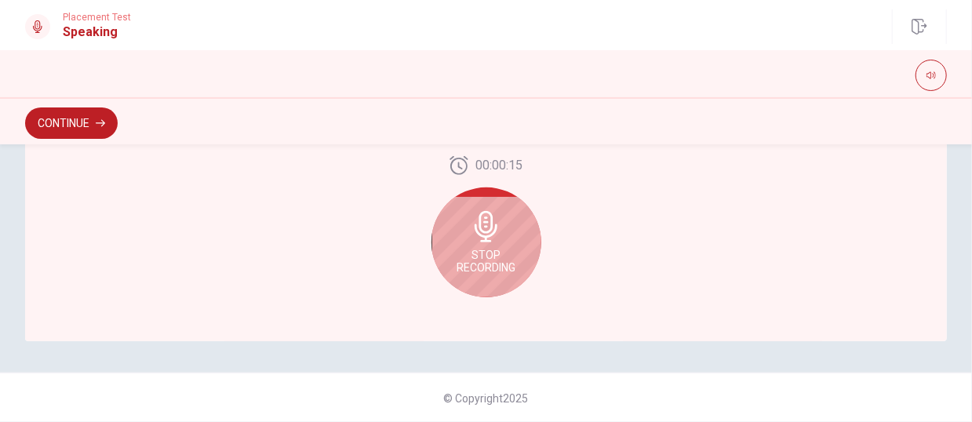
click at [465, 224] on div "Stop Recording" at bounding box center [487, 243] width 110 height 110
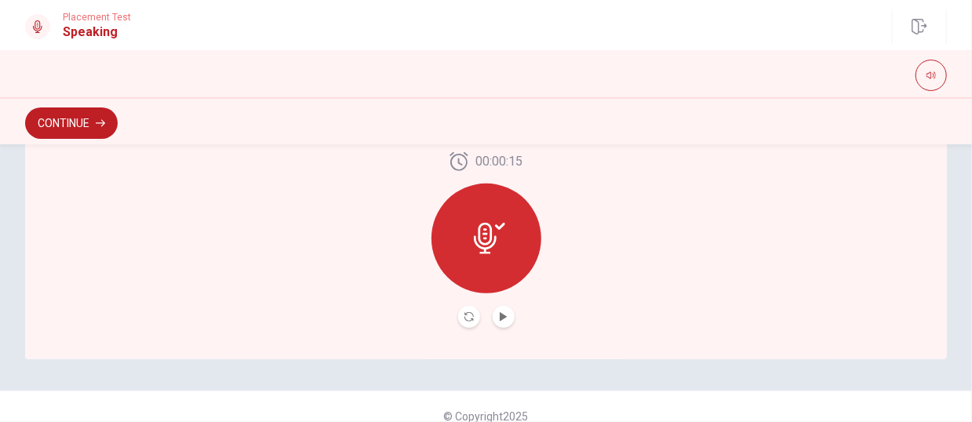
click at [480, 235] on icon at bounding box center [485, 238] width 23 height 31
click at [490, 230] on icon at bounding box center [489, 238] width 31 height 31
click at [465, 326] on button "Record Again" at bounding box center [469, 317] width 22 height 22
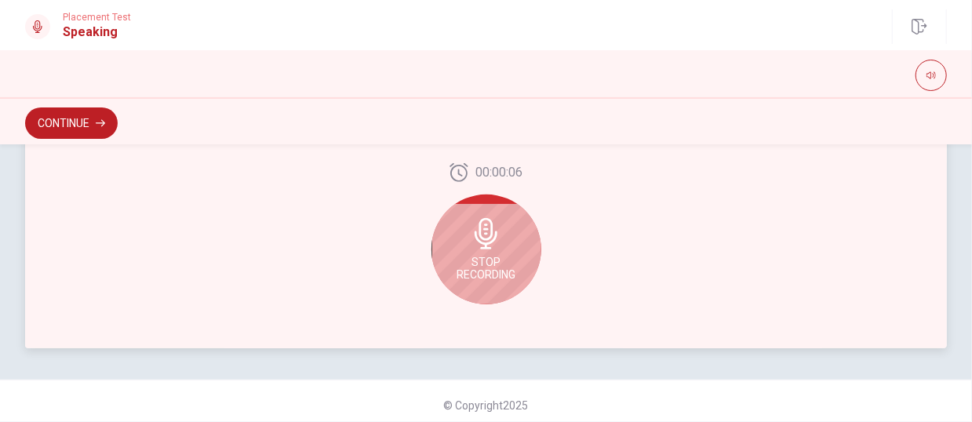
scroll to position [519, 0]
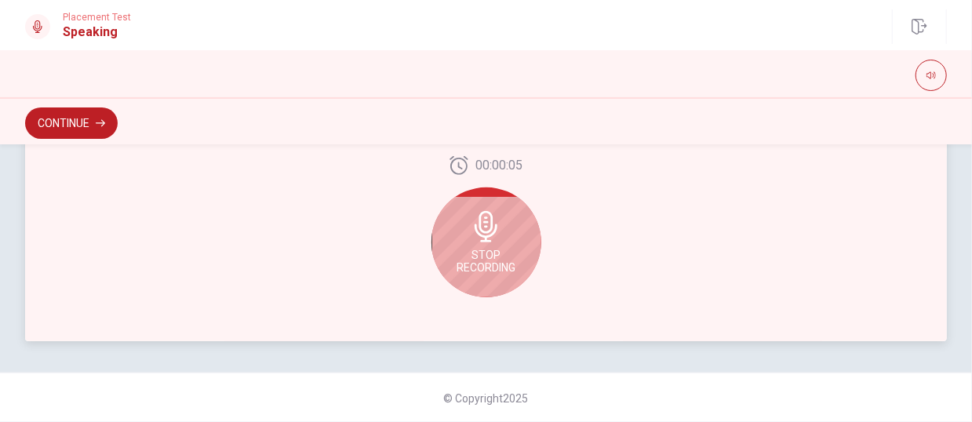
click at [465, 232] on div "Stop Recording" at bounding box center [487, 243] width 110 height 110
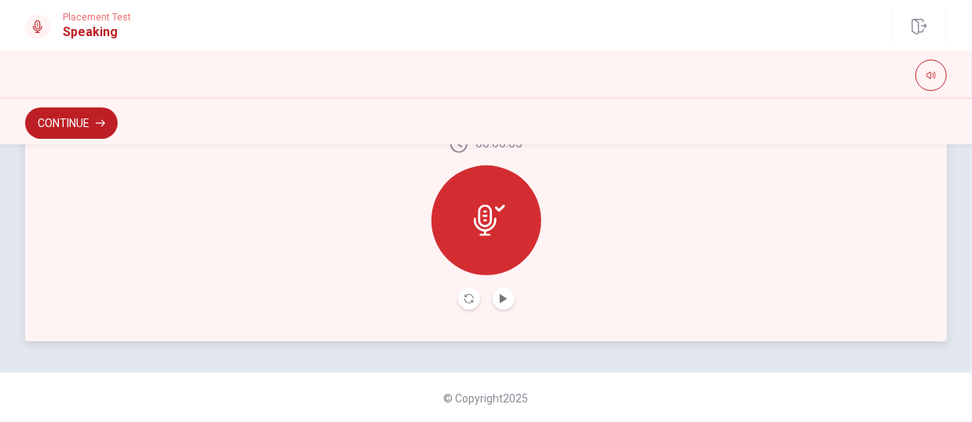
scroll to position [497, 0]
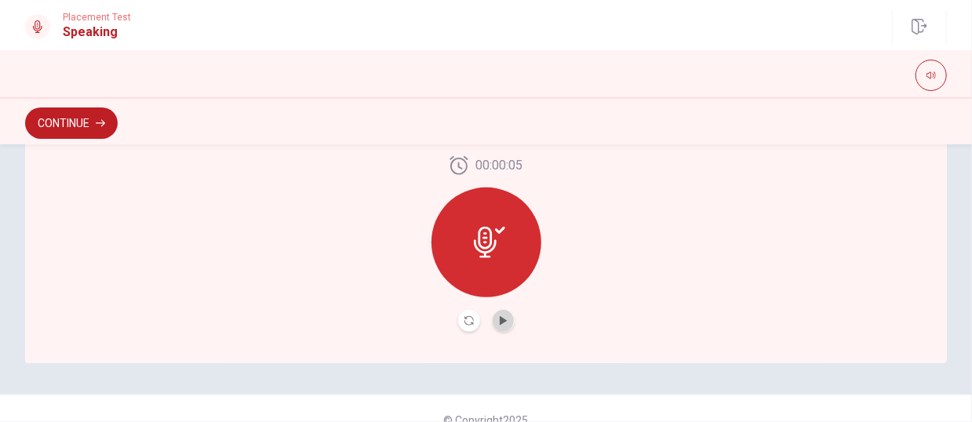
click at [509, 326] on button "Play Audio" at bounding box center [504, 321] width 22 height 22
click at [71, 108] on button "Continue" at bounding box center [71, 123] width 93 height 31
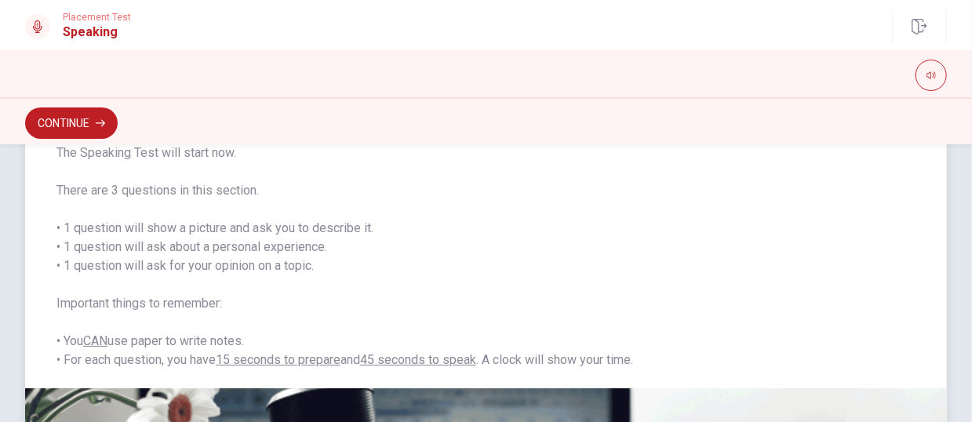
scroll to position [252, 0]
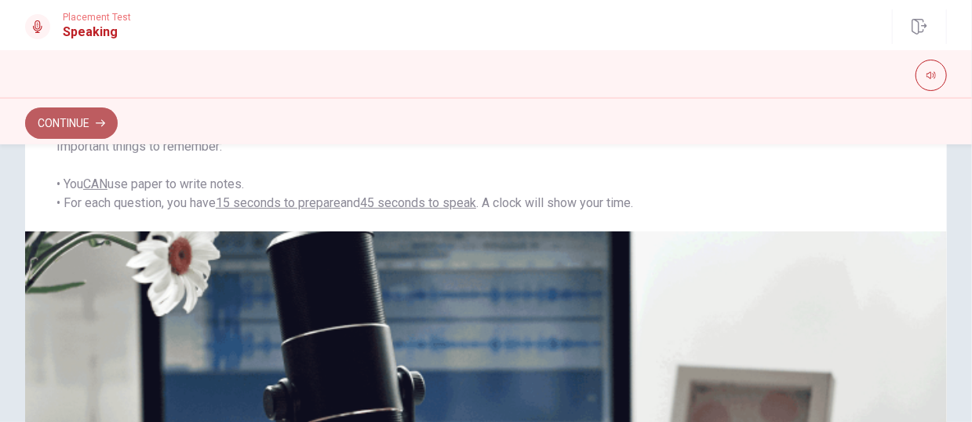
click at [64, 121] on button "Continue" at bounding box center [71, 123] width 93 height 31
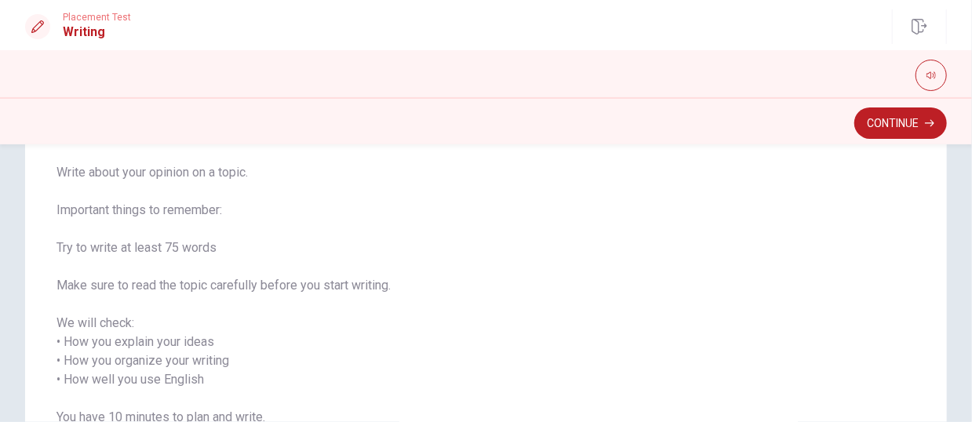
scroll to position [78, 0]
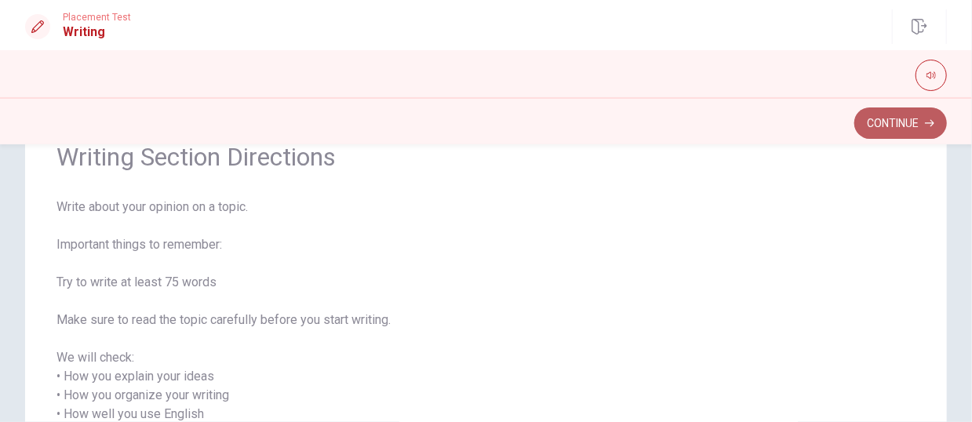
click at [810, 127] on button "Continue" at bounding box center [901, 123] width 93 height 31
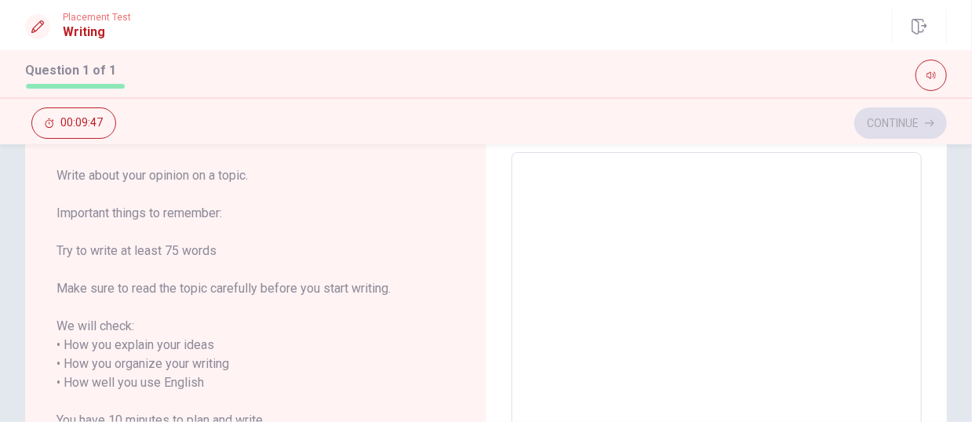
scroll to position [0, 0]
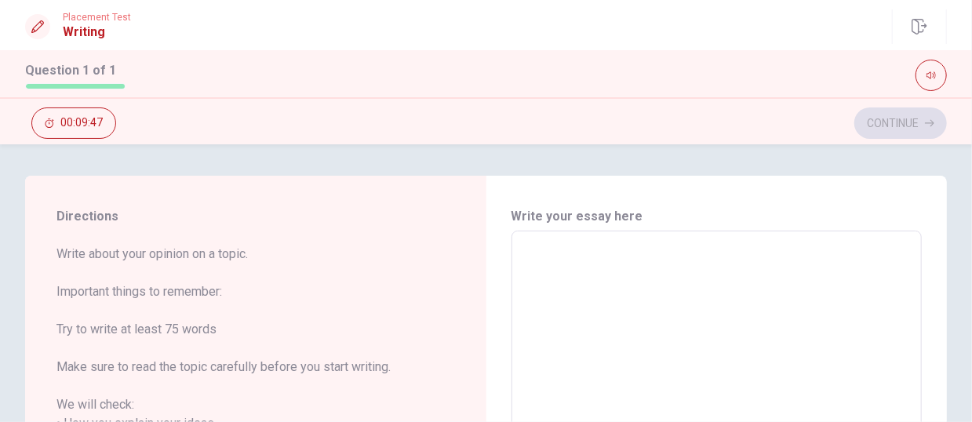
drag, startPoint x: 442, startPoint y: 161, endPoint x: 431, endPoint y: 162, distance: 11.1
click at [441, 162] on div "Directions Write about your opinion on a topic. Important things to remember: T…" at bounding box center [486, 283] width 972 height 278
type textarea "i"
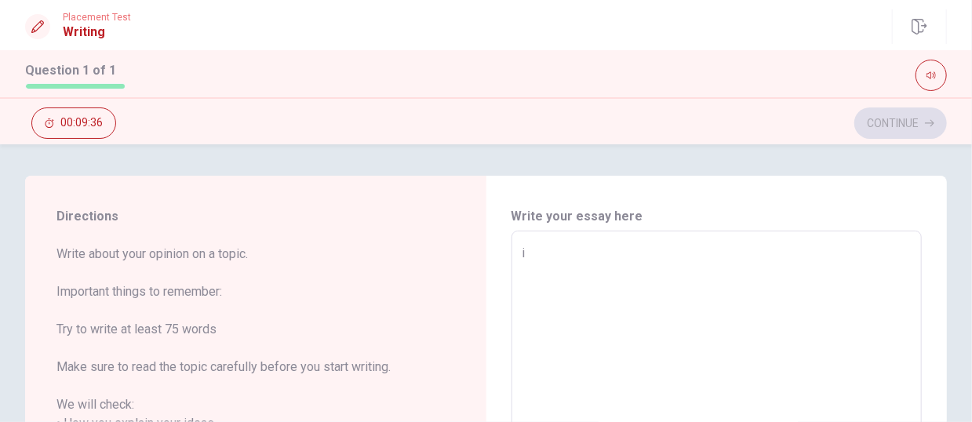
type textarea "x"
type textarea "i"
type textarea "x"
type textarea "i"
type textarea "x"
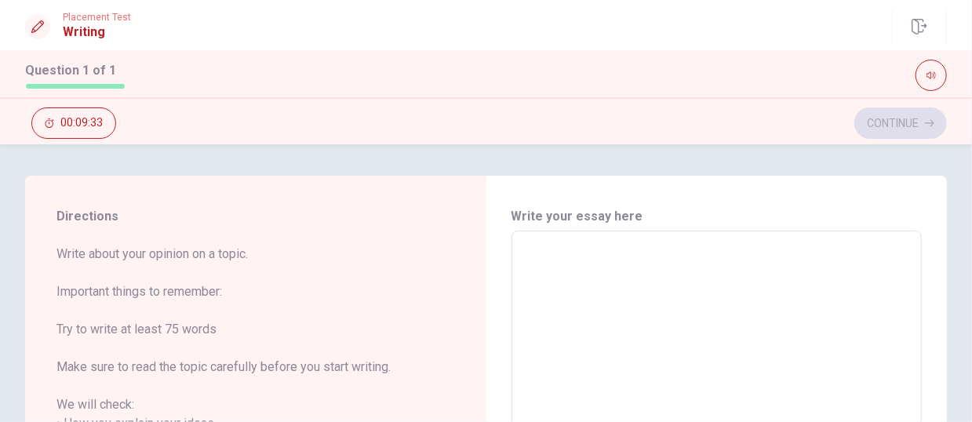
type textarea "I"
type textarea "x"
type textarea "I"
type textarea "x"
type textarea "I t"
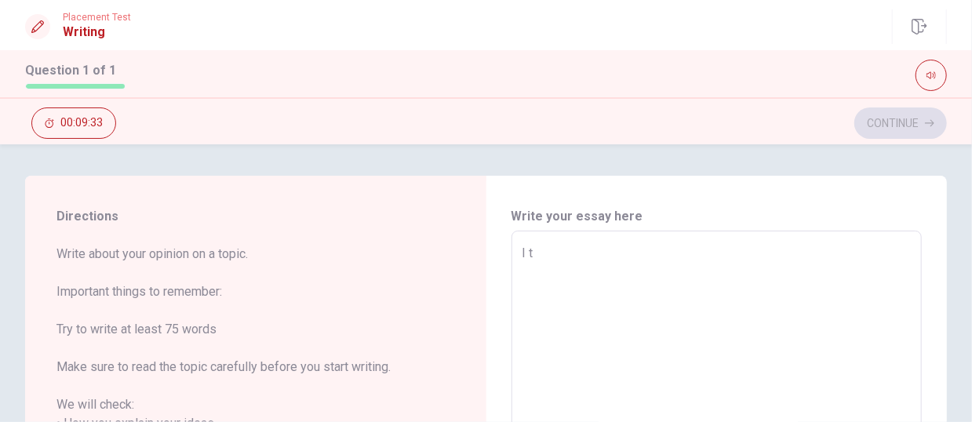
type textarea "x"
type textarea "I th"
type textarea "x"
type textarea "I thi"
type textarea "x"
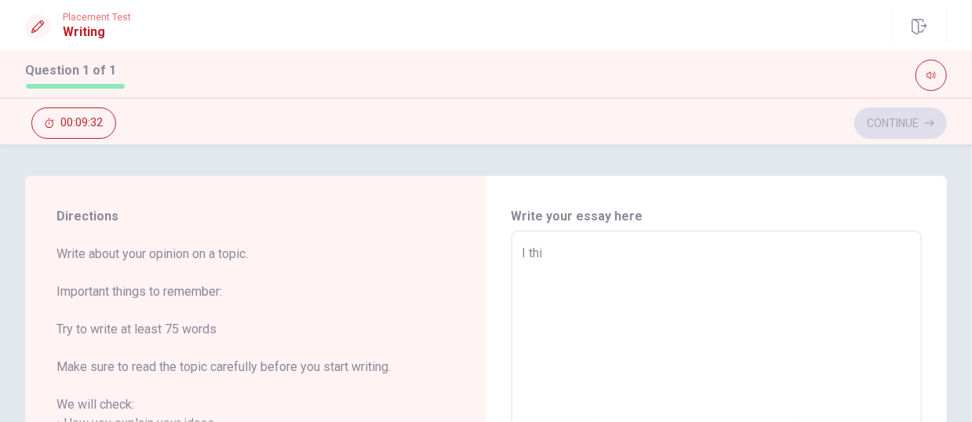
type textarea "I thin"
type textarea "x"
type textarea "I think"
type textarea "x"
type textarea "I think"
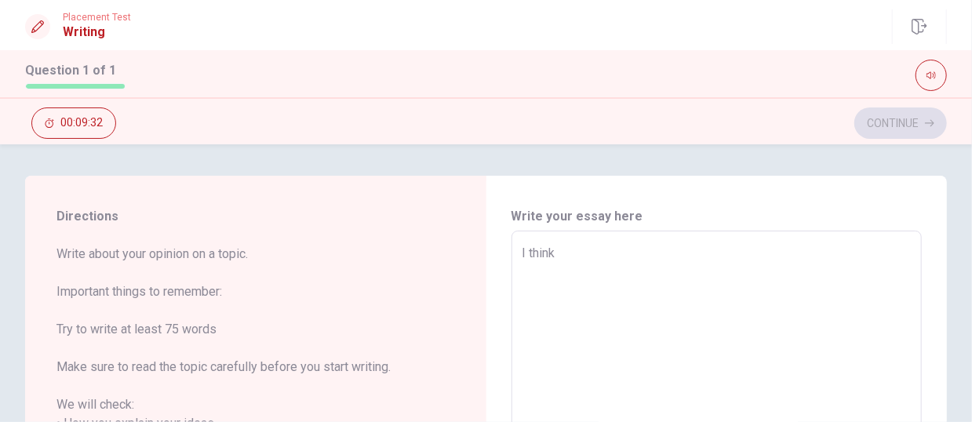
type textarea "x"
type textarea "I think t"
type textarea "x"
type textarea "I think ta"
type textarea "x"
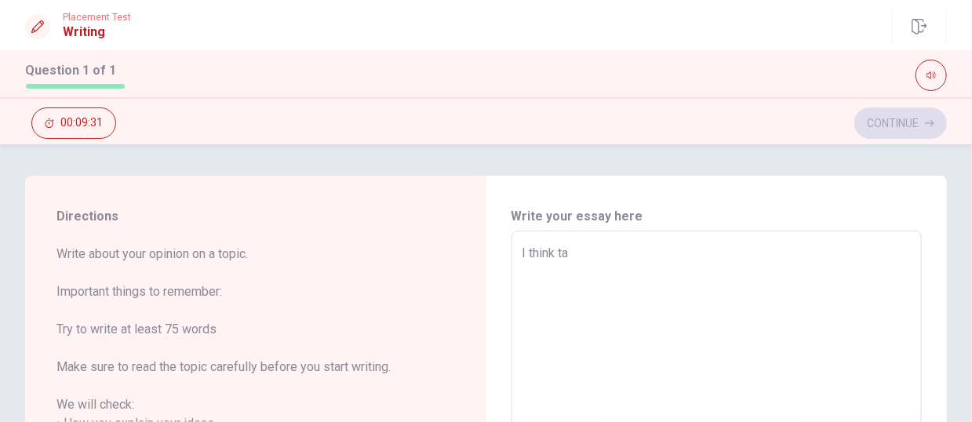
type textarea "I think tah"
type textarea "x"
type textarea "I think tah"
type textarea "x"
type textarea "I think tah m"
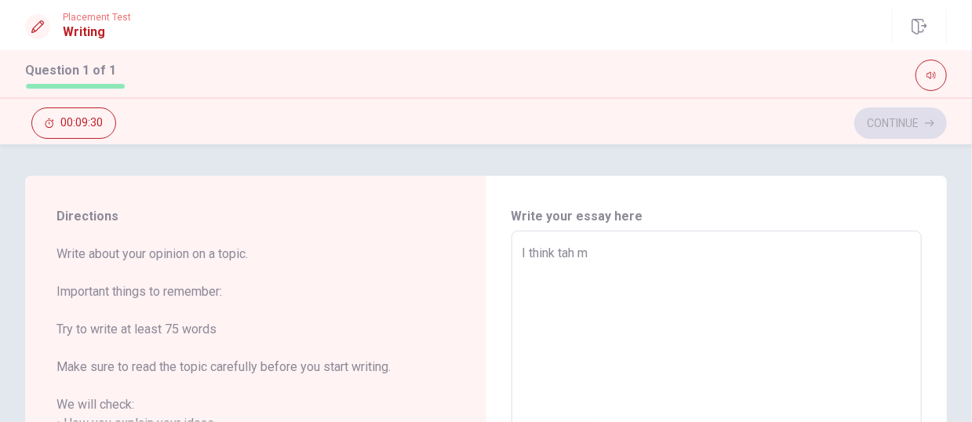
type textarea "x"
type textarea "I think tah my"
type textarea "x"
type textarea "I think tah my"
type textarea "x"
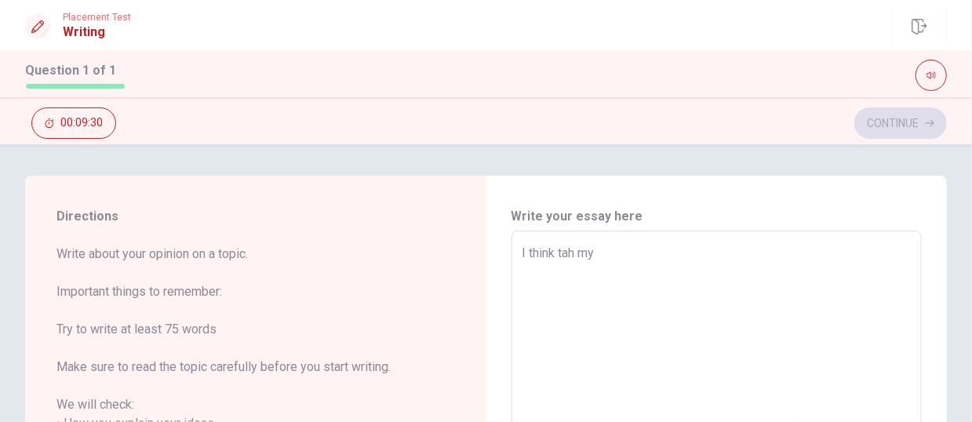
type textarea "I think tah my p"
type textarea "x"
type textarea "I think tah my"
type textarea "x"
type textarea "I think tah my f"
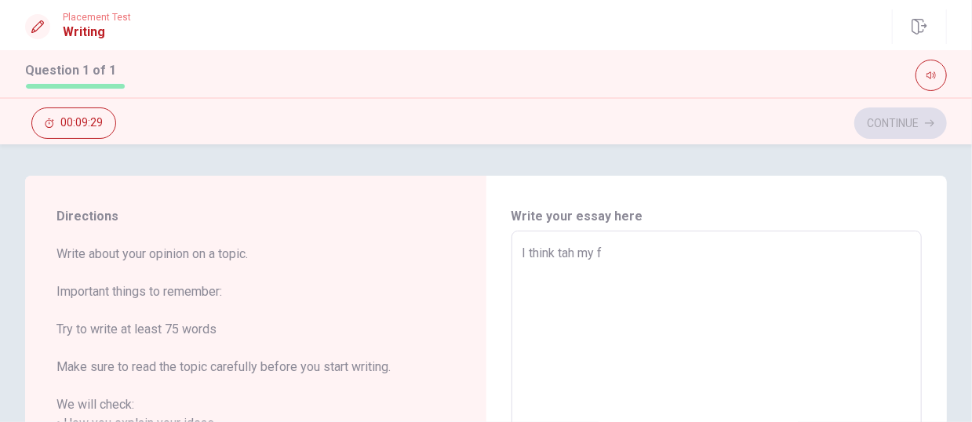
type textarea "x"
type textarea "I think tah my fa"
type textarea "x"
type textarea "I think tah my fat"
type textarea "x"
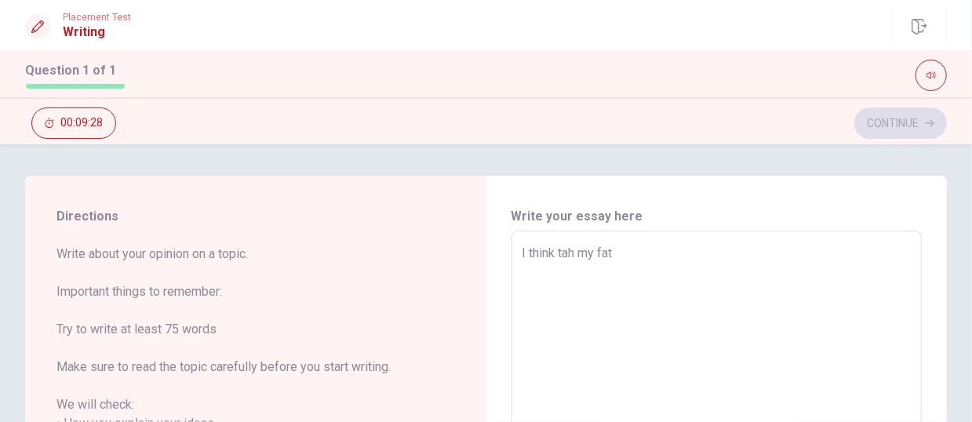
type textarea "I think tah my fath"
type textarea "x"
type textarea "I think tah my fathe"
type textarea "x"
type textarea "I think tah my father"
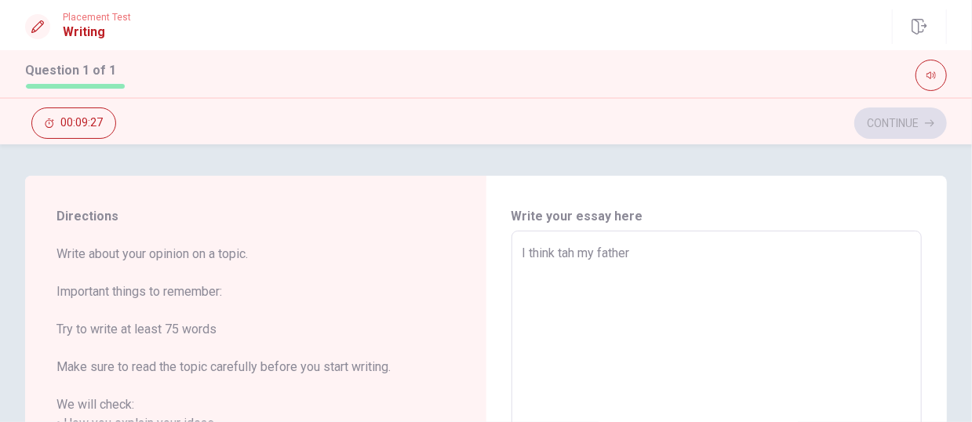
type textarea "x"
type textarea "I think tah my father"
type textarea "x"
type textarea "I think tah my father i"
type textarea "x"
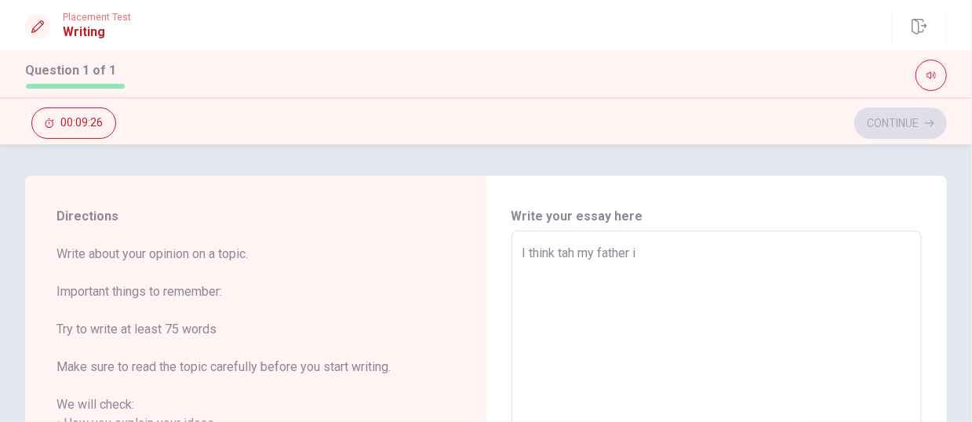
type textarea "I think tah my father is"
type textarea "x"
type textarea "I think tah my father is"
type textarea "x"
type textarea "I think tah my father is t"
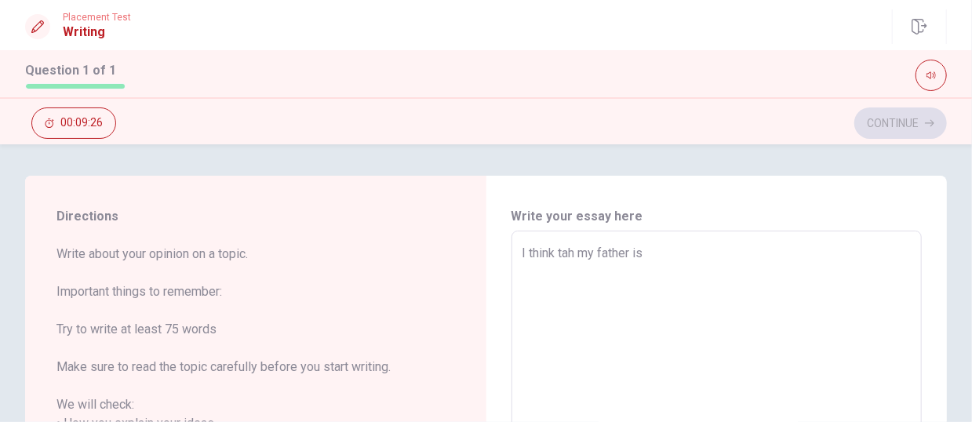
type textarea "x"
type textarea "I think tah my father is th"
type textarea "x"
type textarea "I think tah my father is the"
type textarea "x"
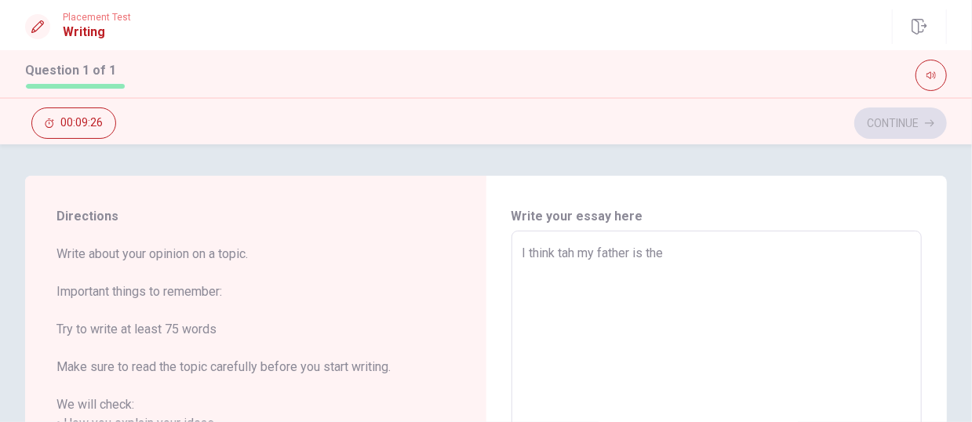
type textarea "I think tah my father is the"
type textarea "x"
type textarea "I think tah my father is the m"
type textarea "x"
type textarea "I think tah my father is the ms"
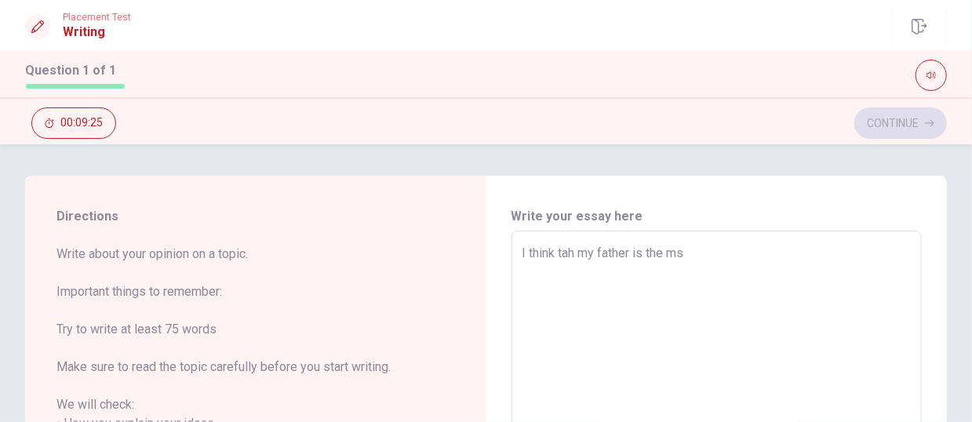
type textarea "x"
type textarea "I think tah my father is the mso"
type textarea "x"
type textarea "I think tah my father is the ms"
type textarea "x"
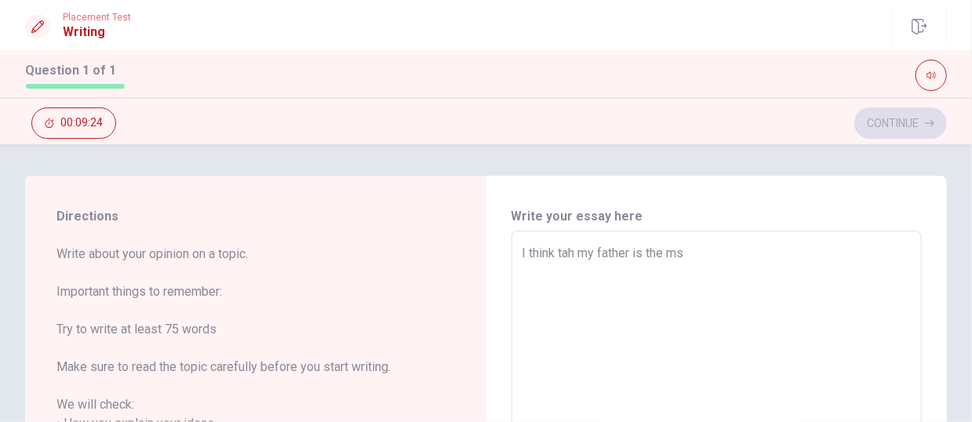
type textarea "I think tah my father is the m"
type textarea "x"
type textarea "I think tah my father is the mo"
type textarea "x"
type textarea "I think tah my father is the mos"
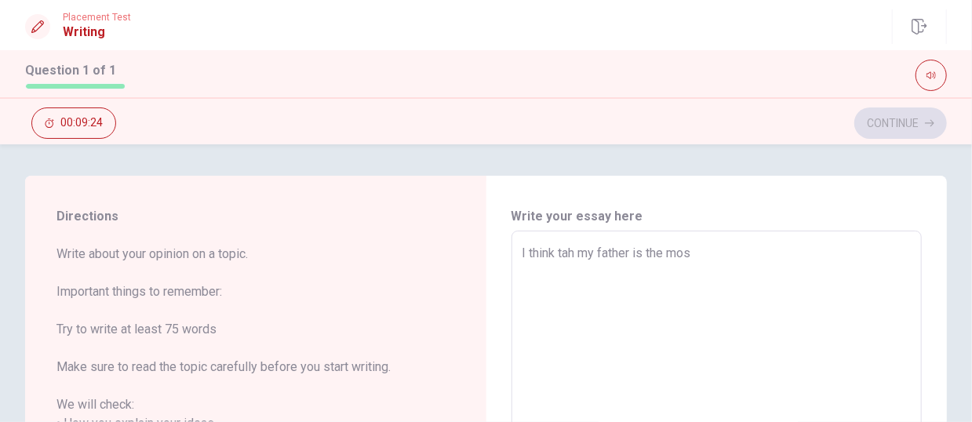
type textarea "x"
type textarea "I think tah my father is the most"
type textarea "x"
type textarea "I think tah my father is the most"
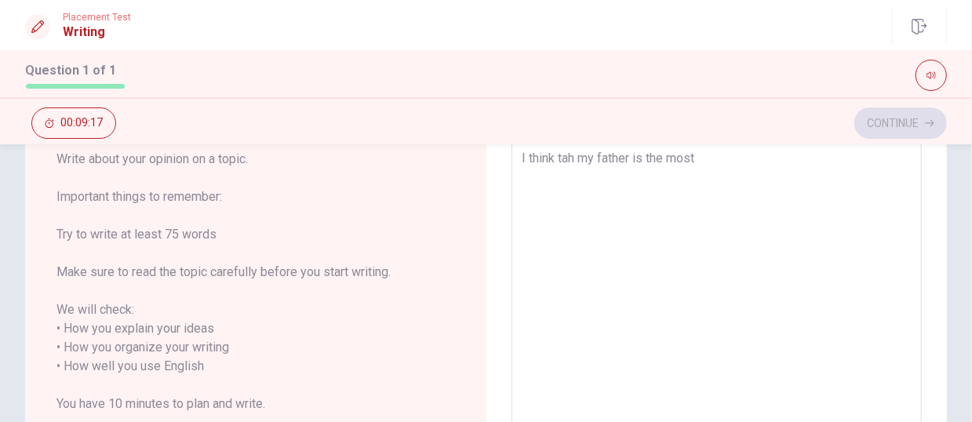
type textarea "x"
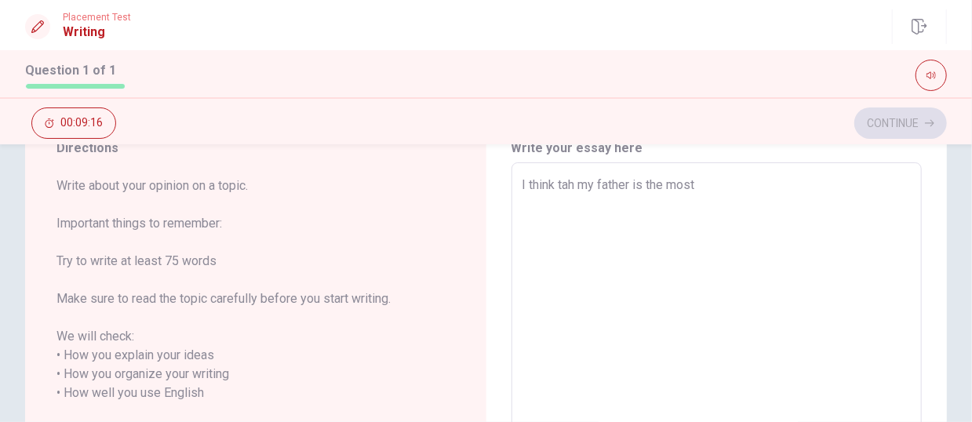
type textarea "I think tah my father is the most i"
type textarea "x"
type textarea "I think tah my father is the most in"
type textarea "x"
type textarea "I think tah my father is the most ins"
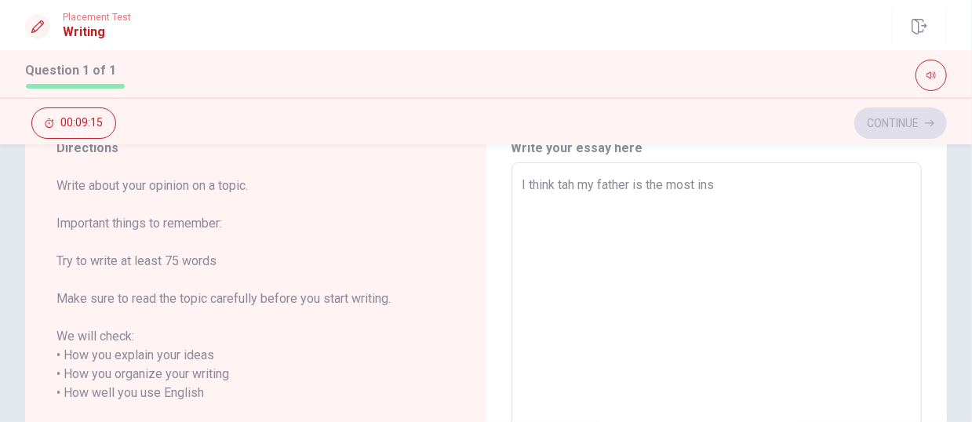
type textarea "x"
type textarea "I think tah my father is the most insp"
type textarea "x"
type textarea "I think tah my father is the most inspi"
type textarea "x"
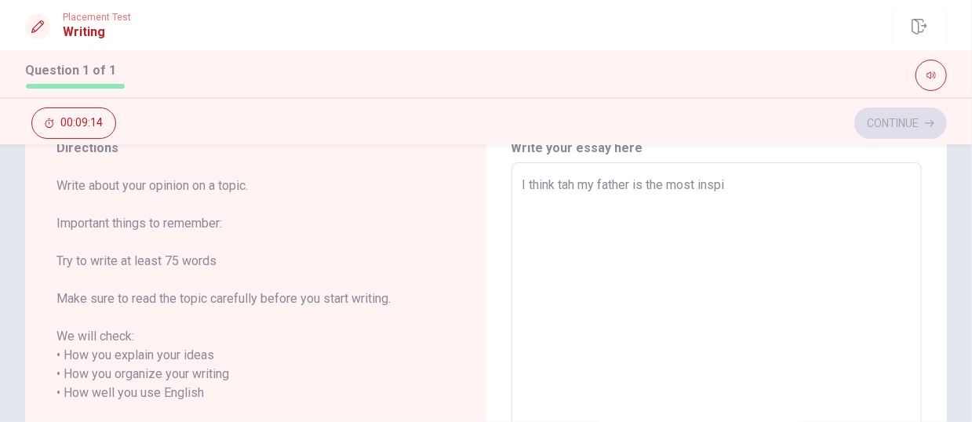
type textarea "I think tah my father is the most inspii"
type textarea "x"
type textarea "I think tah my father is the most inspi"
type textarea "x"
type textarea "I think tah my father is the most inspir"
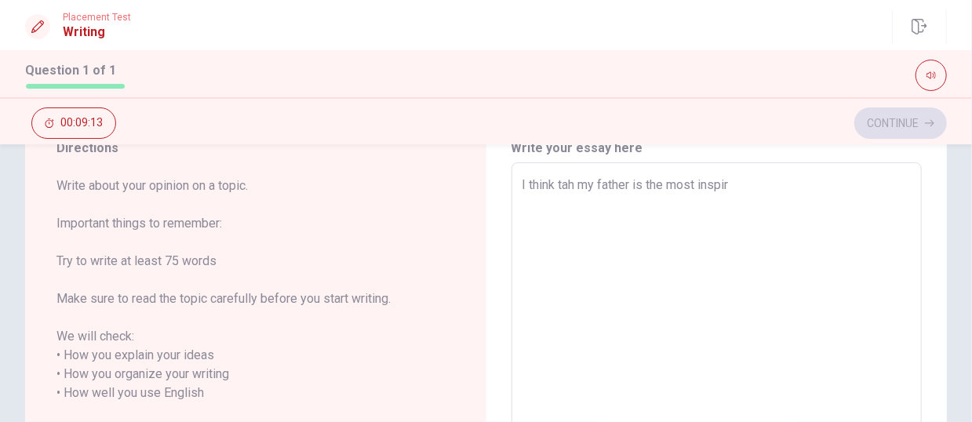
type textarea "x"
type textarea "I think tah my father is the most inspiri"
type textarea "x"
type textarea "I think tah my father is the most inspirin"
type textarea "x"
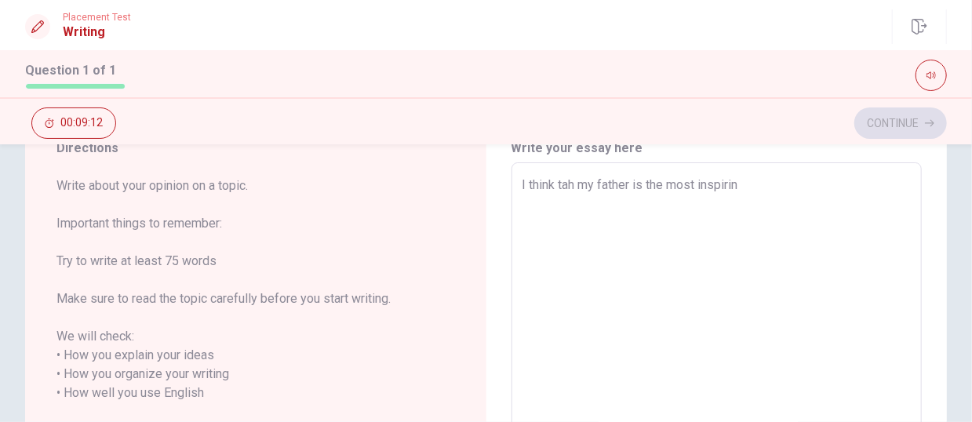
type textarea "I think tah my father is the most inspiring"
type textarea "x"
type textarea "I think tah my father is the most inspiring"
type textarea "x"
type textarea "I think tah my father is the most inspiring p"
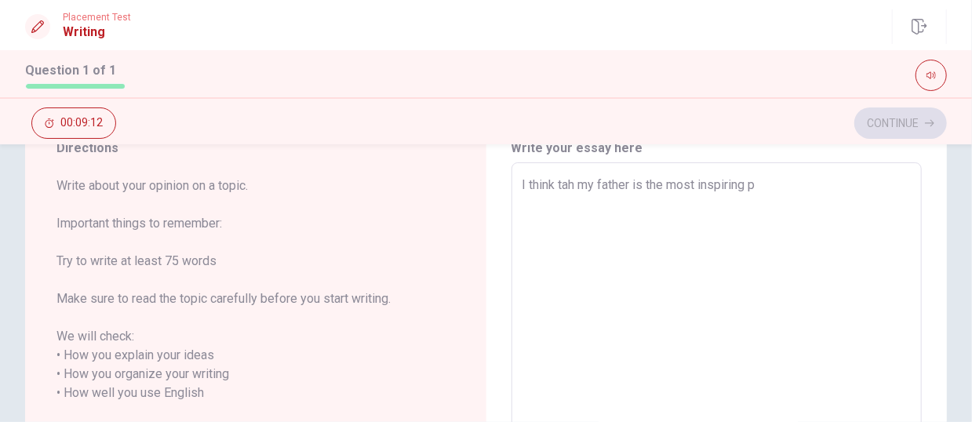
type textarea "x"
type textarea "I think tah my father is the most inspiring pe"
type textarea "x"
type textarea "I think tah my father is the most inspiring per"
type textarea "x"
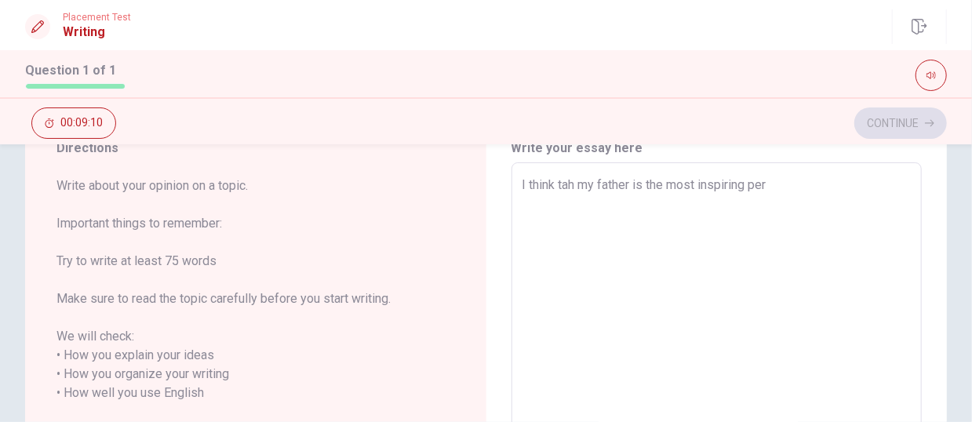
type textarea "I think tah my father is the most inspiring pers"
type textarea "x"
type textarea "I think tah my father is the most inspiring perso"
type textarea "x"
type textarea "I think tah my father is the most inspiring person"
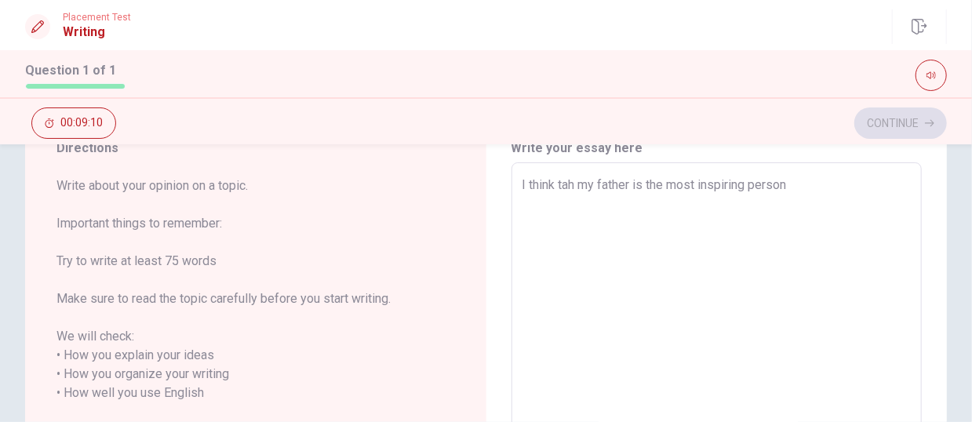
type textarea "x"
type textarea "I think tah my father is the most inspiring person"
type textarea "x"
type textarea "I think tah my father is the most inspiring person f"
type textarea "x"
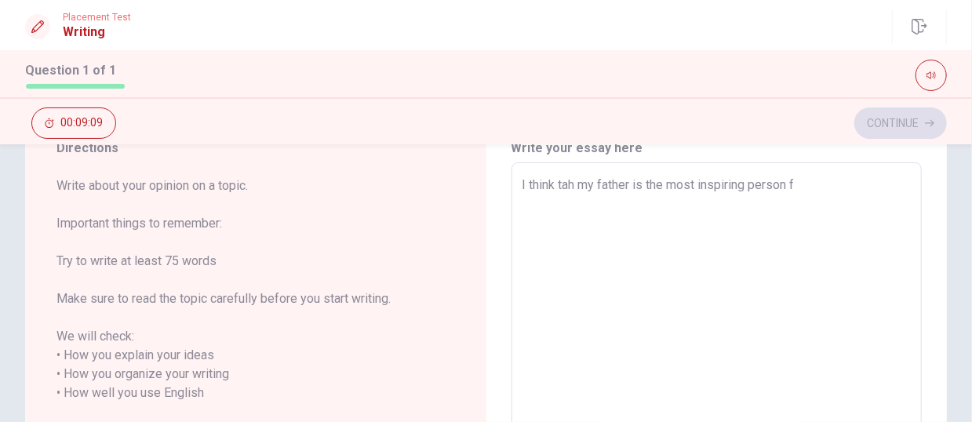
type textarea "I think tah my father is the most inspiring person fr"
type textarea "x"
type textarea "I think tah my father is the most inspiring person f"
type textarea "x"
type textarea "I think tah my father is the most inspiring person fo"
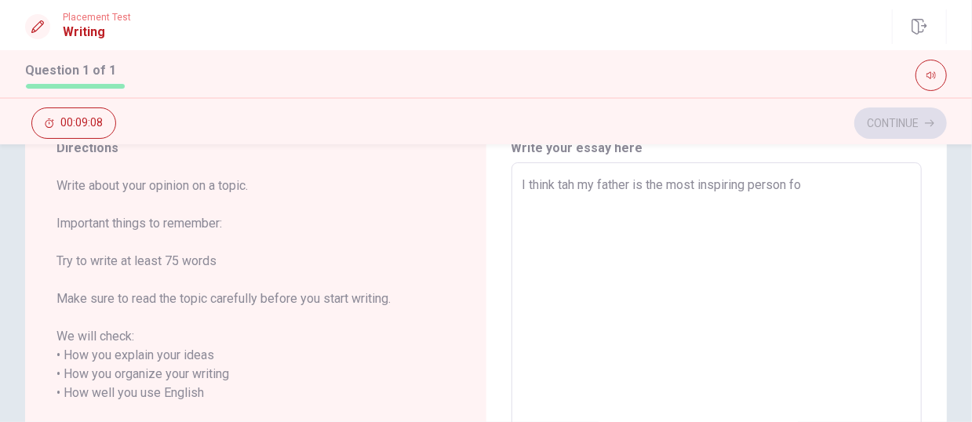
type textarea "x"
type textarea "I think tah my father is the most inspiring person for"
type textarea "x"
type textarea "I think tah my father is the most inspiring person for"
type textarea "x"
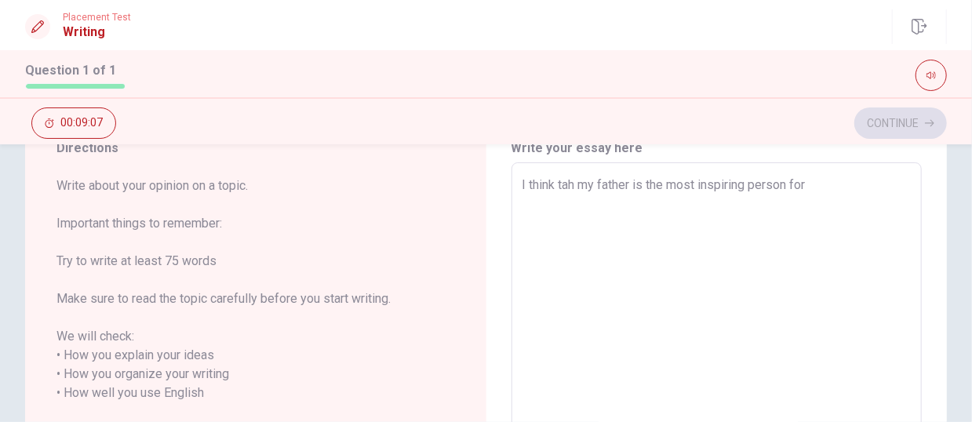
type textarea "I think tah my father is the most inspiring person for m"
type textarea "x"
type textarea "I think tah my father is the most inspiring person for me"
type textarea "x"
type textarea "I think tah my father is the most inspiring person for me."
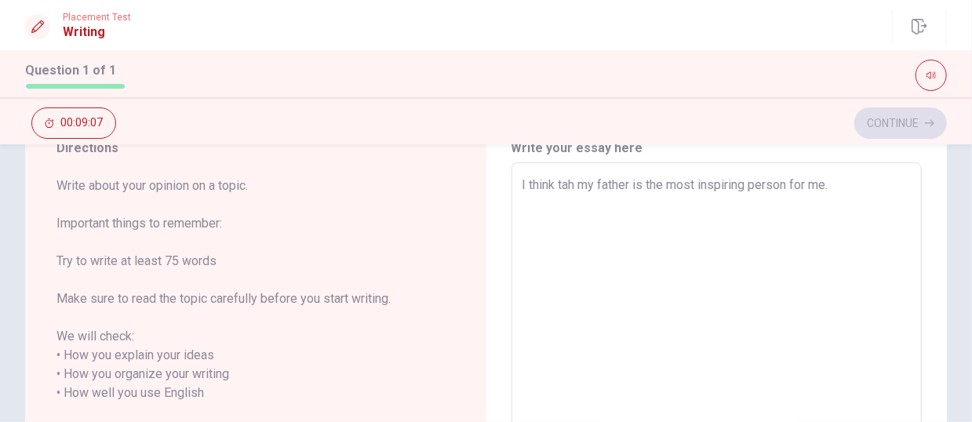
type textarea "x"
type textarea "I think tah my father is the most inspiring person for me."
type textarea "x"
type textarea "I think tah my father is the most inspiring person for me. S"
type textarea "x"
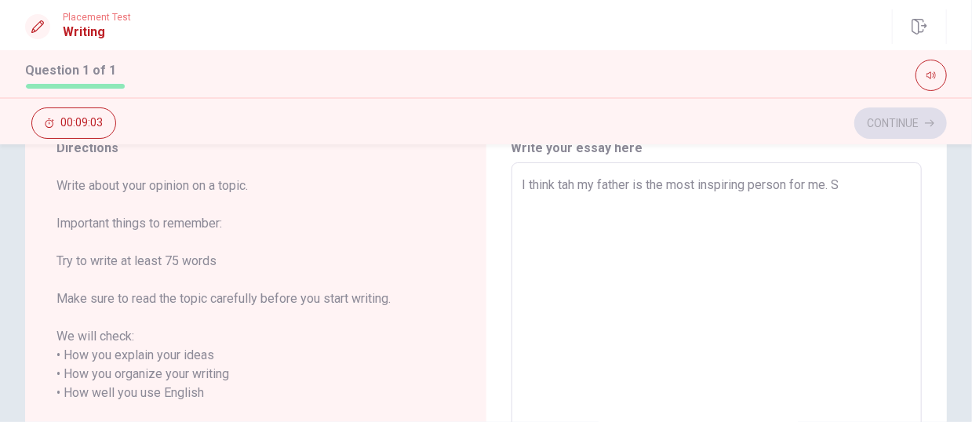
type textarea "I think tah my father is the most inspiring person for me. Si"
type textarea "x"
type textarea "I think tah my father is the most inspiring person for me. Sin"
type textarea "x"
type textarea "I think tah my father is the most inspiring person for me. Sinc"
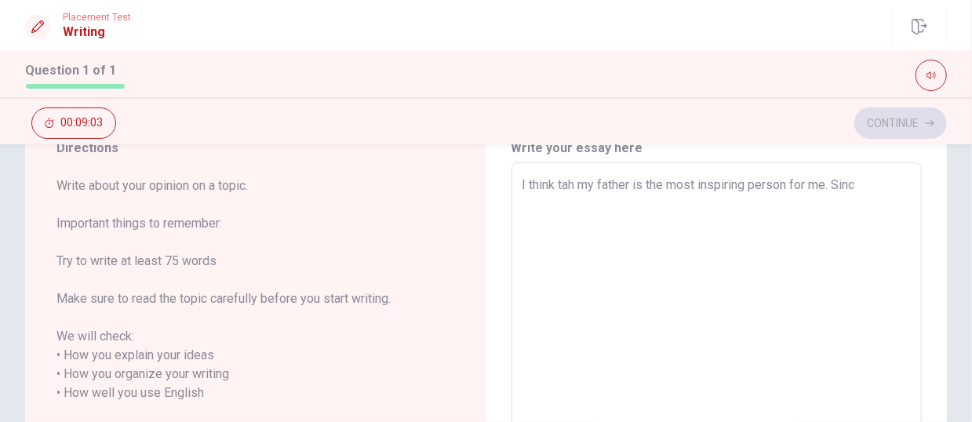
type textarea "x"
type textarea "I think tah my father is the most inspiring person for me. Since"
type textarea "x"
type textarea "I think tah my father is the most inspiring person for me. Since"
type textarea "x"
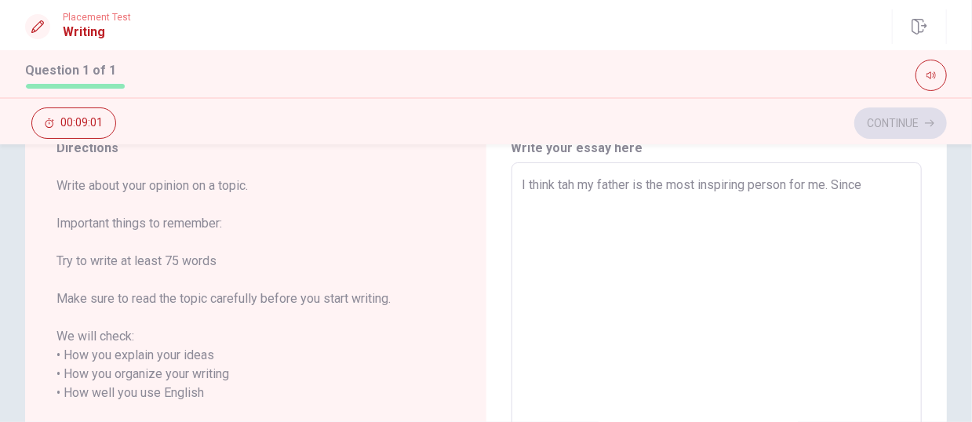
type textarea "I think tah my father is the most inspiring person for me. Since I"
type textarea "x"
type textarea "I think tah my father is the most inspiring person for me. Since I"
type textarea "x"
type textarea "I think tah my father is the most inspiring person for me. Since I w"
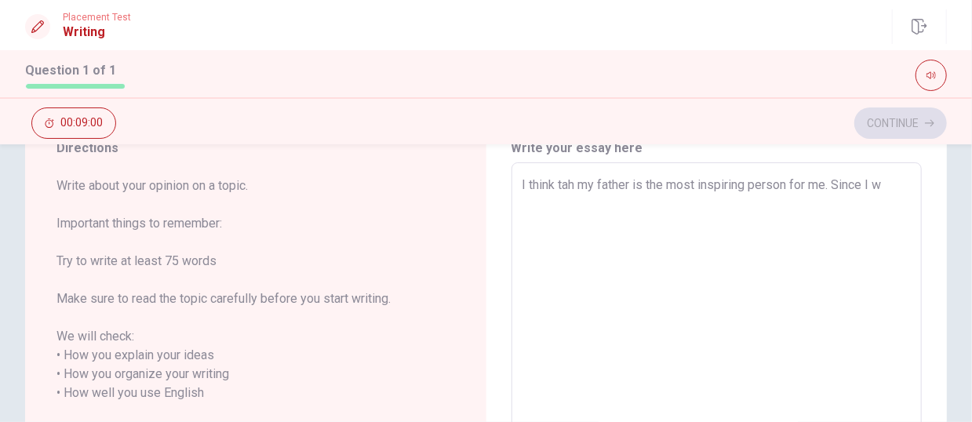
type textarea "x"
type textarea "I think tah my father is the most inspiring person for me. Since I wa"
type textarea "x"
type textarea "I think tah my father is the most inspiring person for me. Since I was"
type textarea "x"
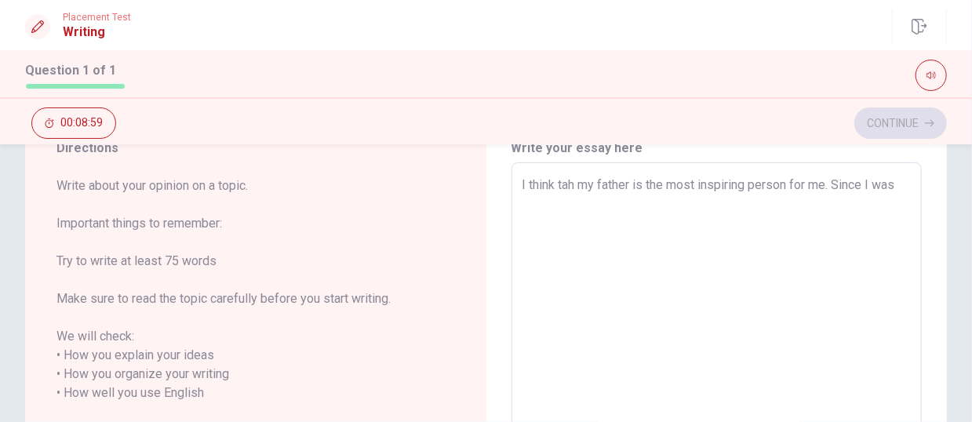
type textarea "I think tah my father is the most inspiring person for me. Since I was"
type textarea "x"
type textarea "I think tah my father is the most inspiring person for me. Since I was a"
type textarea "x"
type textarea "I think tah my father is the most inspiring person for me. Since I was a"
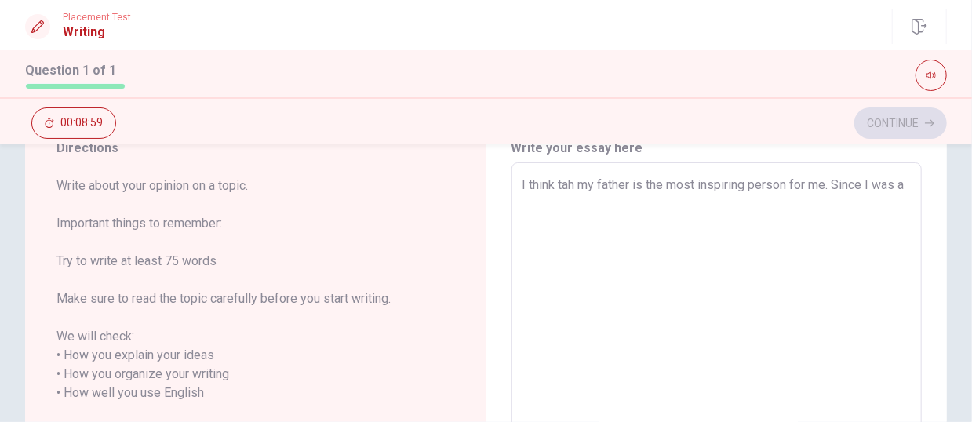
type textarea "x"
type textarea "I think tah my father is the most inspiring person for me. Since I was a l"
type textarea "x"
type textarea "I think tah my father is the most inspiring person for me. Since I was a li"
type textarea "x"
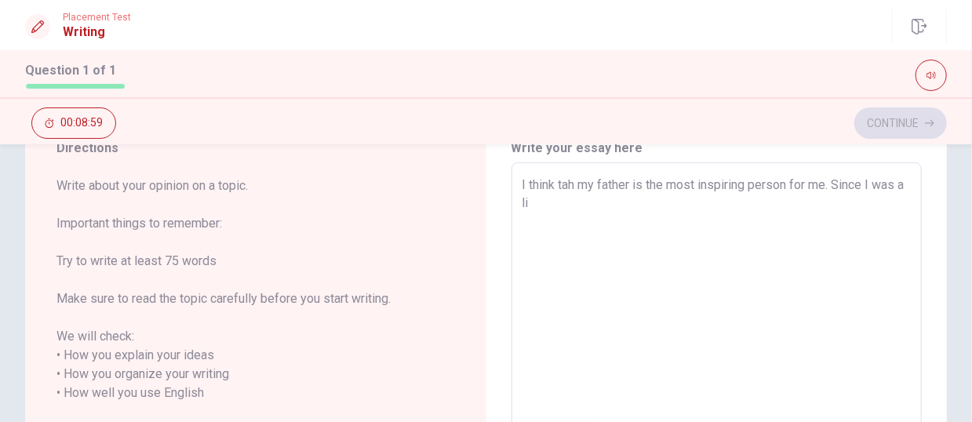
type textarea "I think tah my father is the most inspiring person for me. Since I was a lit"
type textarea "x"
type textarea "I think tah my father is the most inspiring person for me. Since I was a litt"
type textarea "x"
type textarea "I think tah my father is the most inspiring person for me. Since I was a littl"
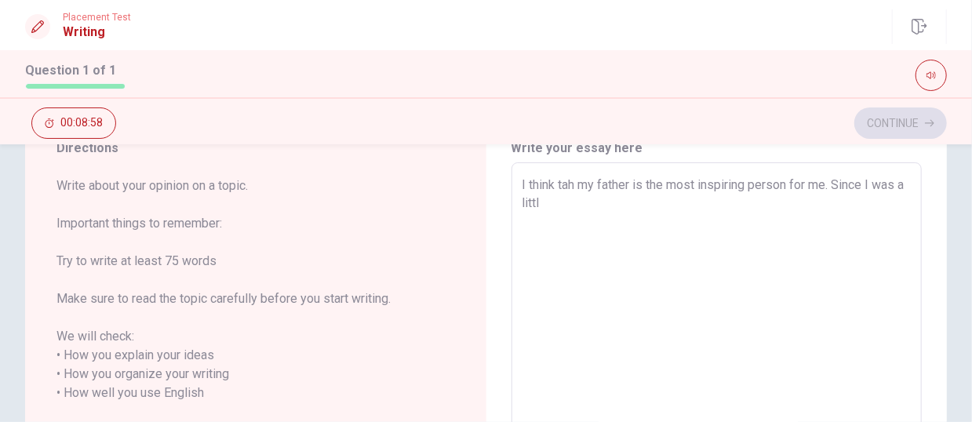
type textarea "x"
type textarea "I think tah my father is the most inspiring person for me. Since I was a little"
type textarea "x"
type textarea "I think tah my father is the most inspiring person for me. Since I was a little"
type textarea "x"
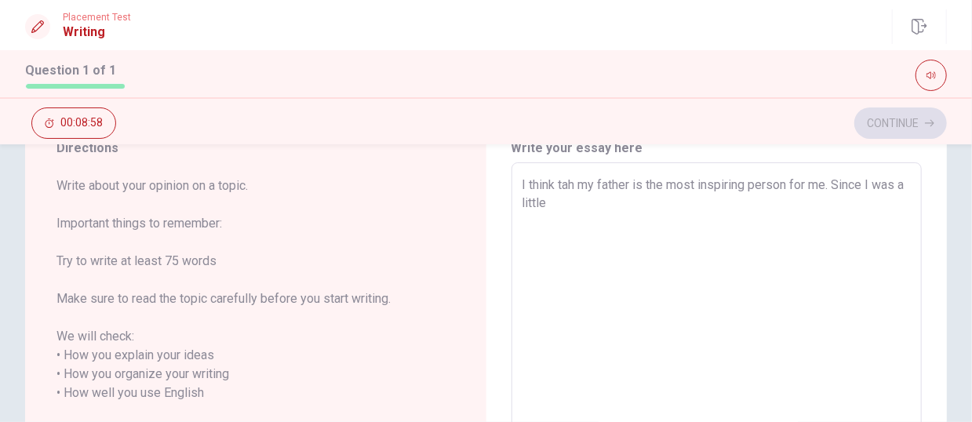
type textarea "I think tah my father is the most inspiring person for me. Since I was a little…"
type textarea "x"
type textarea "I think tah my father is the most inspiring person for me. Since I was a little…"
type textarea "x"
type textarea "I think tah my father is the most inspiring person for me. Since I was a little…"
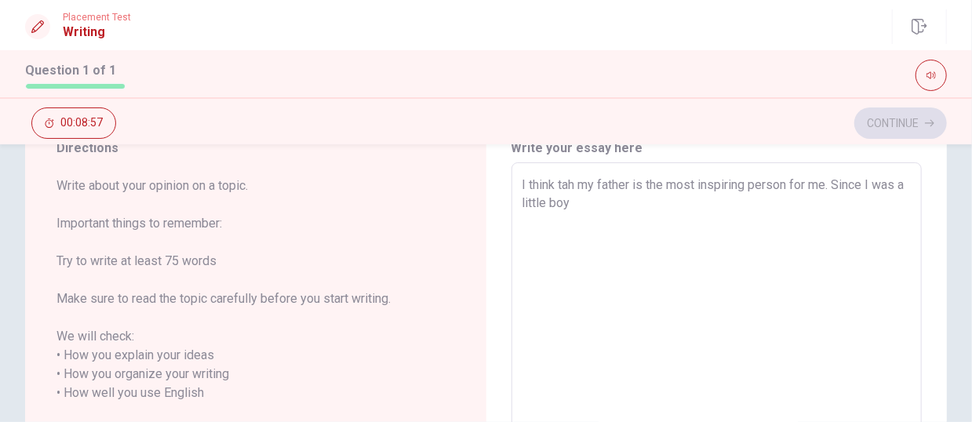
type textarea "x"
type textarea "I think tah my father is the most inspiring person for me. Since I was a little…"
type textarea "x"
type textarea "I think tah my father is the most inspiring person for me. Since I was a little…"
type textarea "x"
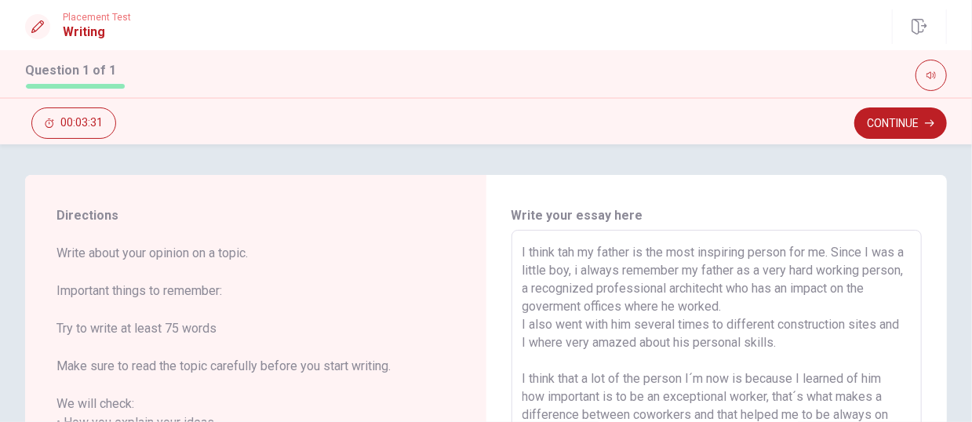
scroll to position [0, 0]
click at [810, 113] on button "Continue" at bounding box center [901, 123] width 93 height 31
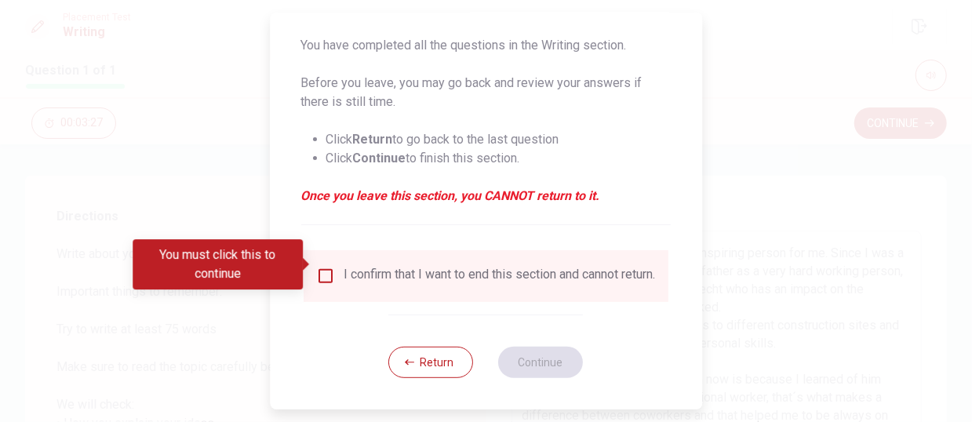
scroll to position [163, 0]
click at [327, 267] on input "You must click this to continue" at bounding box center [325, 276] width 19 height 19
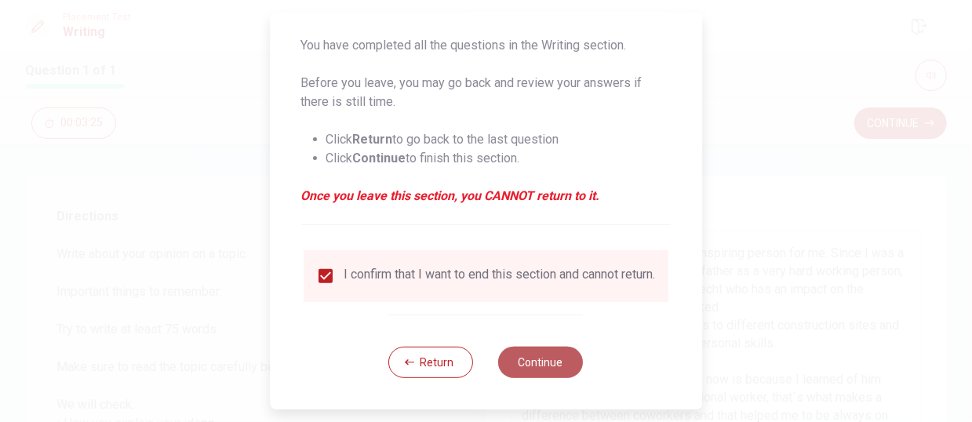
click at [537, 330] on button "Continue" at bounding box center [541, 362] width 85 height 31
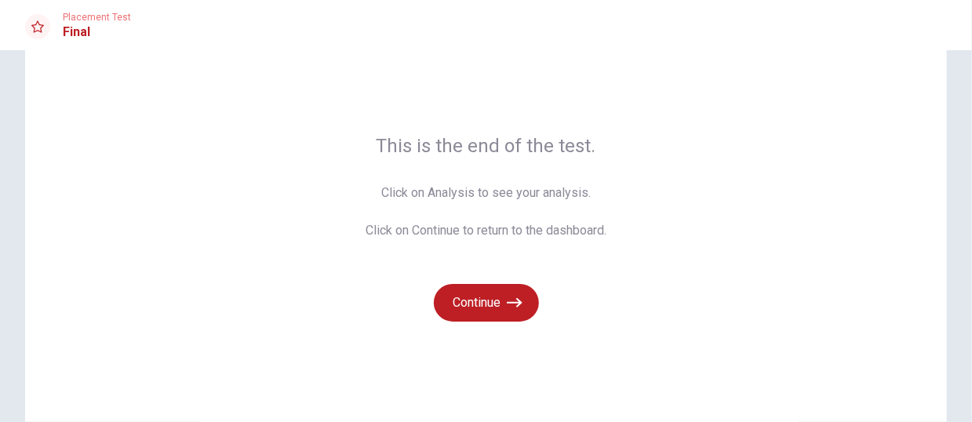
scroll to position [78, 0]
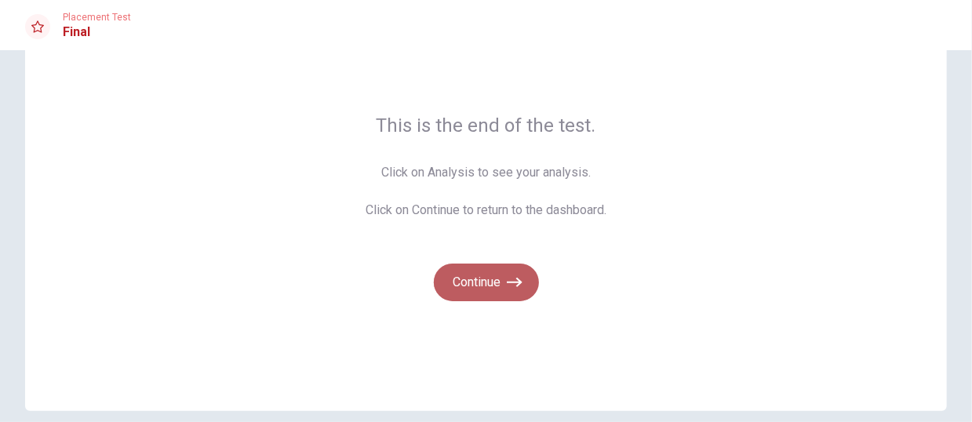
click at [501, 280] on button "Continue" at bounding box center [486, 283] width 105 height 38
